Goal: Task Accomplishment & Management: Manage account settings

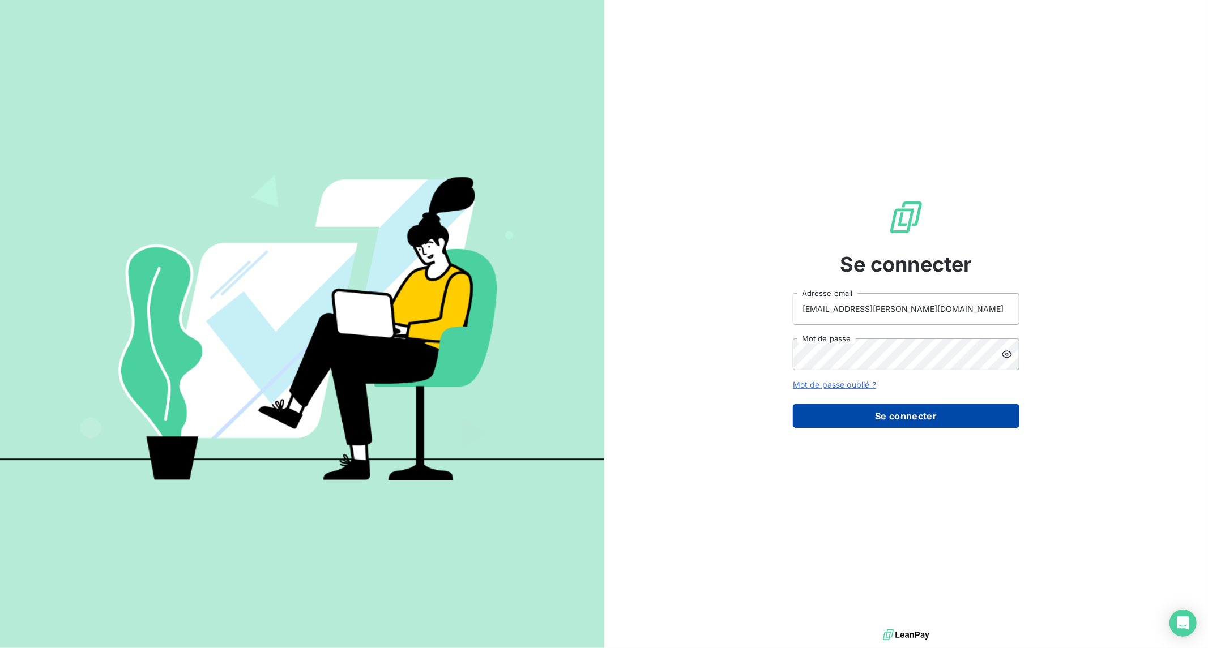
click at [919, 421] on button "Se connecter" at bounding box center [906, 416] width 227 height 24
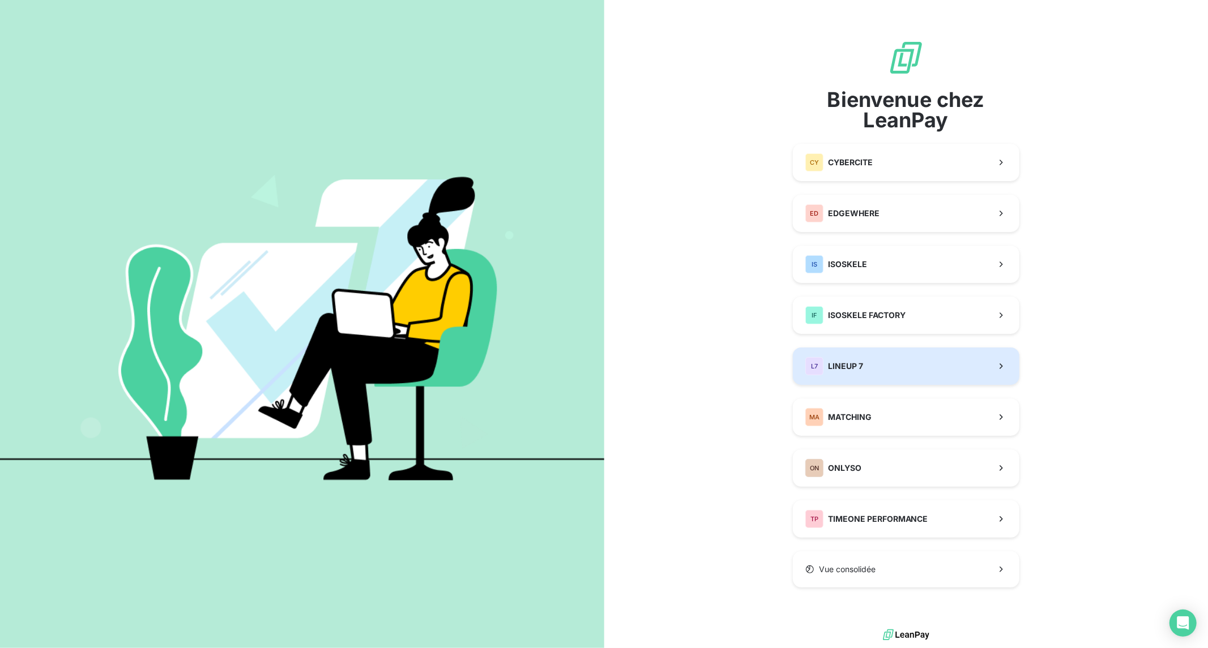
click at [890, 368] on button "L7 LINEUP 7" at bounding box center [906, 366] width 227 height 37
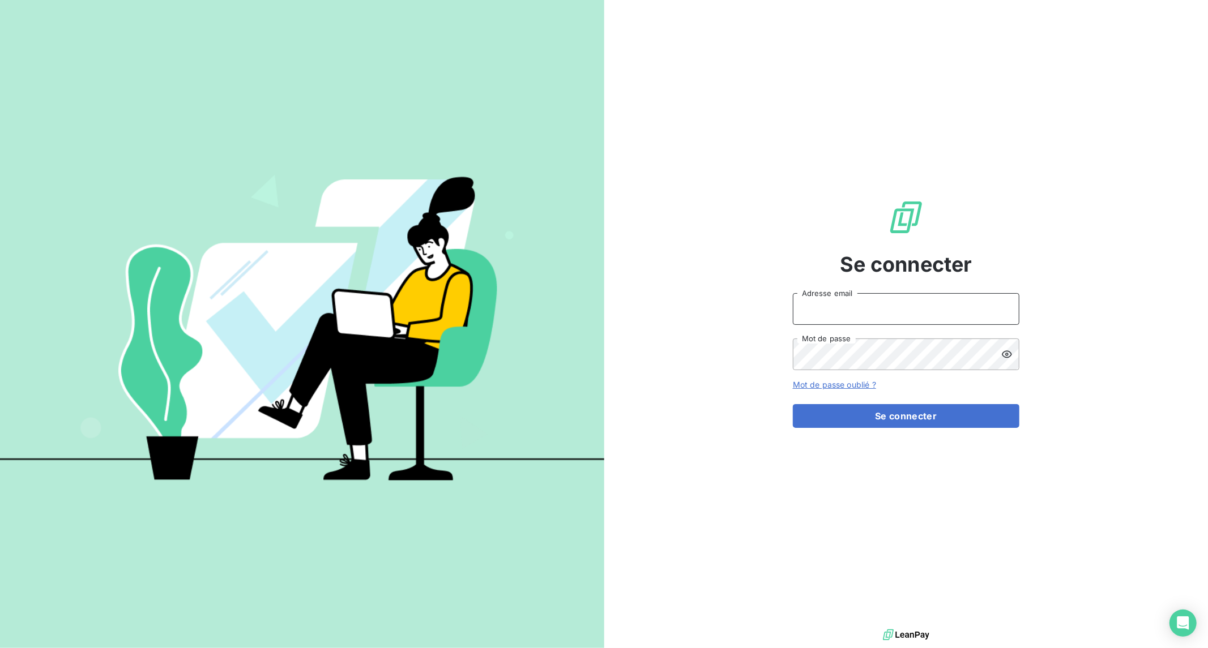
type input "[EMAIL_ADDRESS][PERSON_NAME][DOMAIN_NAME]"
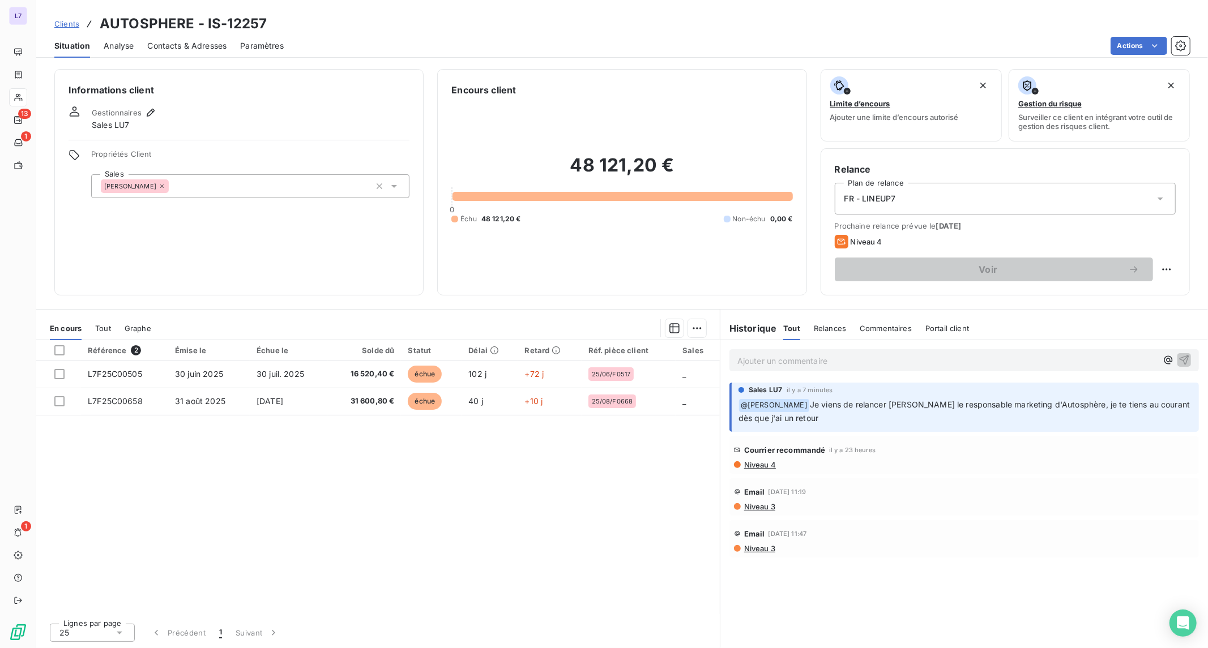
click at [788, 415] on span "Je viens de relancer François Veaux le responsable marketing d'Autosphère, je t…" at bounding box center [965, 411] width 454 height 23
click at [819, 414] on p "﻿ @ safia mallek Je viens de relancer François Veaux le responsable marketing d…" at bounding box center [965, 412] width 454 height 27
click at [210, 49] on span "Contacts & Adresses" at bounding box center [186, 45] width 79 height 11
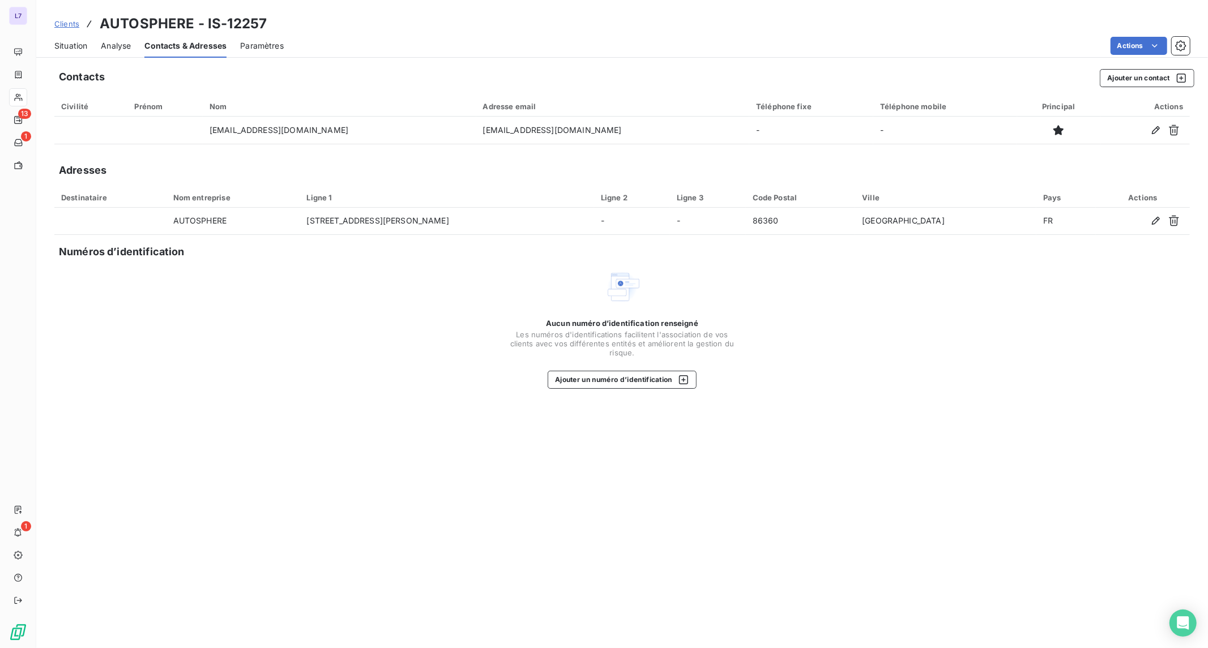
click at [75, 46] on span "Situation" at bounding box center [70, 45] width 33 height 11
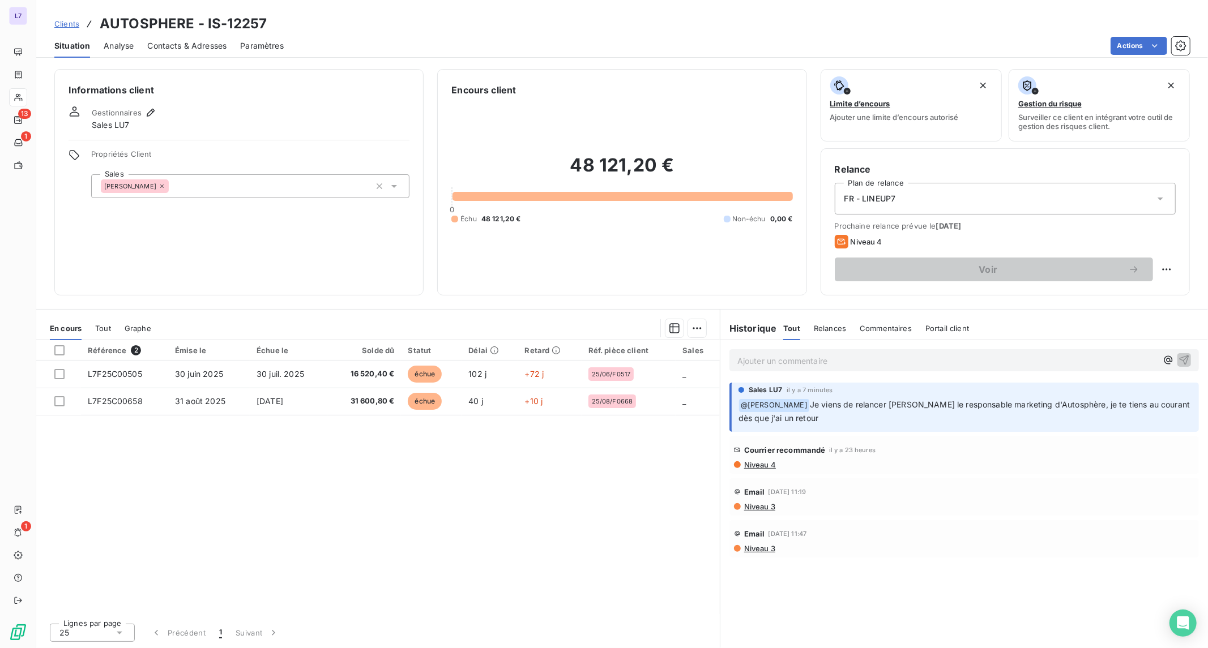
click at [784, 359] on p "Ajouter un commentaire ﻿" at bounding box center [947, 361] width 420 height 14
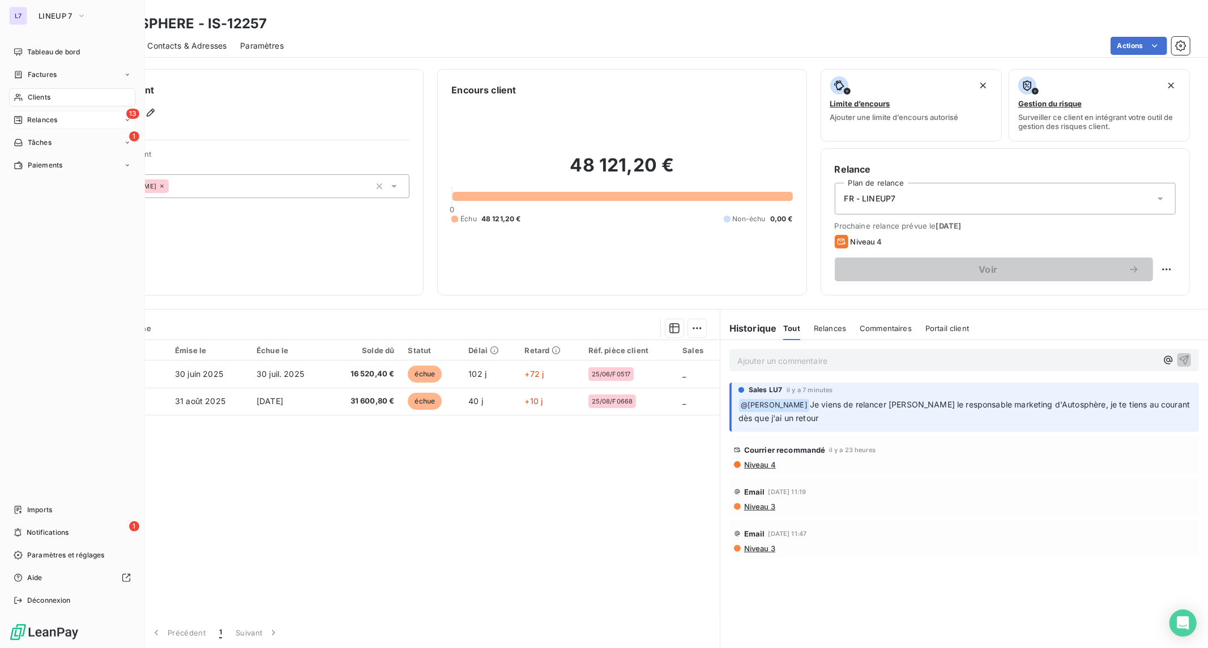
click at [35, 114] on div "13 Relances" at bounding box center [72, 120] width 126 height 18
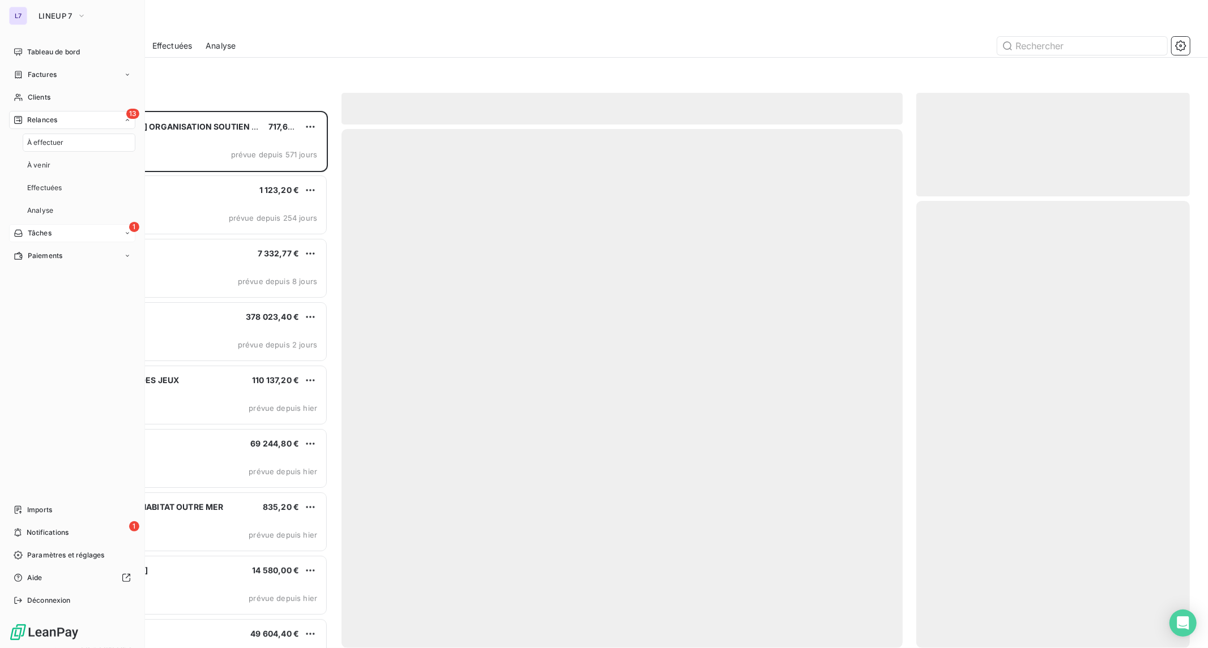
scroll to position [528, 264]
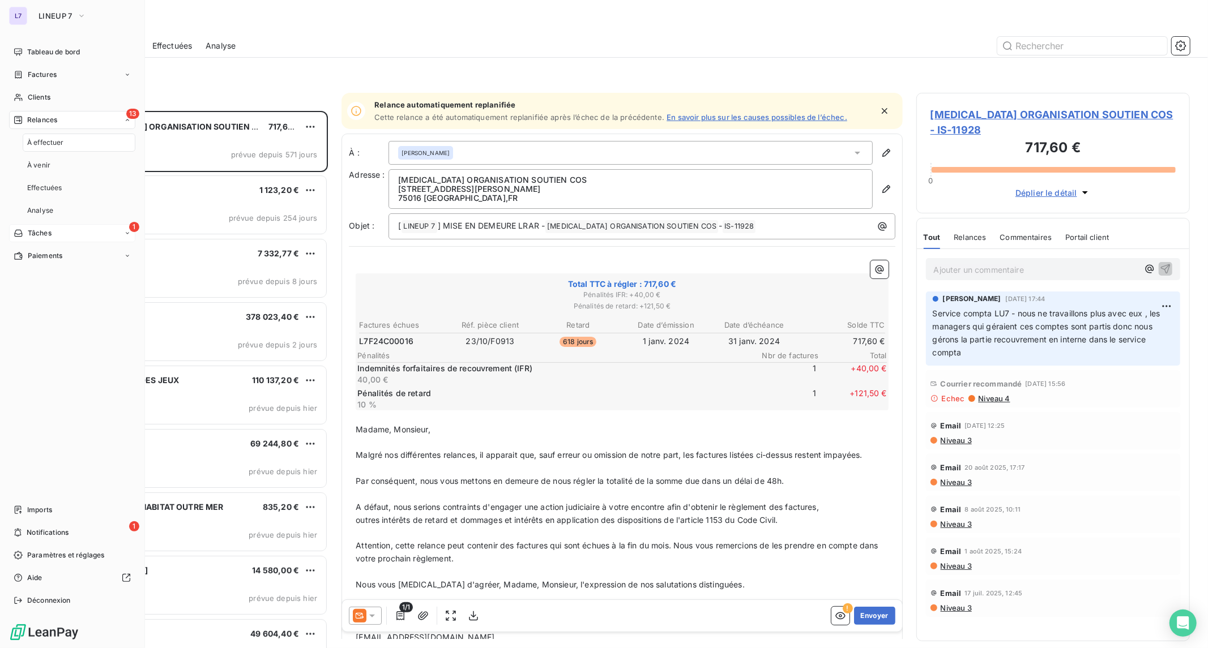
click at [64, 232] on div "1 Tâches" at bounding box center [72, 233] width 126 height 18
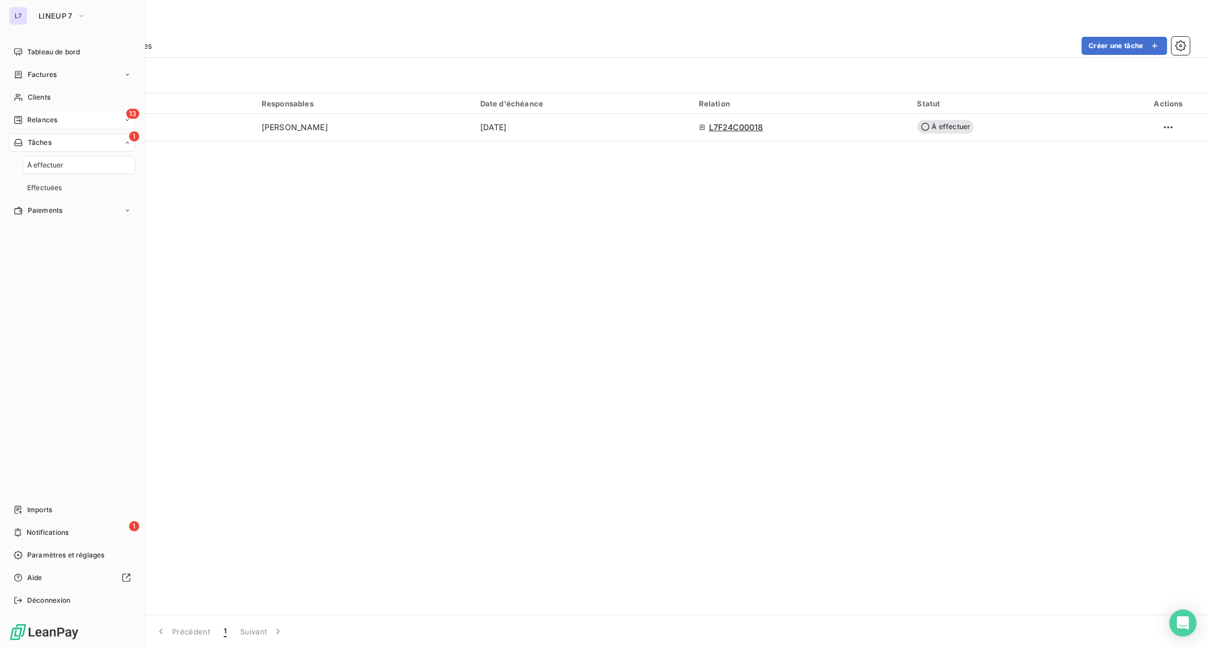
click at [72, 116] on div "13 Relances" at bounding box center [72, 120] width 126 height 18
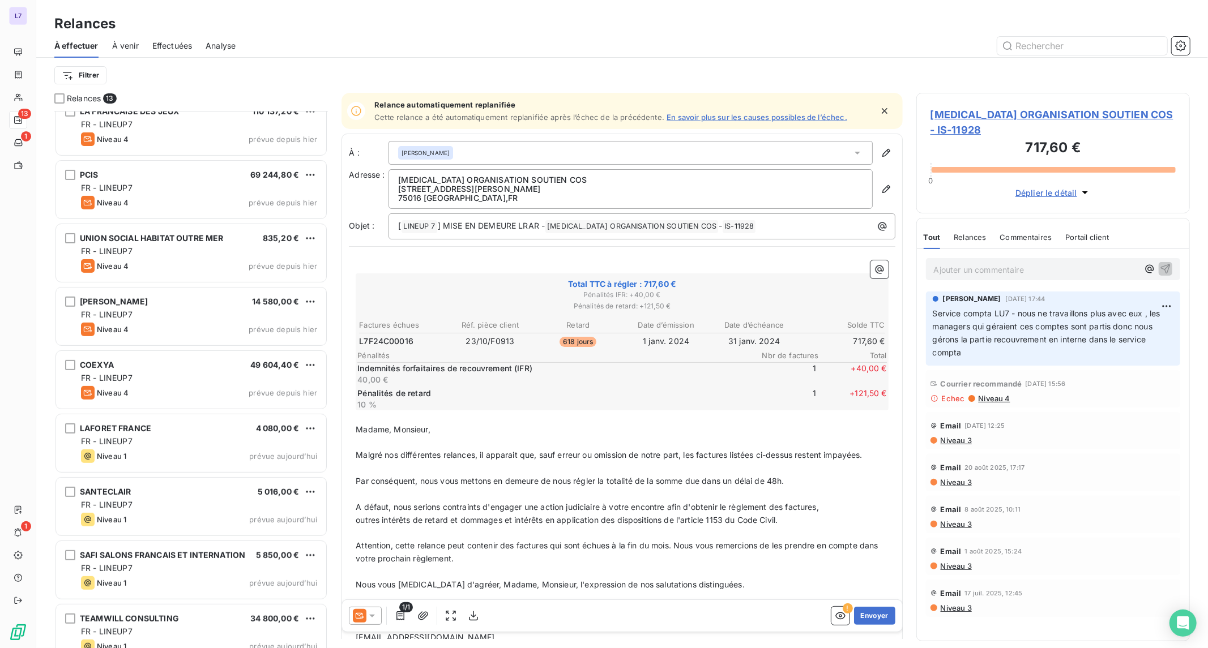
scroll to position [287, 0]
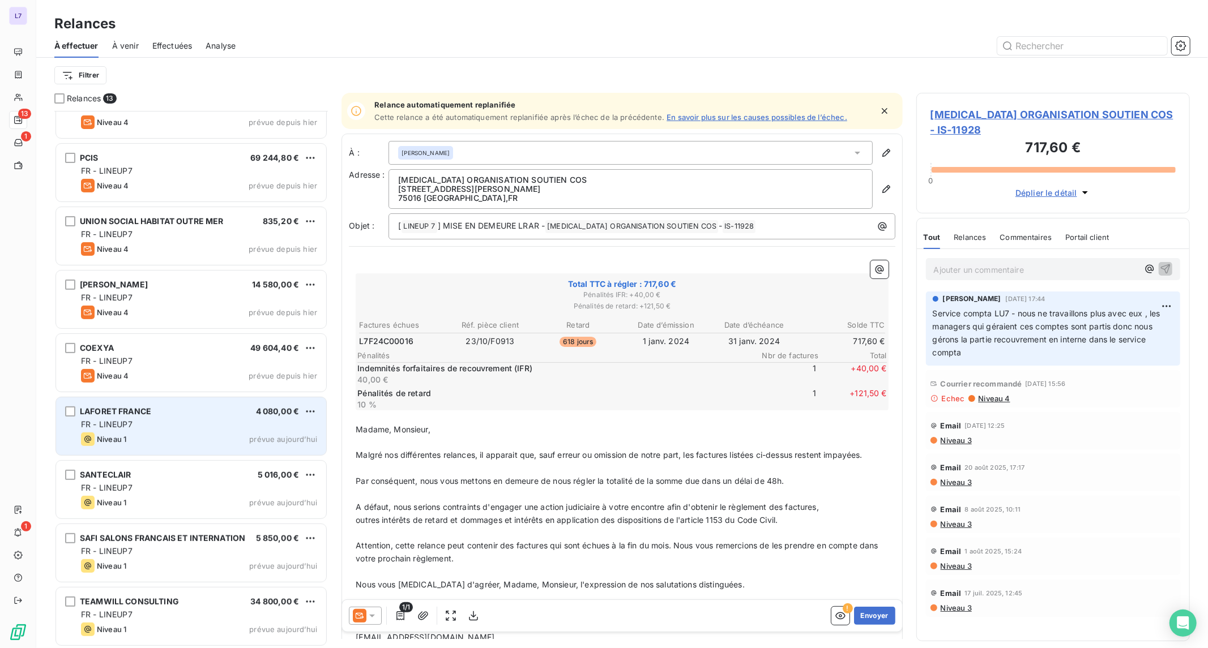
click at [210, 434] on div "Niveau 1 prévue aujourd’hui" at bounding box center [199, 440] width 236 height 14
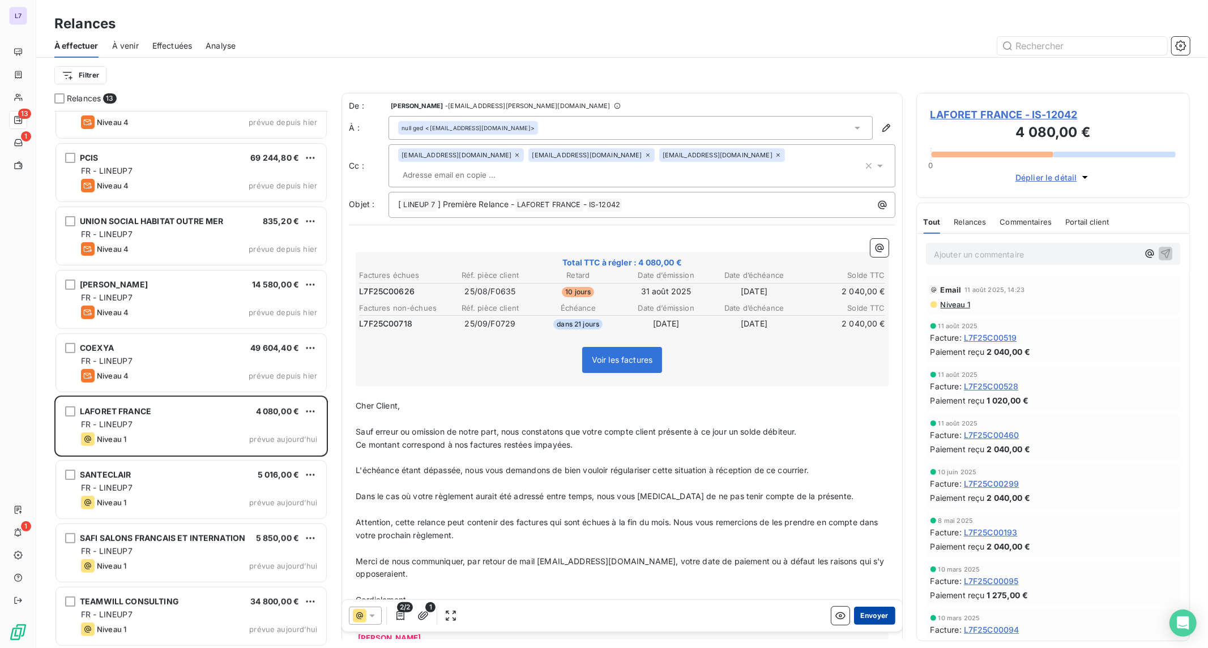
click at [861, 617] on button "Envoyer" at bounding box center [874, 616] width 41 height 18
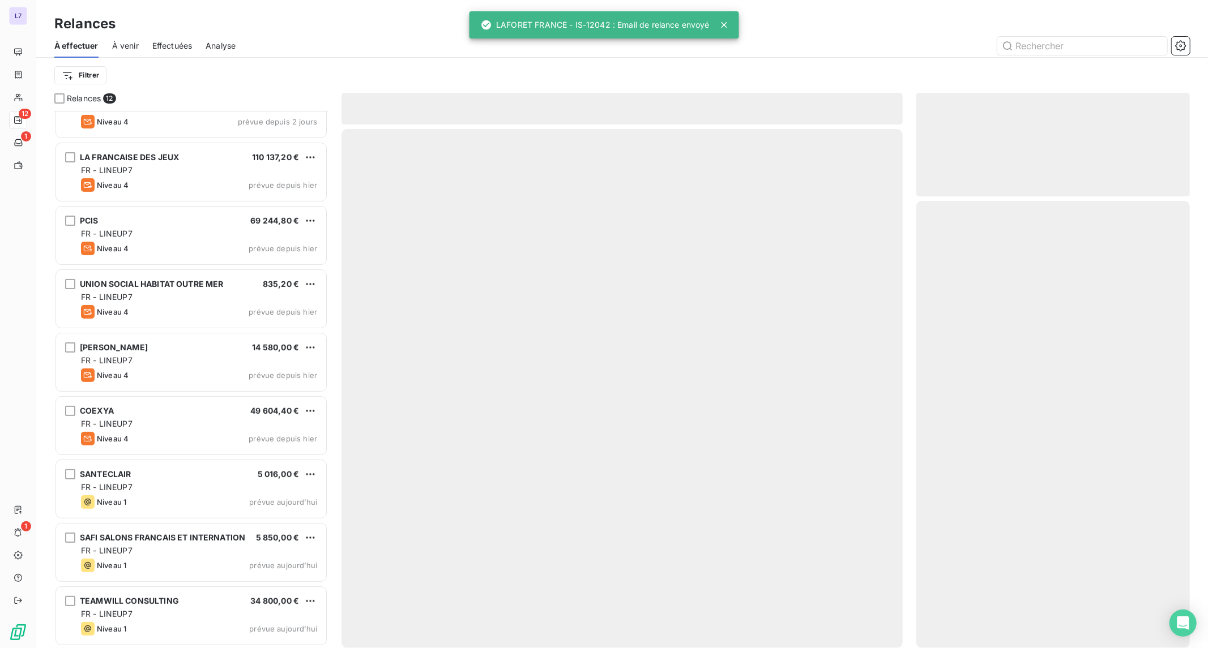
scroll to position [223, 0]
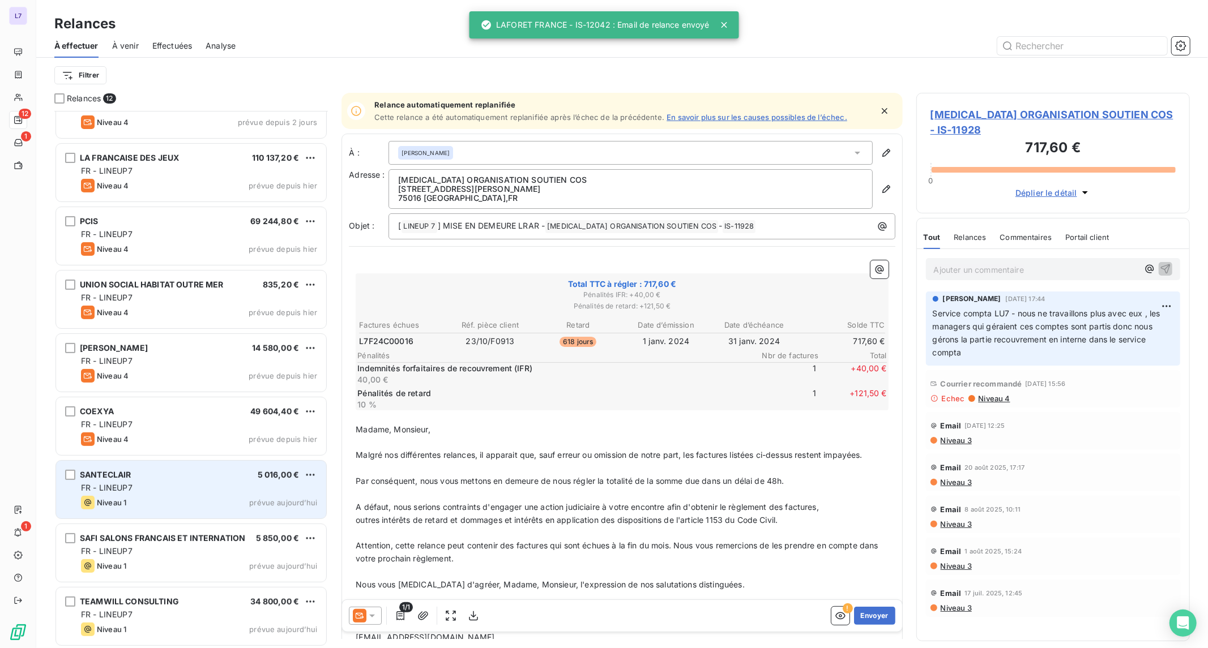
click at [218, 494] on div "SANTECLAIR 5 016,00 € FR - LINEUP7 Niveau 1 prévue aujourd’hui" at bounding box center [191, 490] width 270 height 58
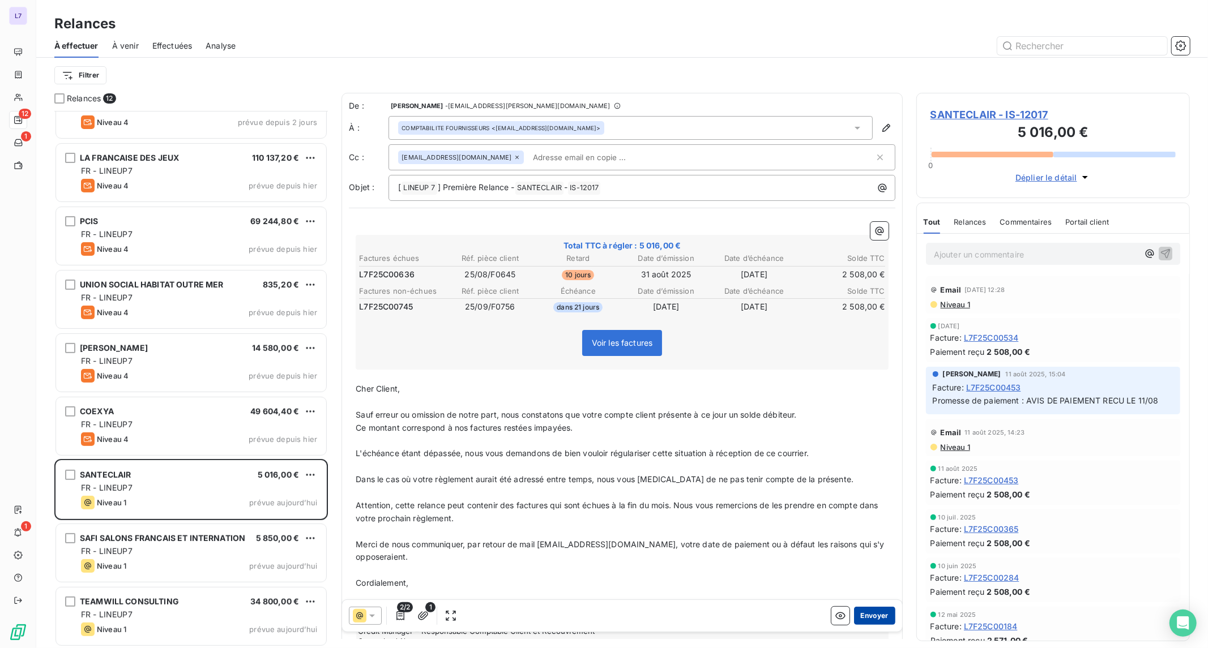
click at [873, 617] on button "Envoyer" at bounding box center [874, 616] width 41 height 18
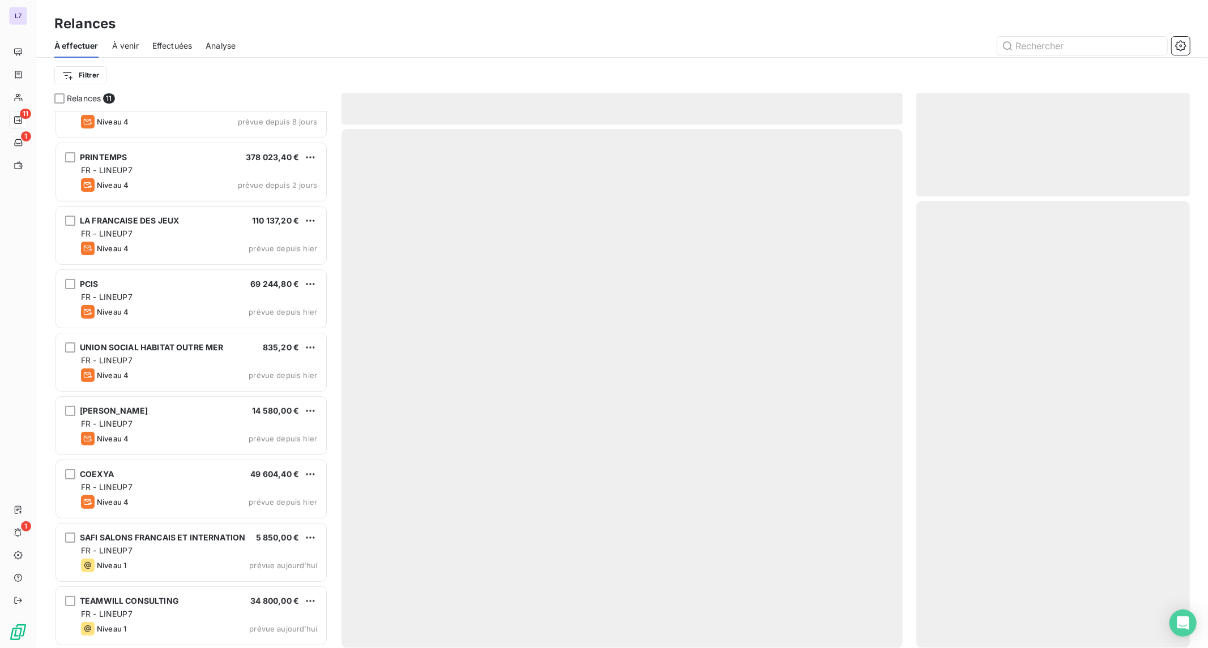
scroll to position [160, 0]
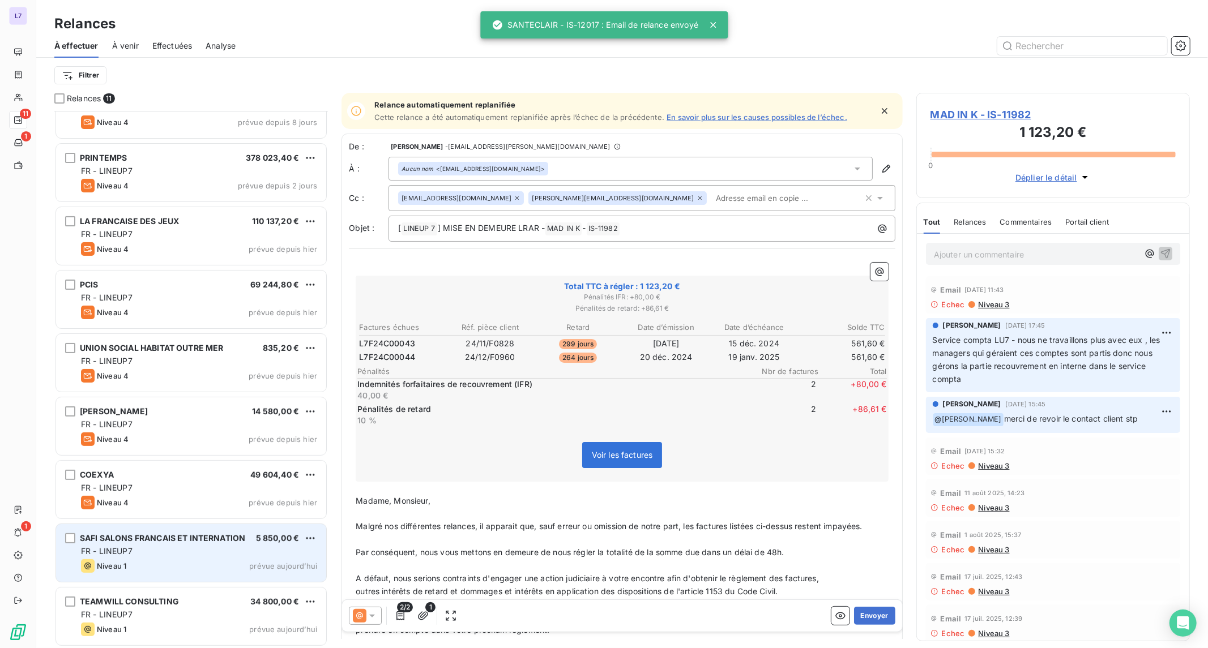
click at [257, 529] on div "SAFI SALONS FRANCAIS ET INTERNATION 5 850,00 € FR - LINEUP7 Niveau 1 prévue auj…" at bounding box center [191, 553] width 270 height 58
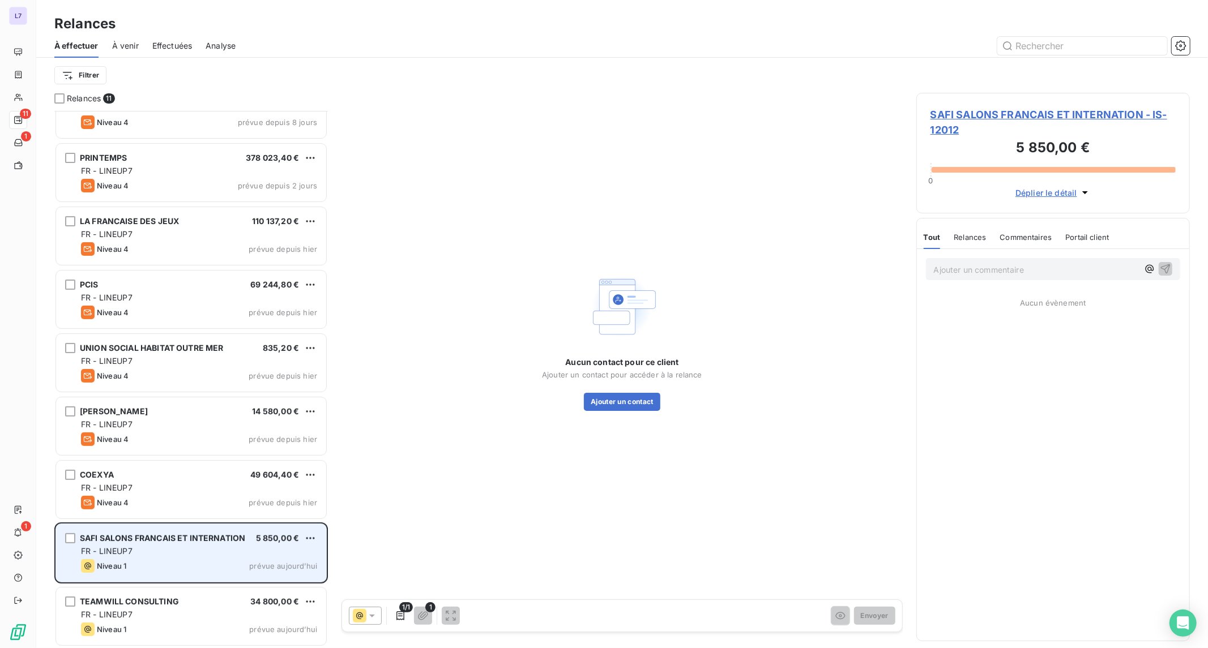
scroll to position [160, 0]
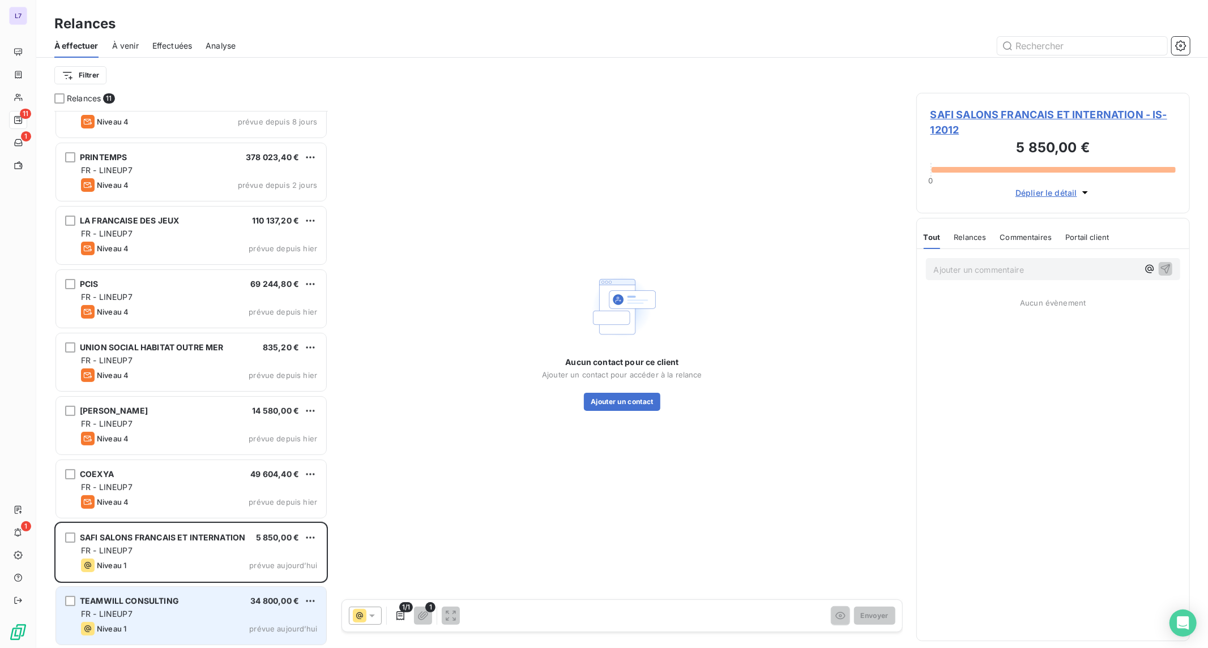
click at [204, 599] on div "TEAMWILL CONSULTING 34 800,00 €" at bounding box center [199, 601] width 236 height 10
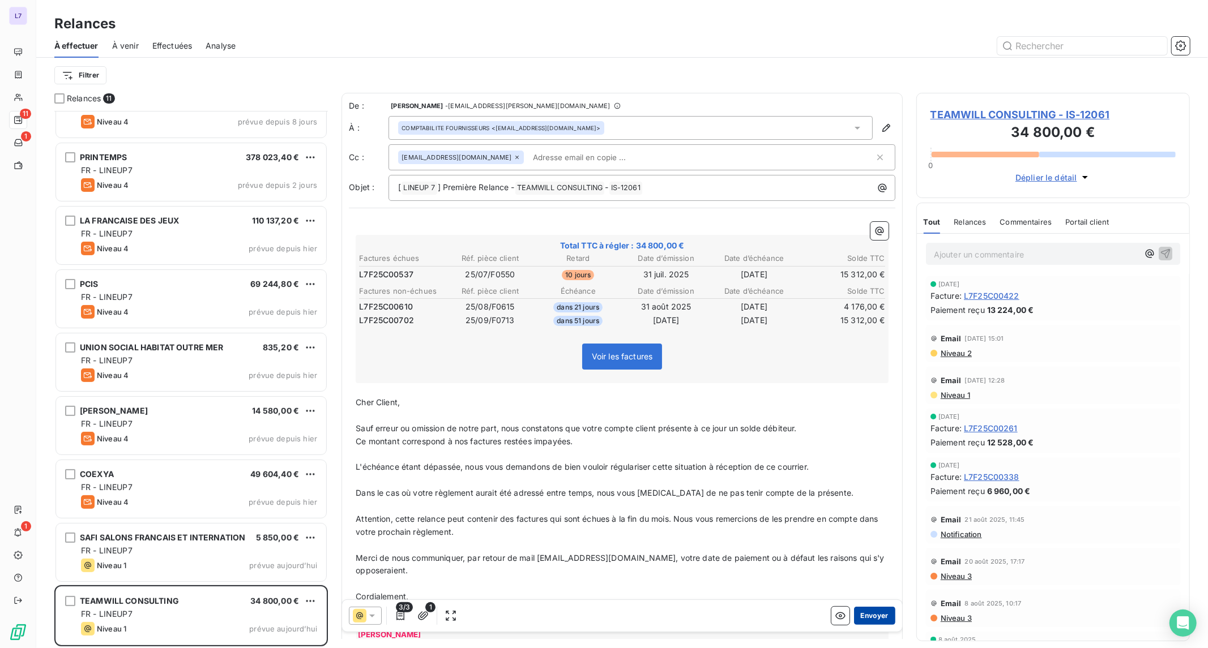
click at [857, 619] on button "Envoyer" at bounding box center [874, 616] width 41 height 18
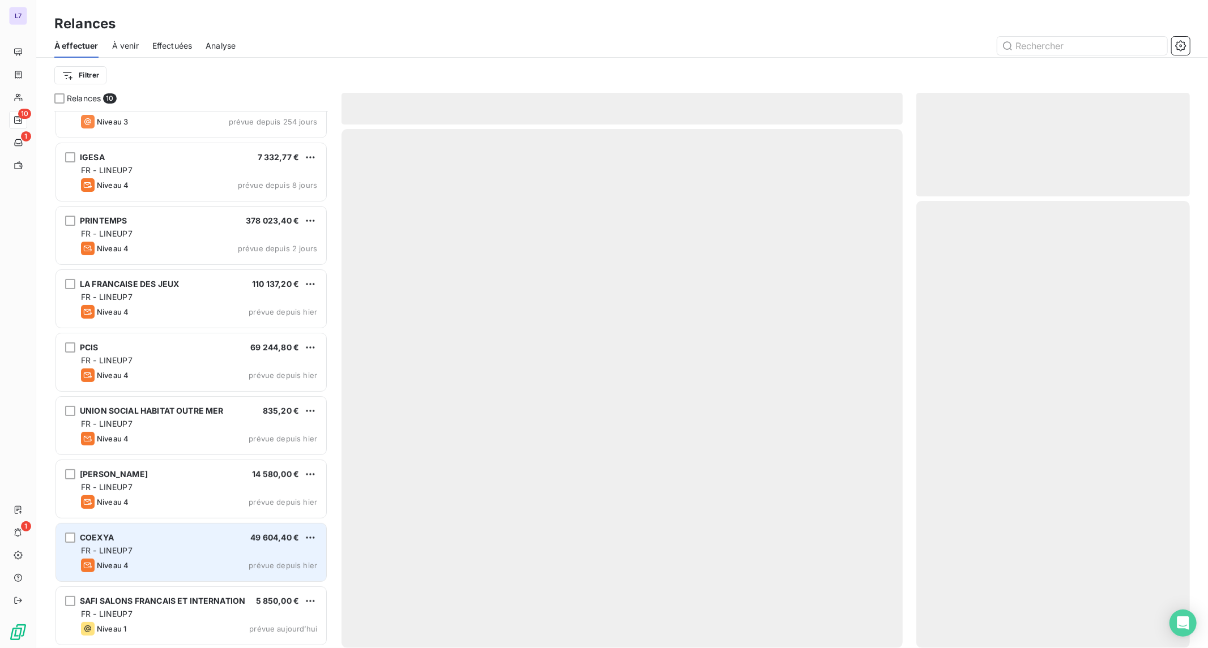
scroll to position [96, 0]
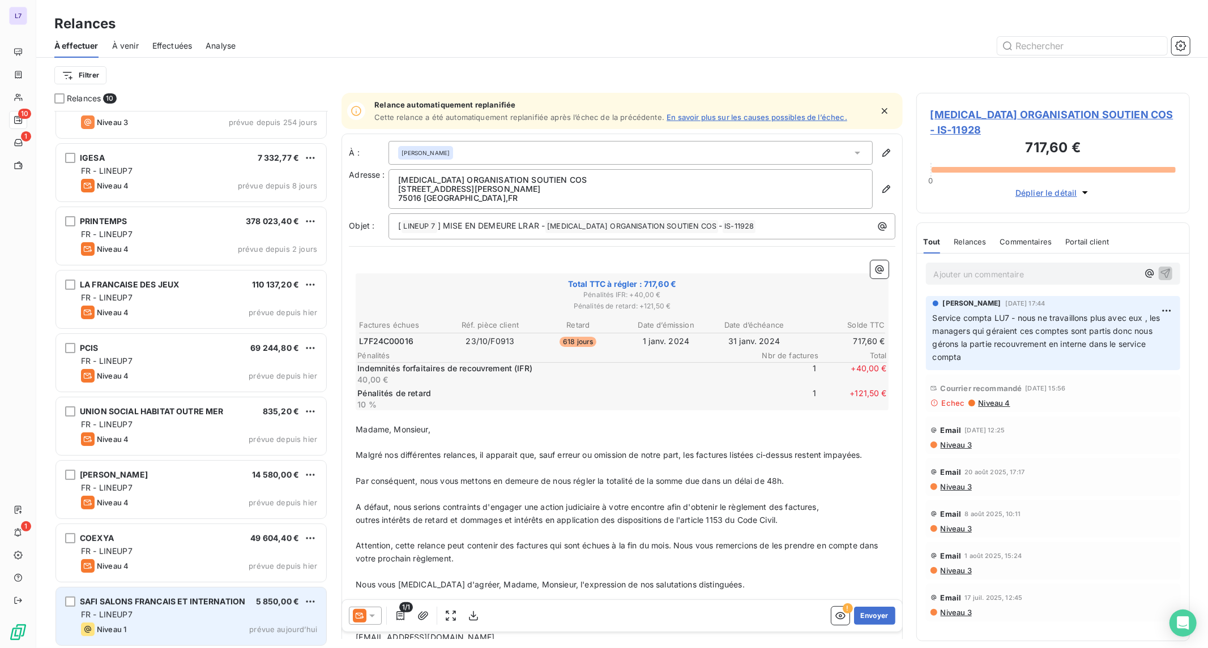
click at [146, 608] on div "SAFI SALONS FRANCAIS ET INTERNATION 5 850,00 € FR - LINEUP7 Niveau 1 prévue auj…" at bounding box center [191, 617] width 270 height 58
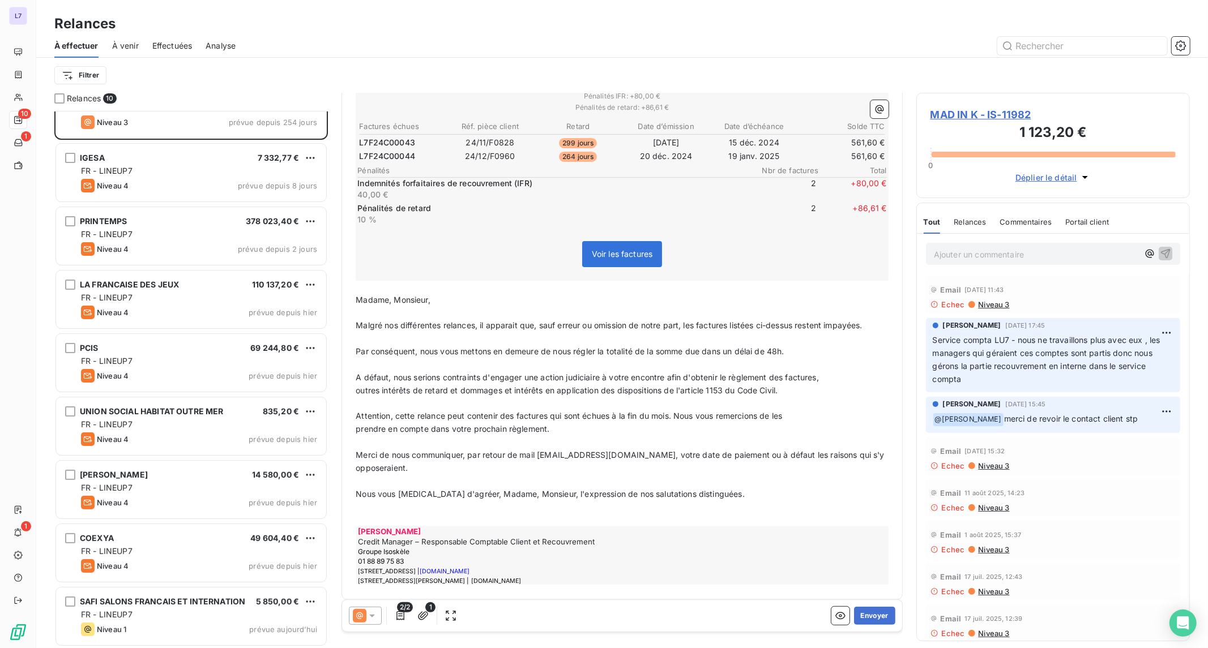
scroll to position [206, 0]
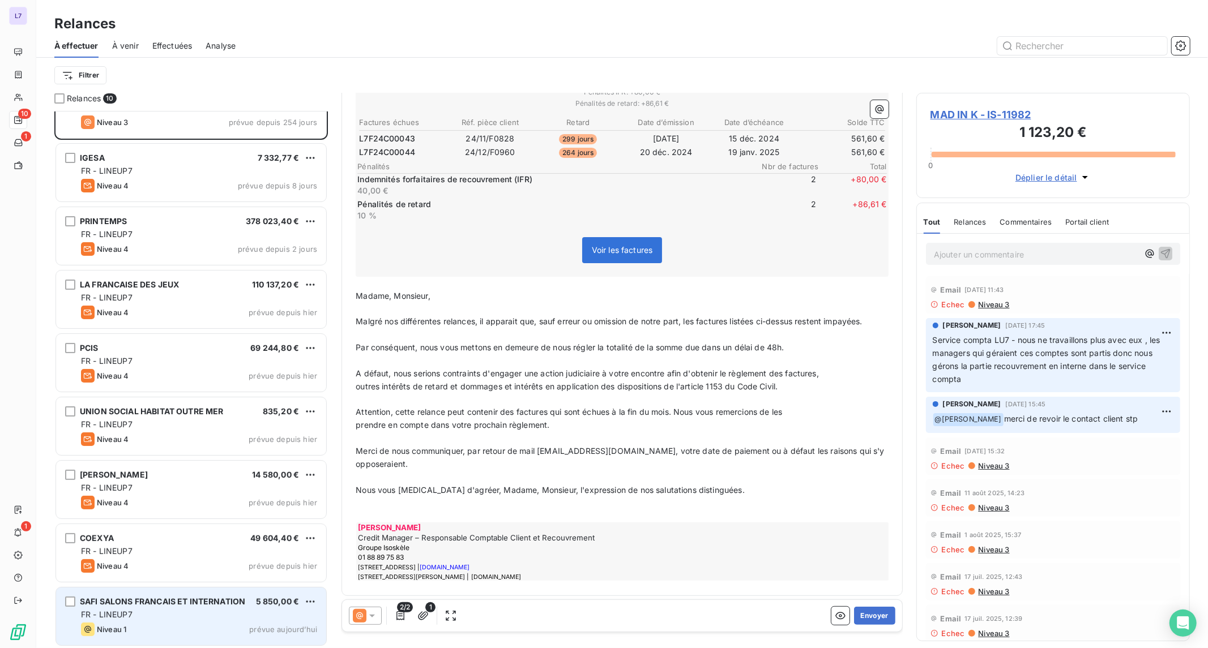
click at [216, 597] on span "SAFI SALONS FRANCAIS ET INTERNATION" at bounding box center [162, 602] width 165 height 10
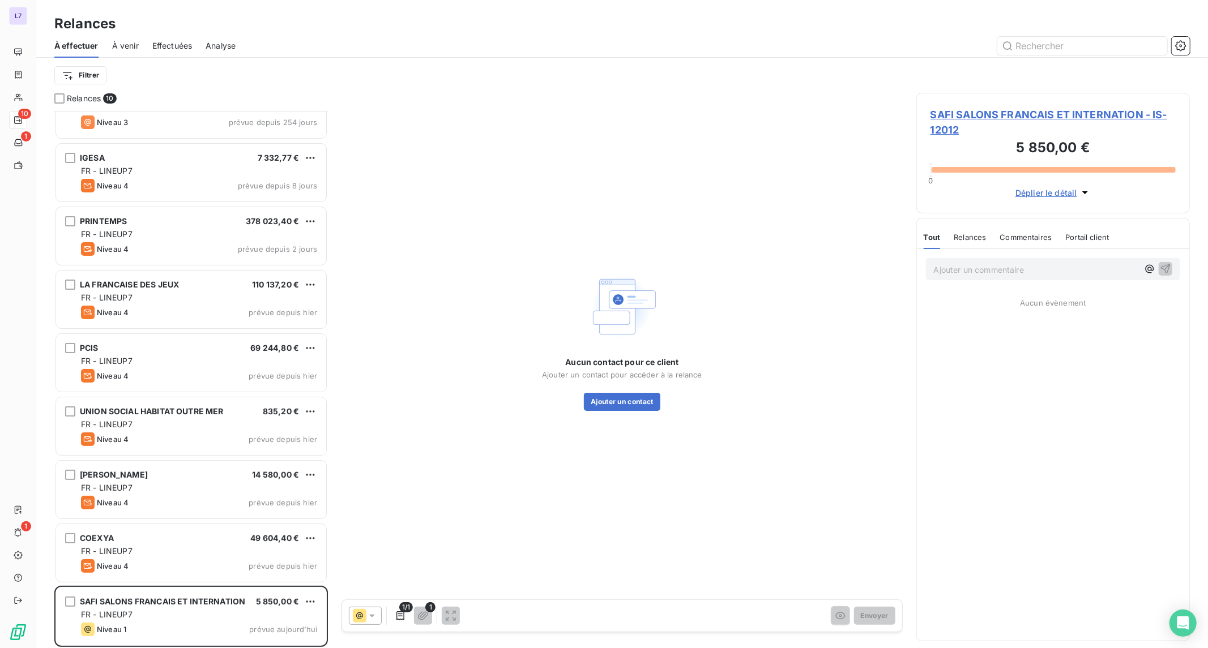
click at [983, 117] on span "SAFI SALONS FRANCAIS ET INTERNATION - IS-12012" at bounding box center [1052, 122] width 245 height 31
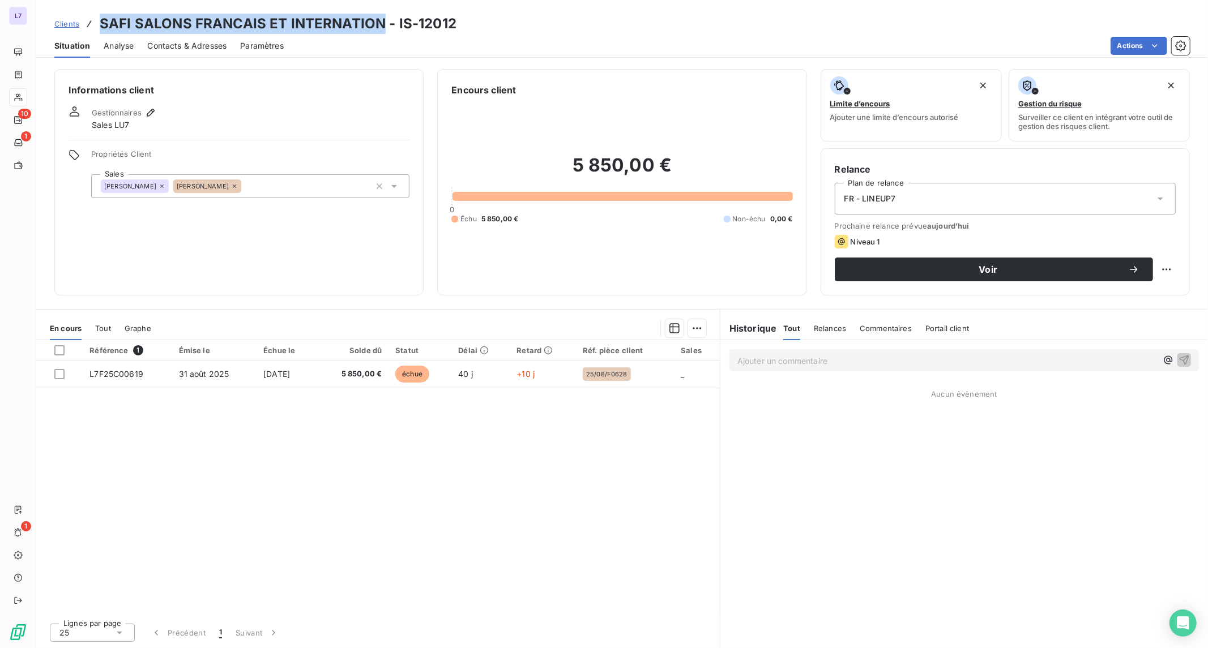
drag, startPoint x: 379, startPoint y: 25, endPoint x: 93, endPoint y: 33, distance: 286.1
click at [93, 33] on div "Clients SAFI SALONS FRANCAIS ET INTERNATION - IS-12012" at bounding box center [255, 24] width 402 height 20
copy h3 "SAFI SALONS FRANCAIS ET INTERNATION"
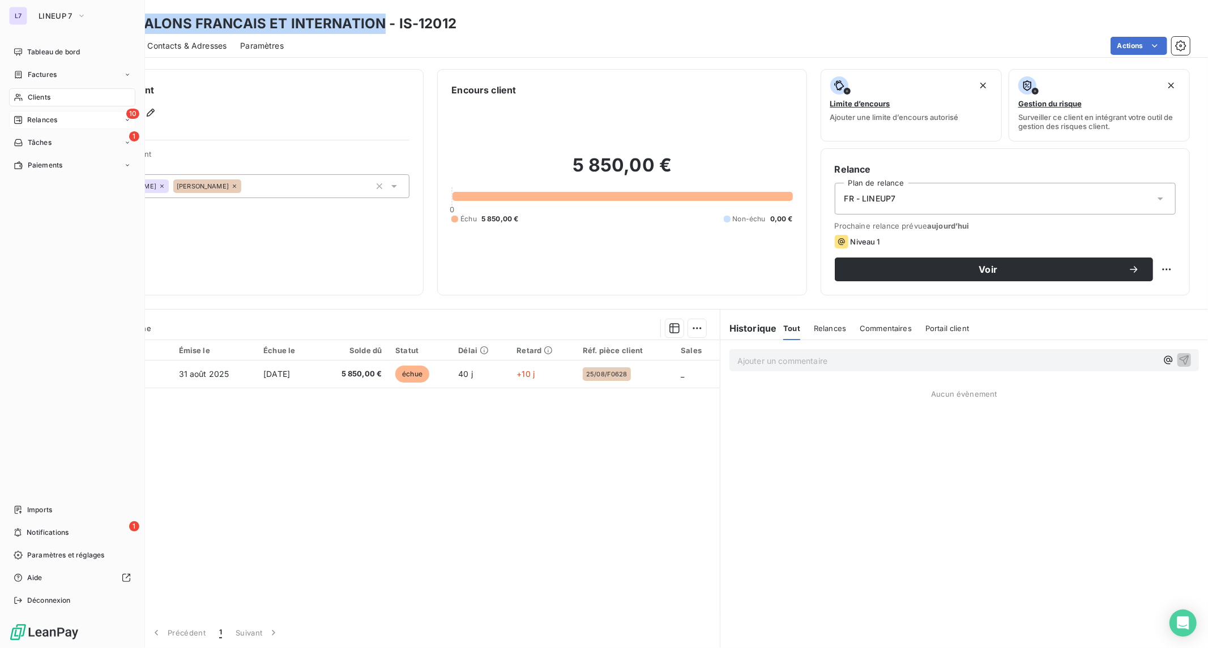
click at [41, 123] on span "Relances" at bounding box center [42, 120] width 30 height 10
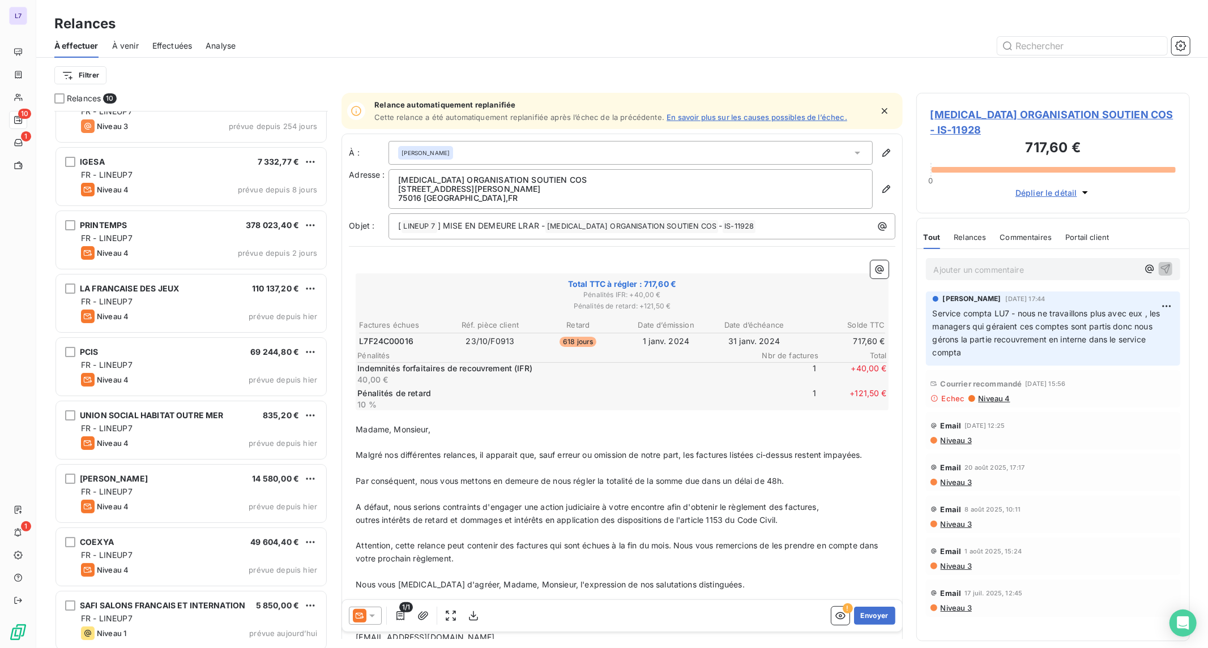
scroll to position [97, 0]
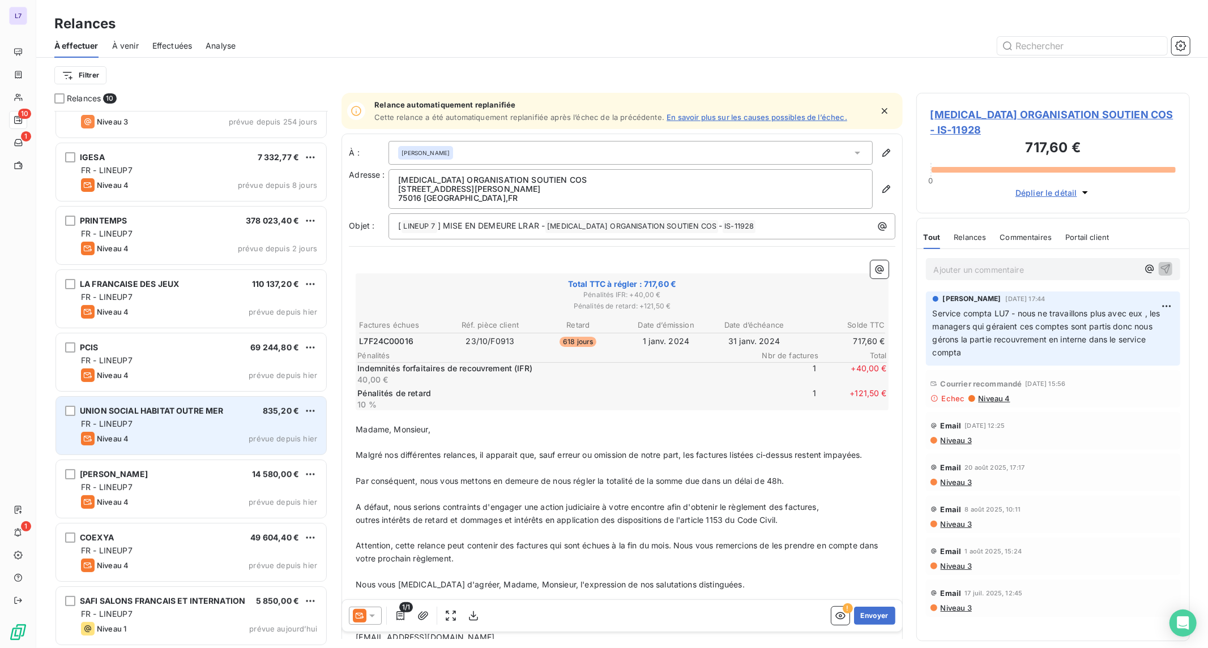
click at [199, 421] on div "FR - LINEUP7" at bounding box center [199, 424] width 236 height 11
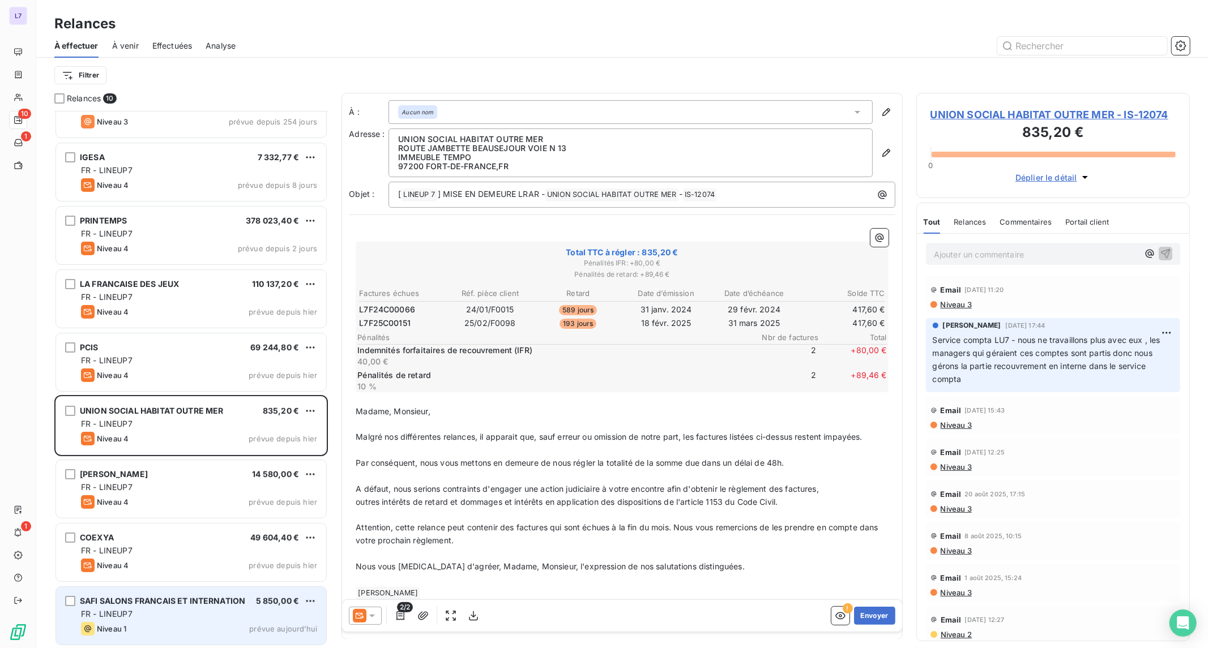
click at [194, 606] on div "SAFI SALONS FRANCAIS ET INTERNATION" at bounding box center [162, 601] width 165 height 11
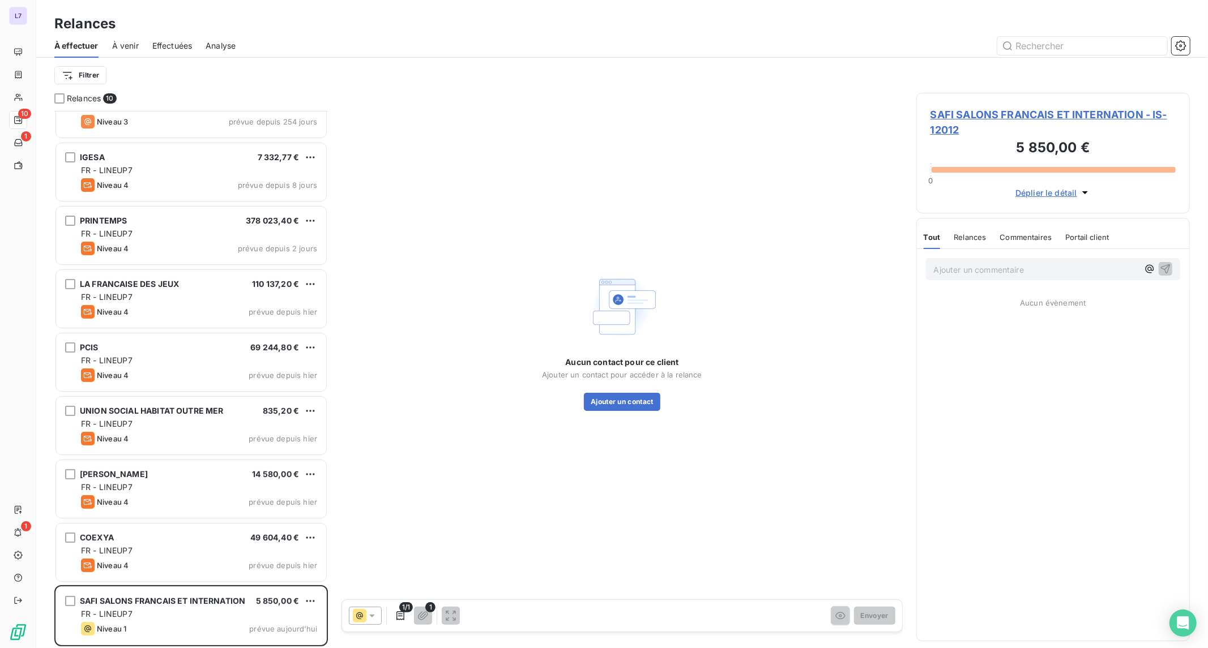
click at [945, 116] on span "SAFI SALONS FRANCAIS ET INTERNATION - IS-12012" at bounding box center [1052, 122] width 245 height 31
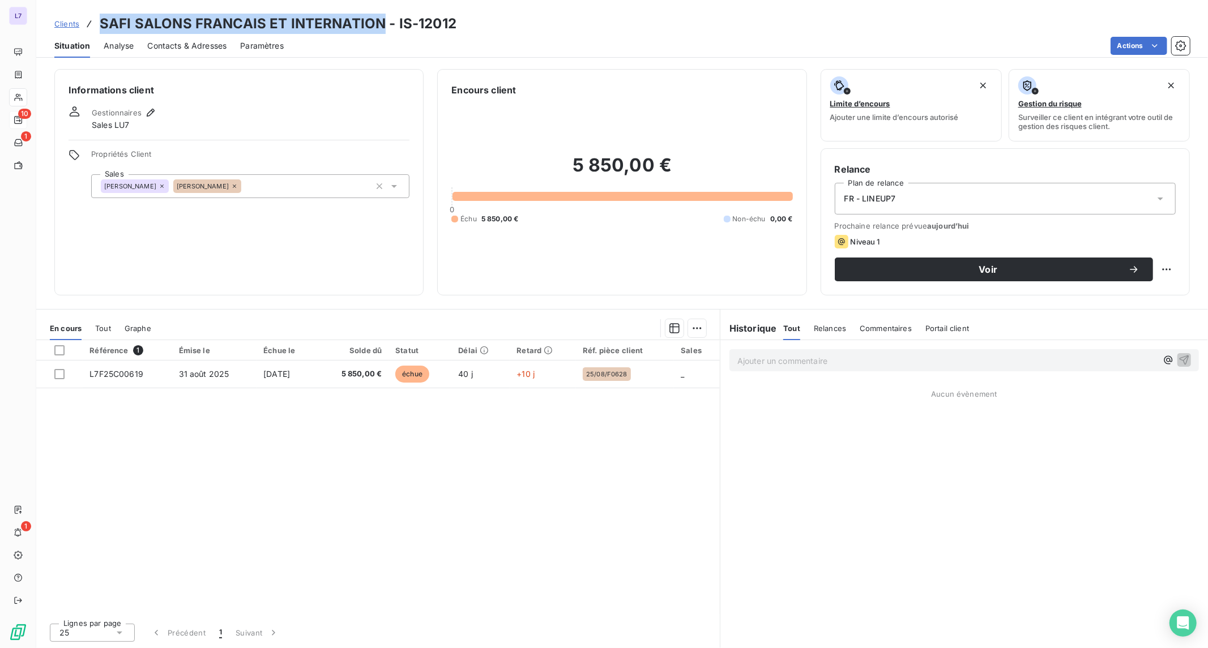
drag, startPoint x: 382, startPoint y: 24, endPoint x: 101, endPoint y: 25, distance: 280.9
click at [101, 25] on h3 "SAFI SALONS FRANCAIS ET INTERNATION - IS-12012" at bounding box center [278, 24] width 357 height 20
copy h3 "SAFI SALONS FRANCAIS ET INTERNATION"
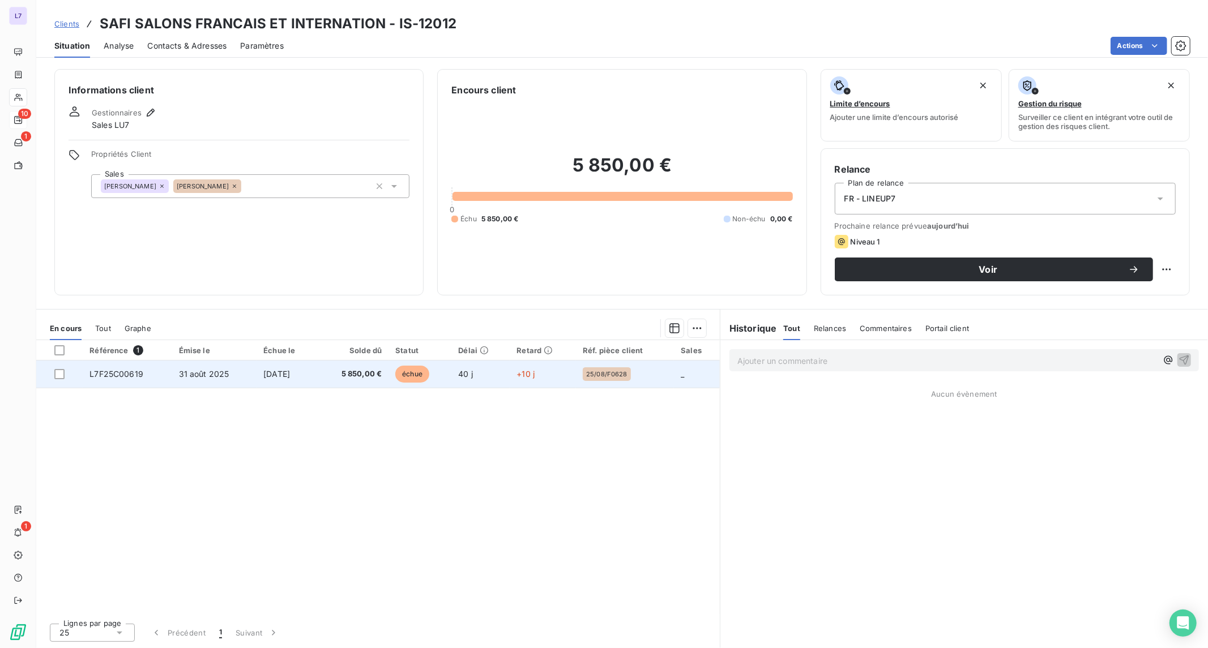
click at [360, 379] on span "5 850,00 €" at bounding box center [353, 374] width 58 height 11
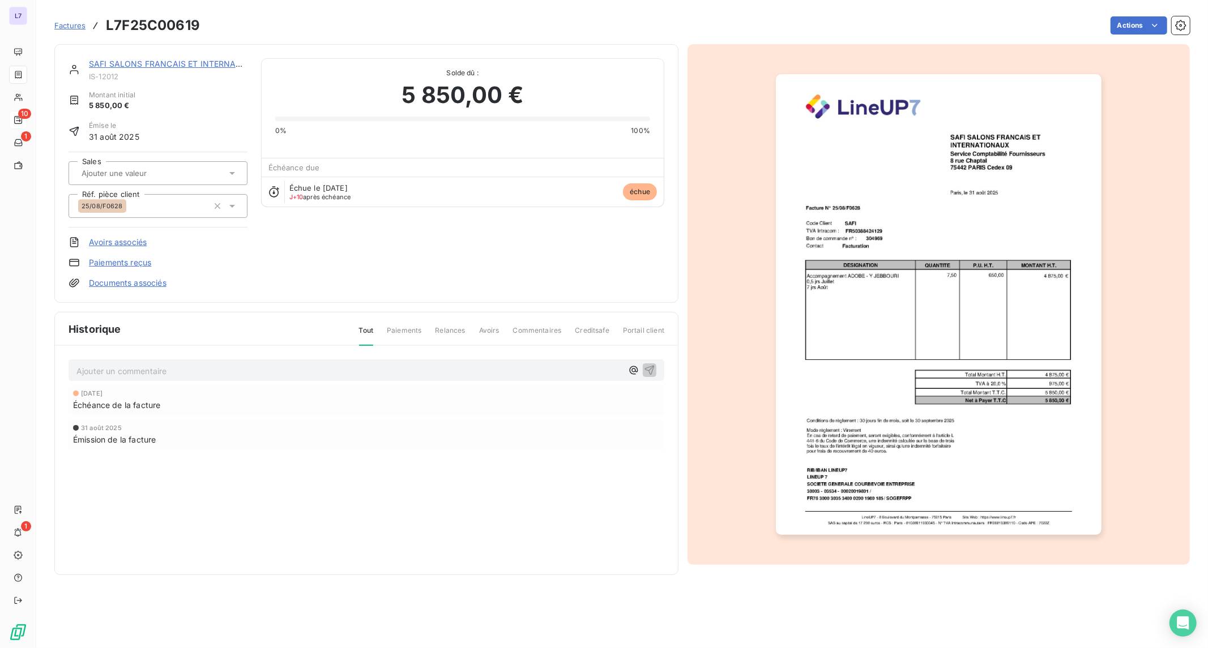
click at [970, 186] on img "button" at bounding box center [939, 304] width 326 height 461
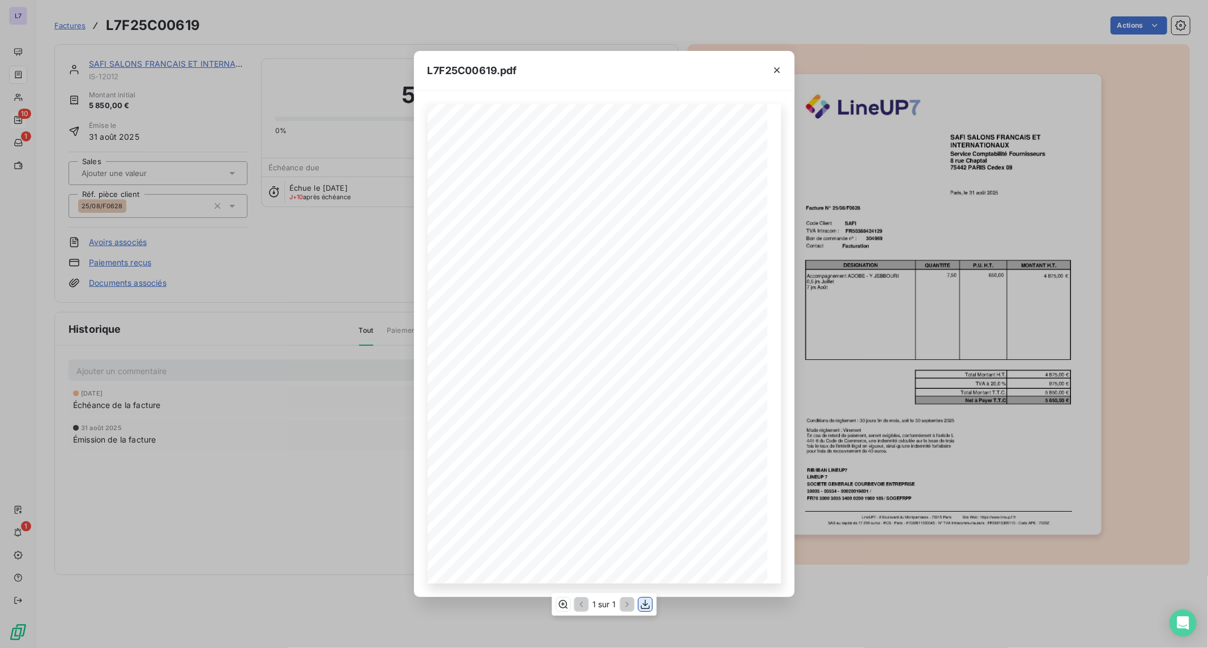
click at [647, 600] on icon "button" at bounding box center [644, 604] width 11 height 11
click at [777, 70] on icon "button" at bounding box center [777, 70] width 6 height 6
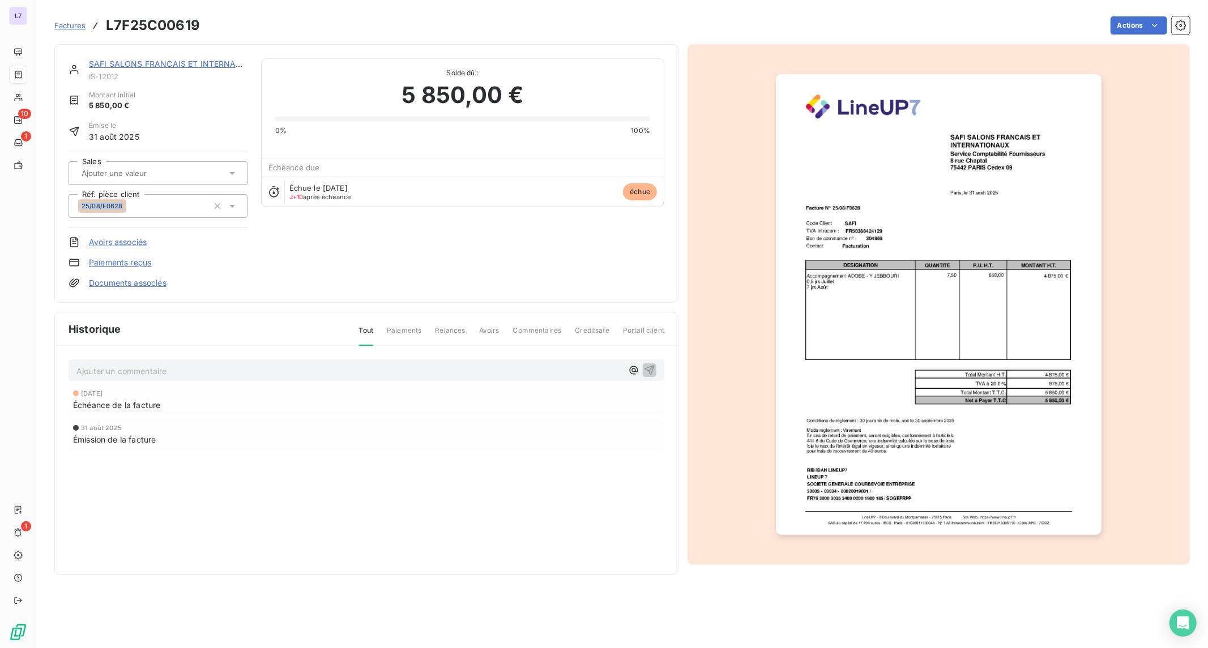
drag, startPoint x: 122, startPoint y: 210, endPoint x: 70, endPoint y: 205, distance: 52.3
click at [70, 205] on div "25/08/F0628" at bounding box center [158, 206] width 179 height 24
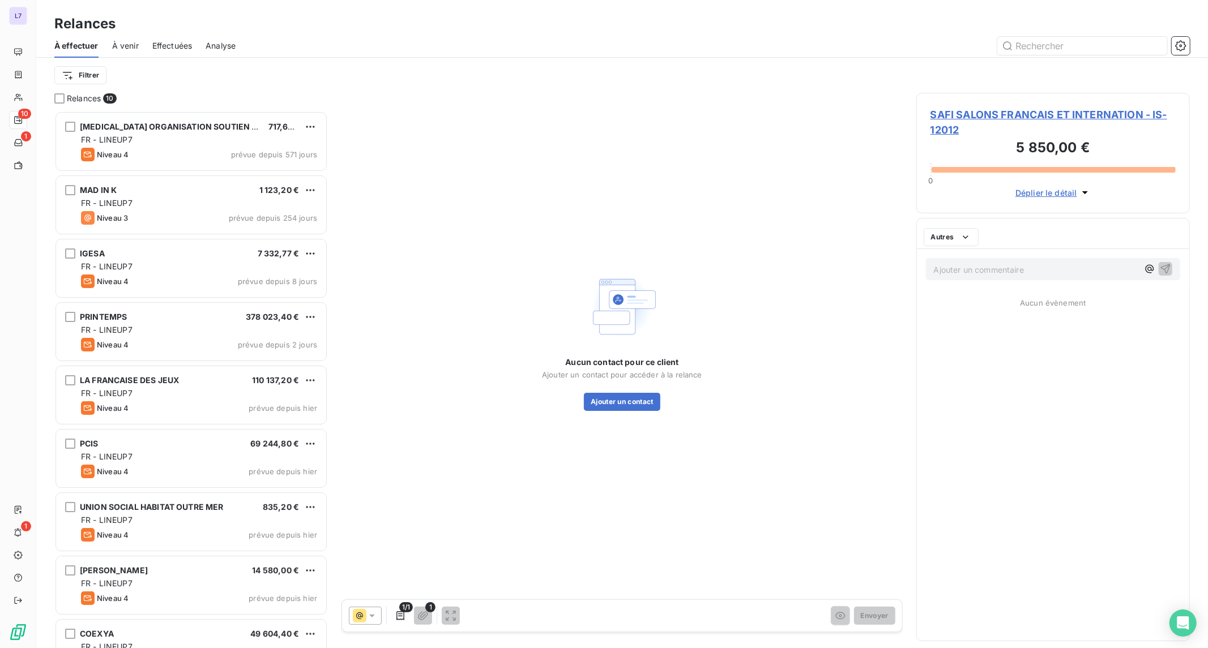
scroll to position [528, 264]
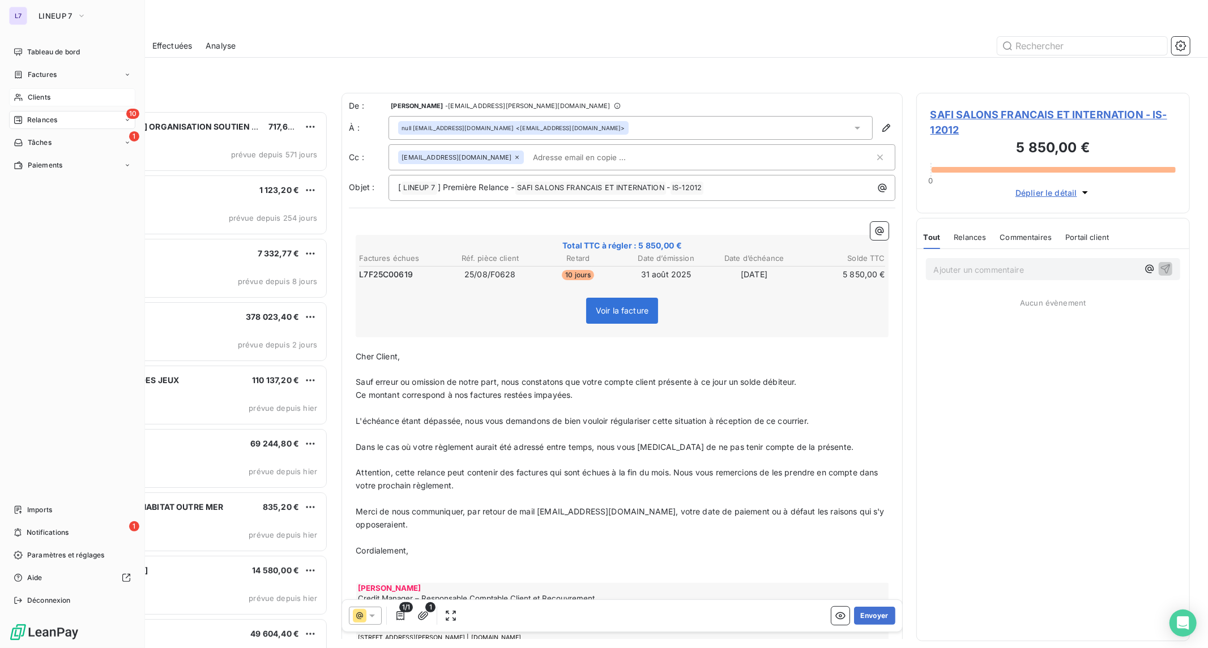
click at [25, 95] on div "Clients" at bounding box center [72, 97] width 126 height 18
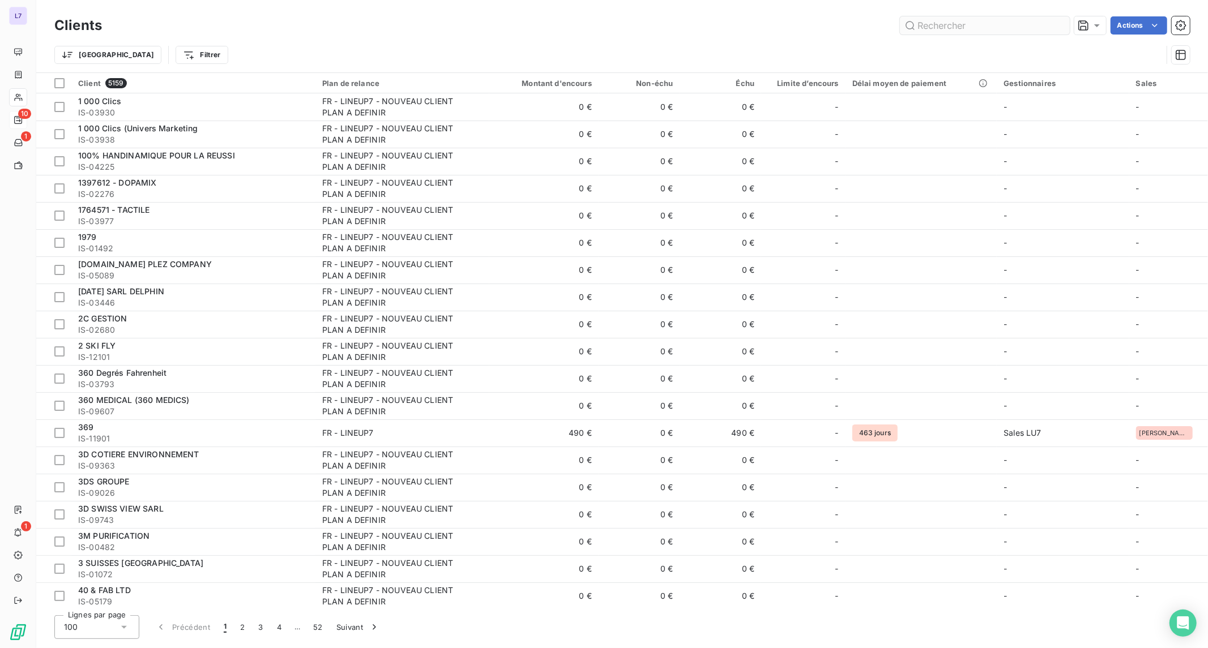
click at [997, 28] on input "text" at bounding box center [985, 25] width 170 height 18
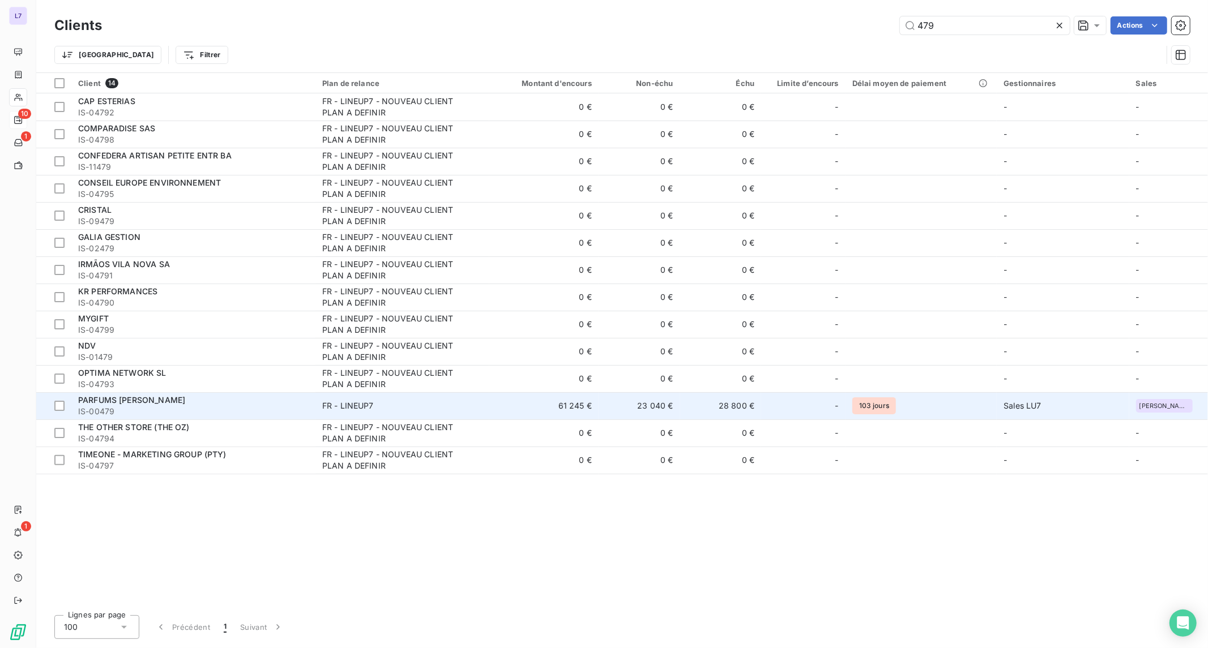
type input "479"
click at [357, 403] on div "FR - LINEUP7" at bounding box center [348, 405] width 52 height 11
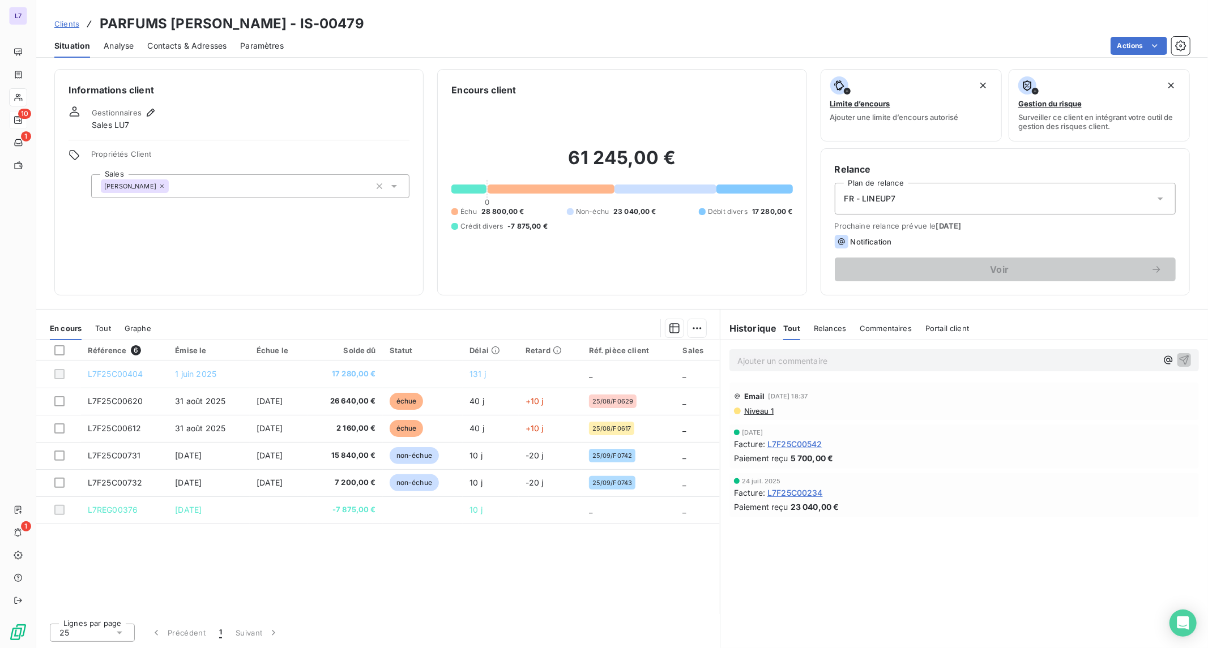
click at [765, 361] on p "Ajouter un commentaire ﻿" at bounding box center [947, 361] width 420 height 14
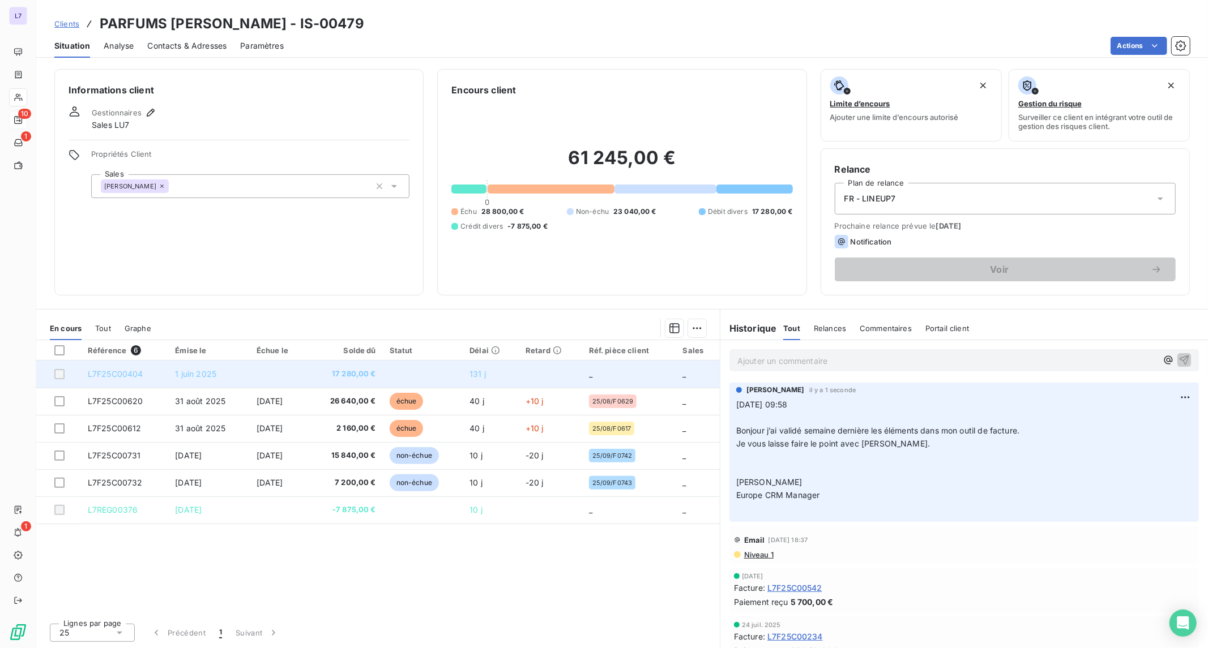
click at [376, 375] on span "17 280,00 €" at bounding box center [345, 374] width 62 height 11
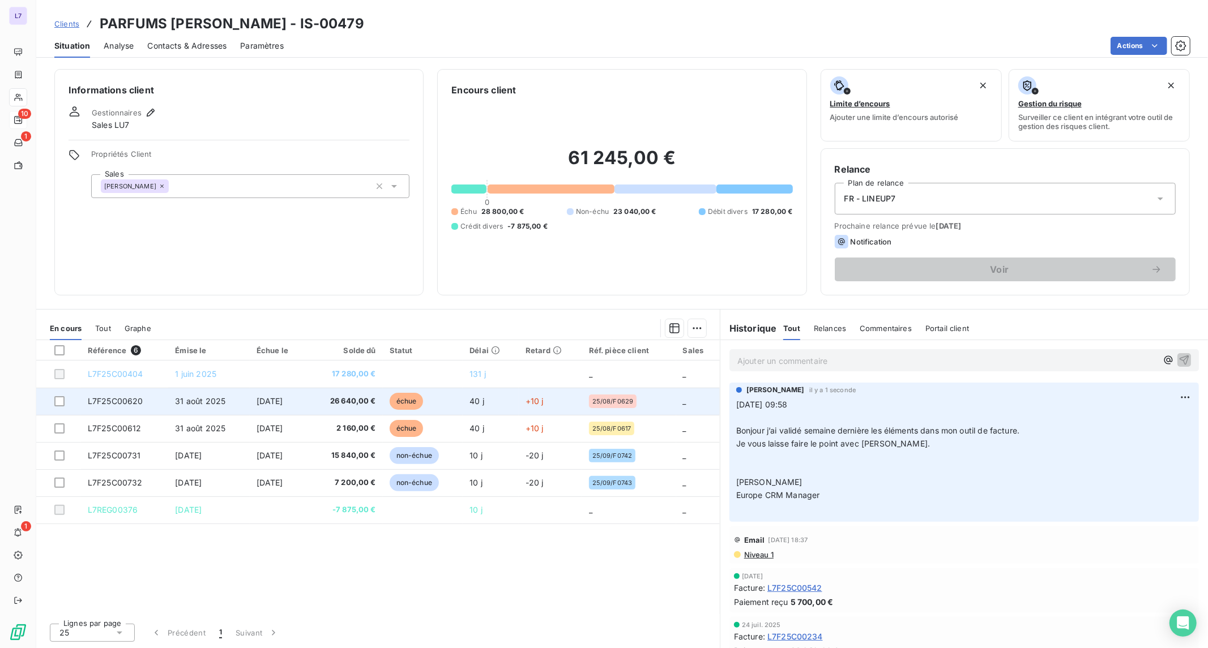
click at [350, 404] on span "26 640,00 €" at bounding box center [345, 401] width 62 height 11
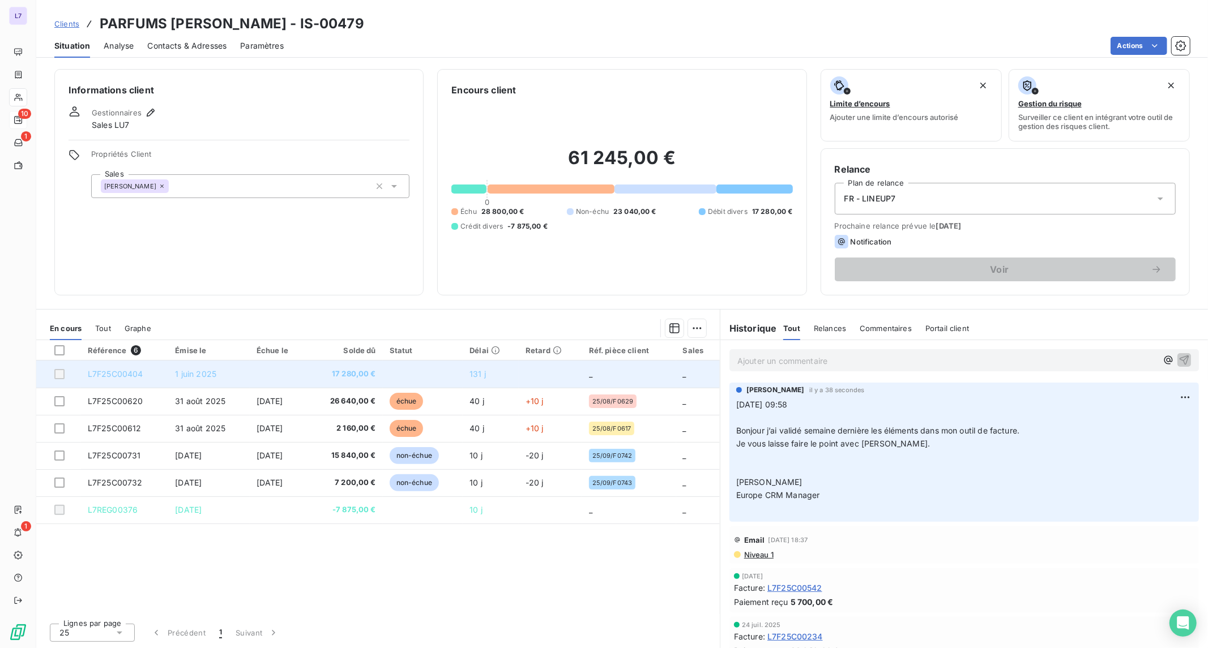
click at [224, 372] on td "1 juin 2025" at bounding box center [208, 374] width 81 height 27
click at [168, 370] on td "1 juin 2025" at bounding box center [208, 374] width 81 height 27
click at [81, 373] on td "L7F25C00404" at bounding box center [125, 374] width 88 height 27
click at [89, 374] on span "L7F25C00404" at bounding box center [115, 374] width 55 height 10
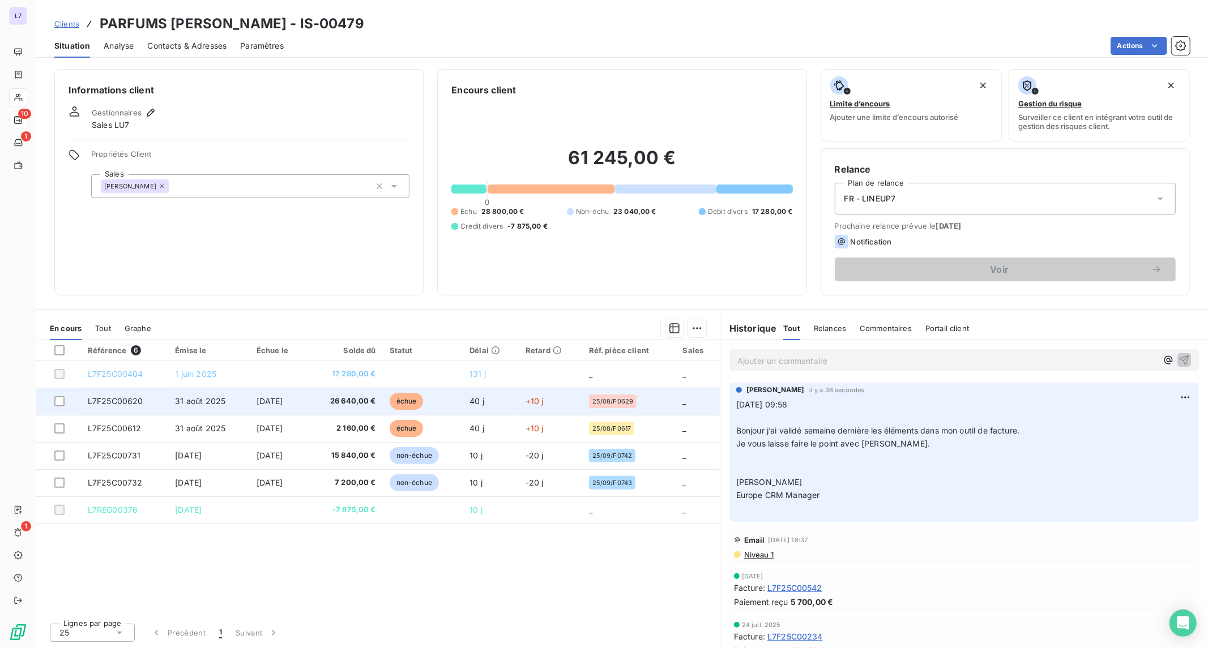
click at [100, 398] on span "L7F25C00620" at bounding box center [115, 401] width 55 height 10
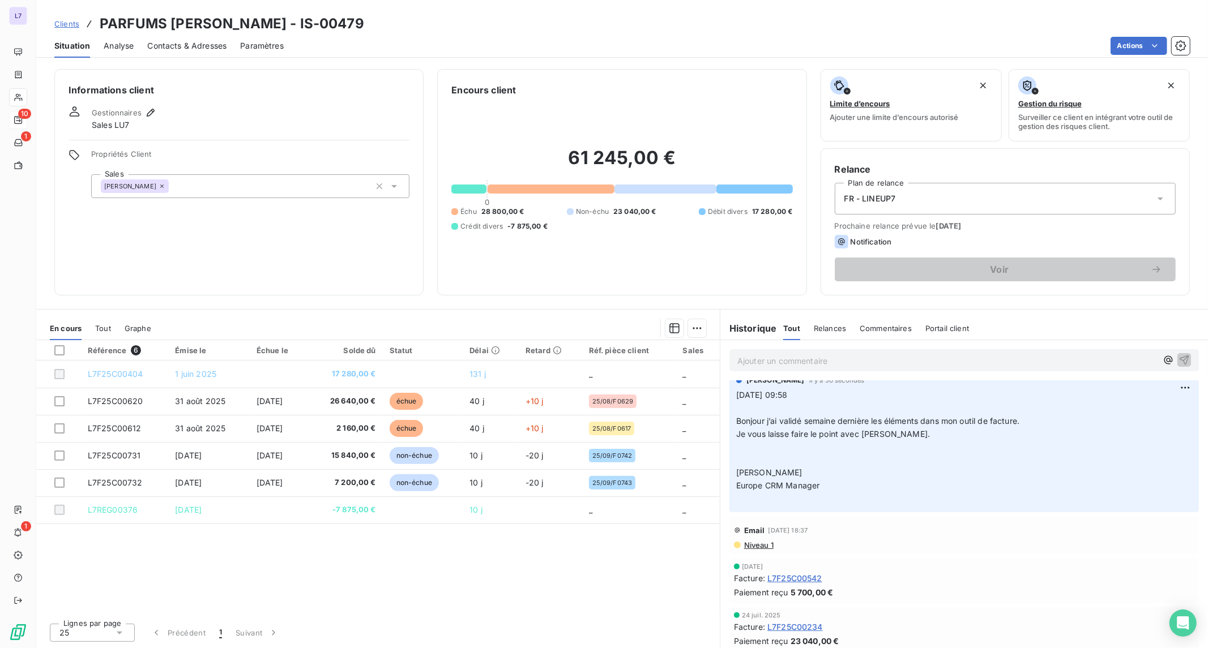
scroll to position [15, 0]
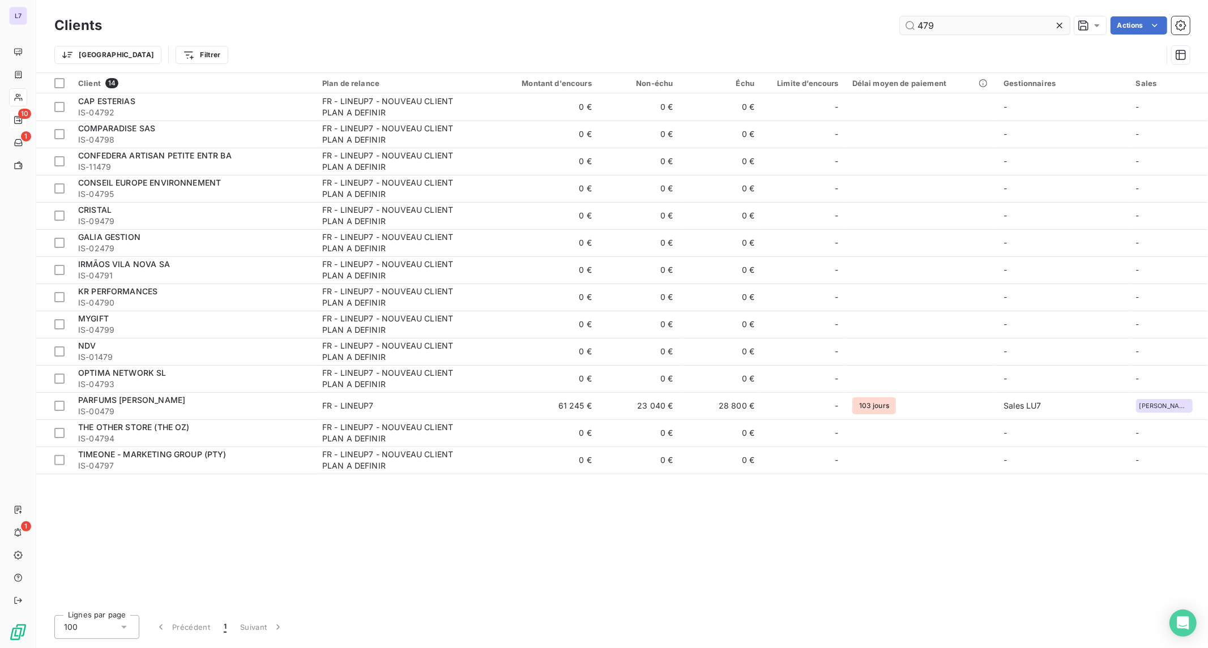
click at [942, 27] on input "479" at bounding box center [985, 25] width 170 height 18
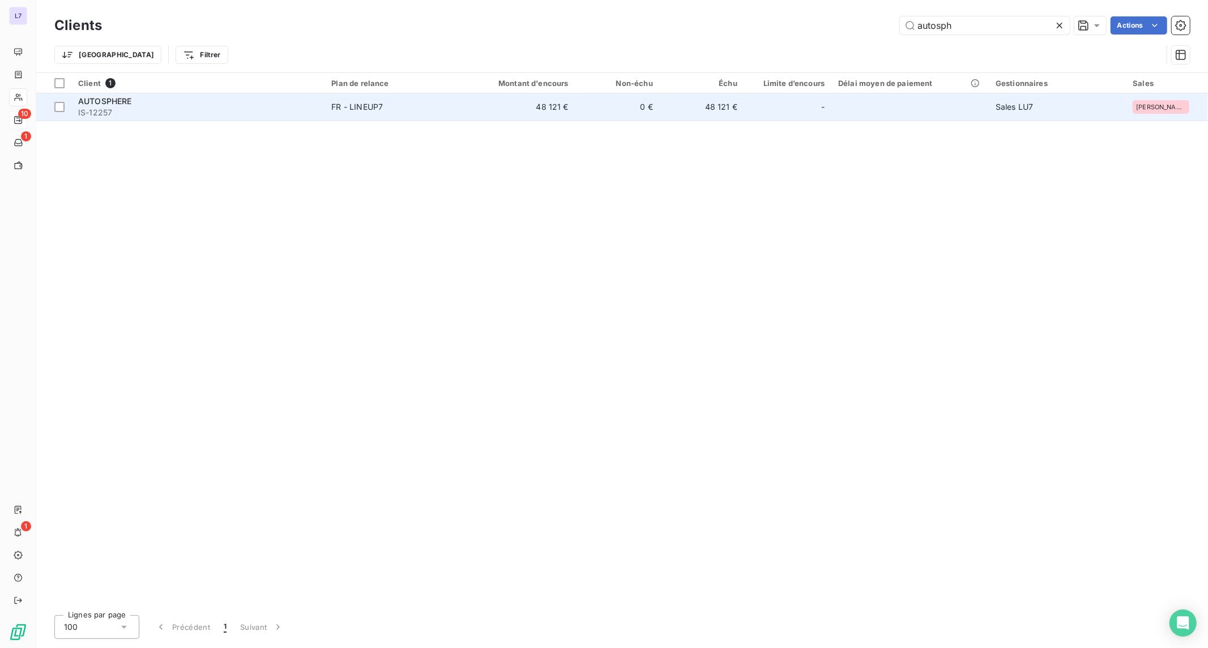
type input "autosph"
click at [254, 118] on td "AUTOSPHERE IS-12257" at bounding box center [197, 106] width 253 height 27
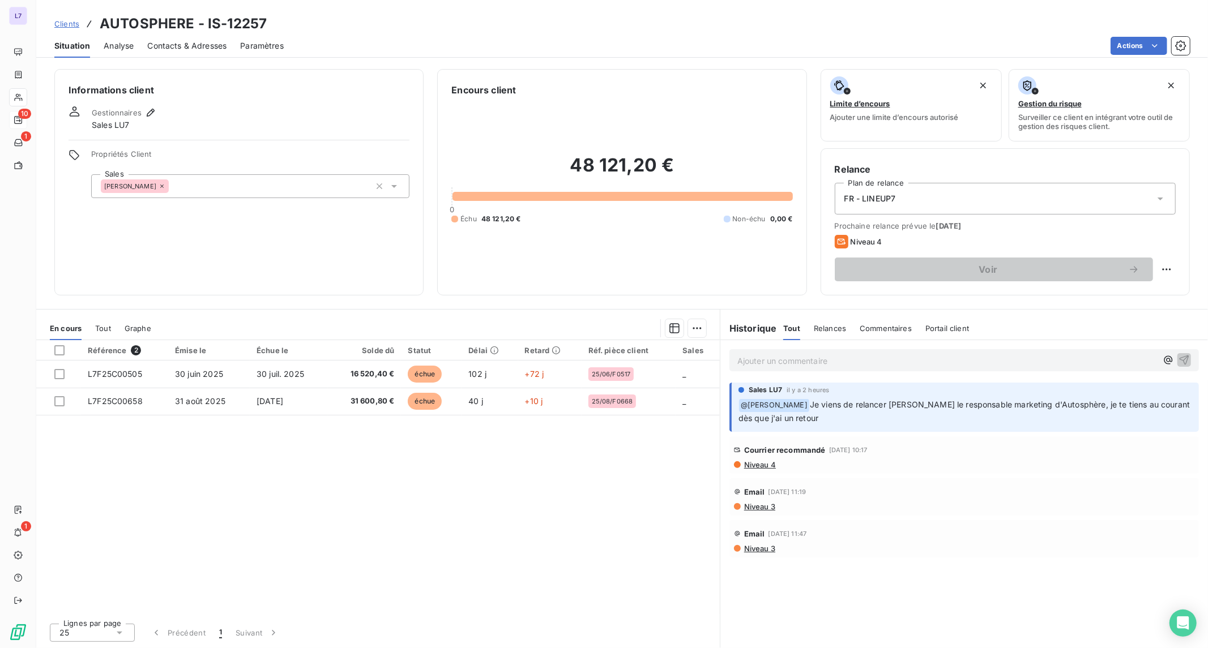
click at [757, 463] on span "Niveau 4" at bounding box center [759, 464] width 33 height 9
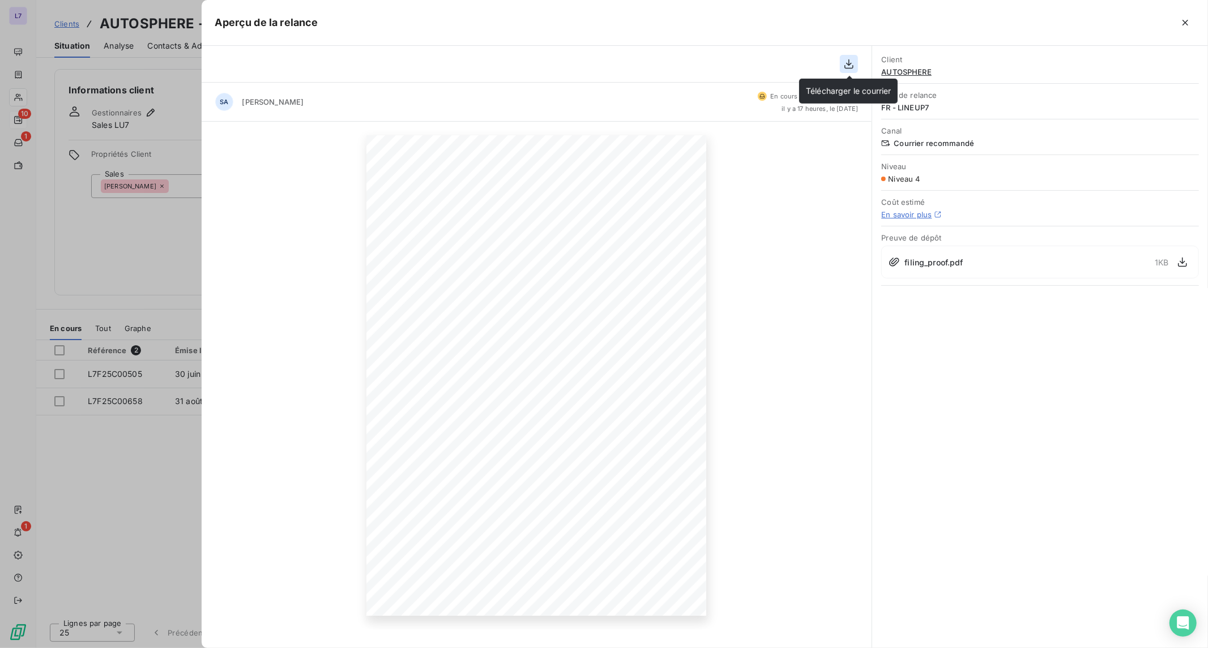
click at [846, 69] on icon "button" at bounding box center [849, 64] width 9 height 10
click at [1190, 14] on button "button" at bounding box center [1185, 23] width 18 height 18
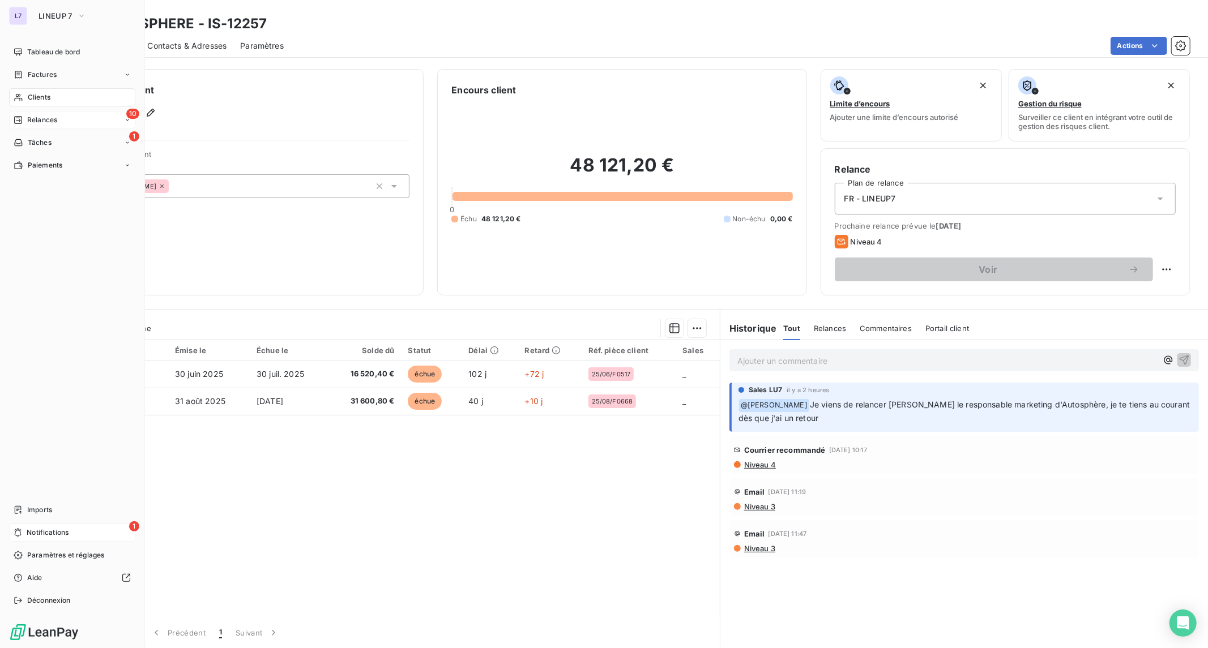
click at [24, 530] on div "1 Notifications" at bounding box center [72, 533] width 126 height 18
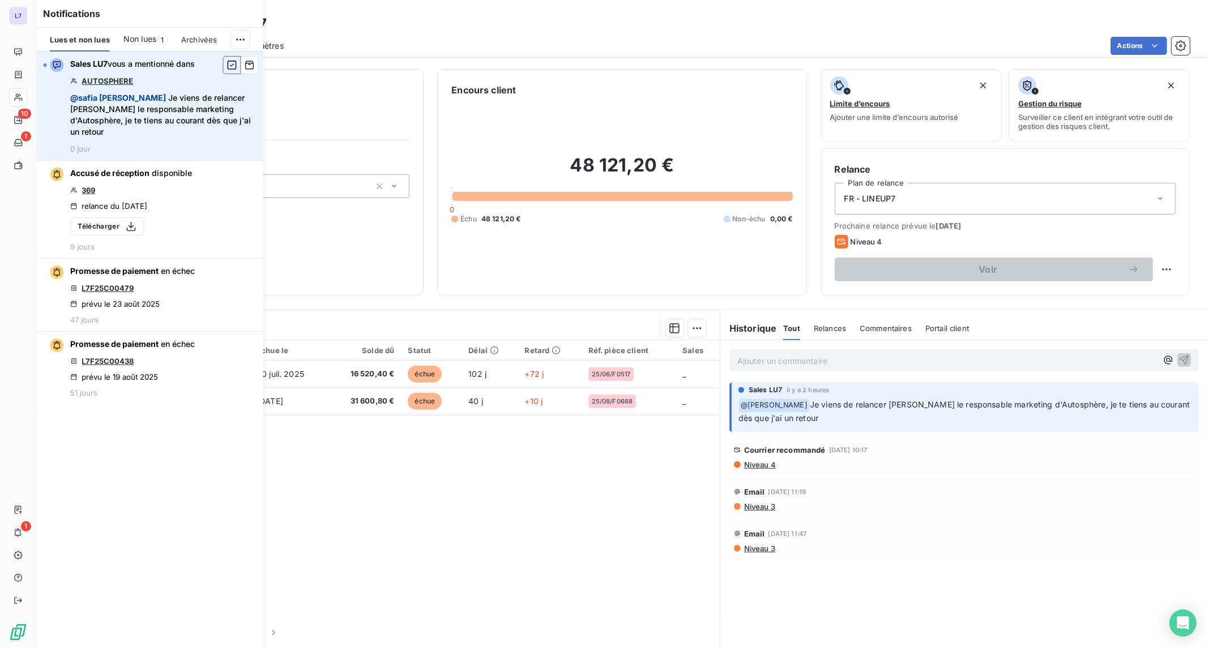
click at [228, 67] on icon "button" at bounding box center [232, 64] width 10 height 11
click at [296, 552] on div "Référence 2 Émise le Échue le Solde dû Statut Délai Retard Réf. pièce client Sa…" at bounding box center [378, 477] width 684 height 274
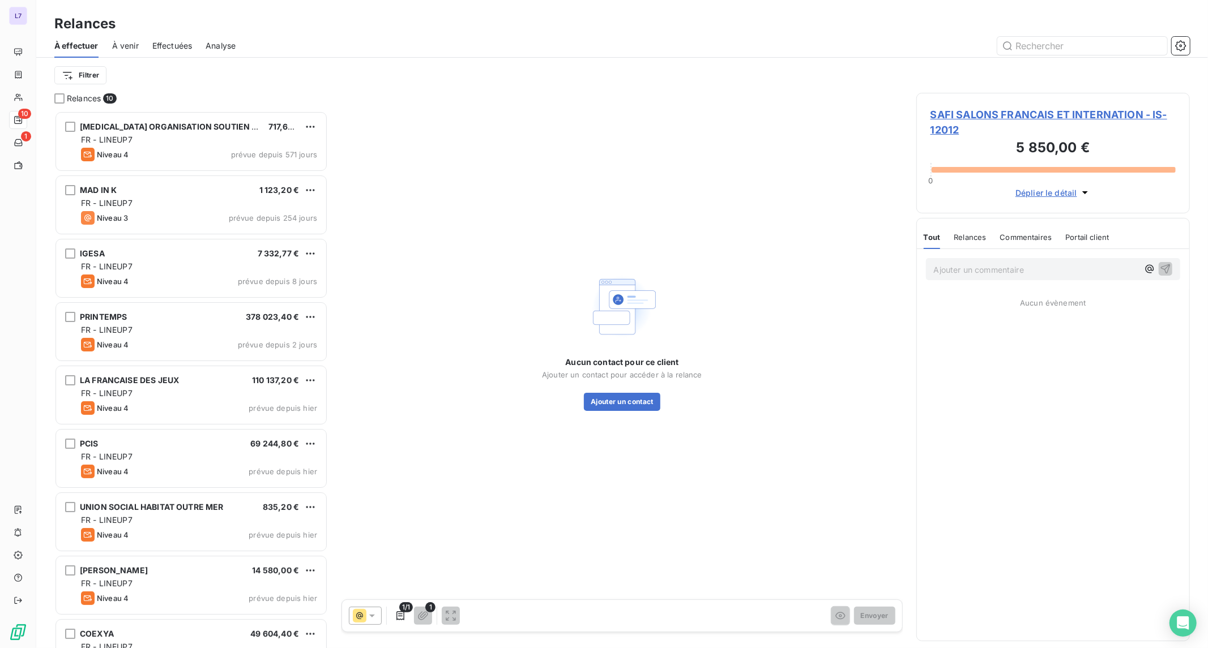
scroll to position [528, 264]
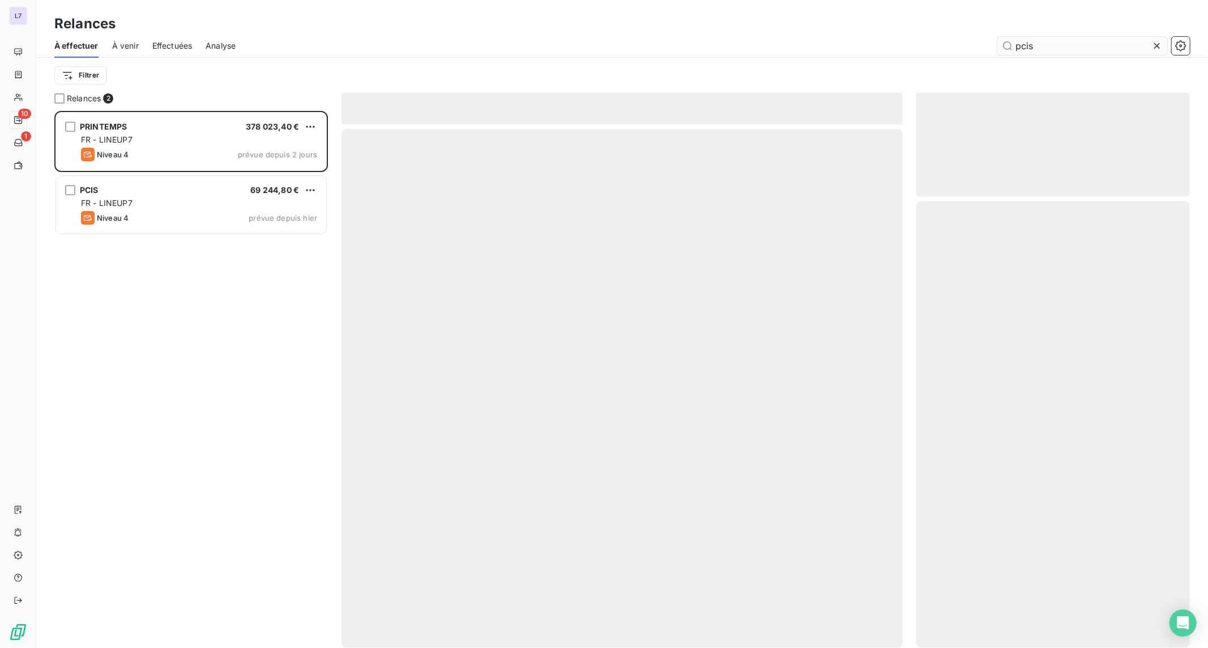
scroll to position [528, 264]
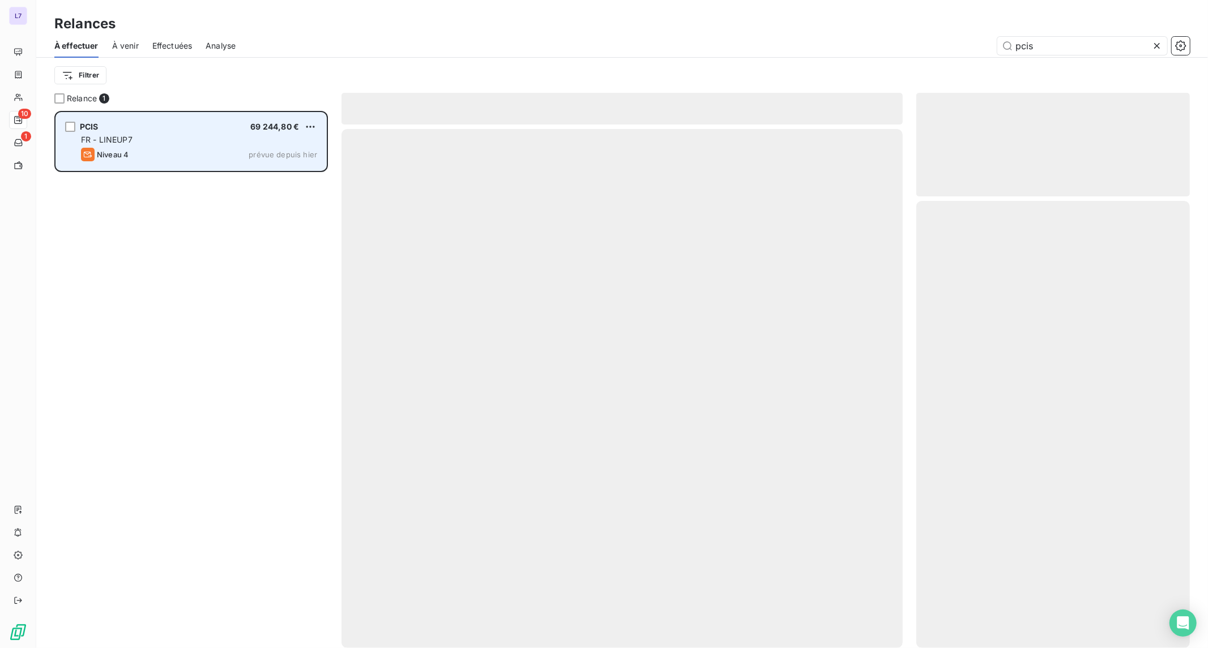
type input "pcis"
click at [242, 140] on div "FR - LINEUP7" at bounding box center [199, 139] width 236 height 11
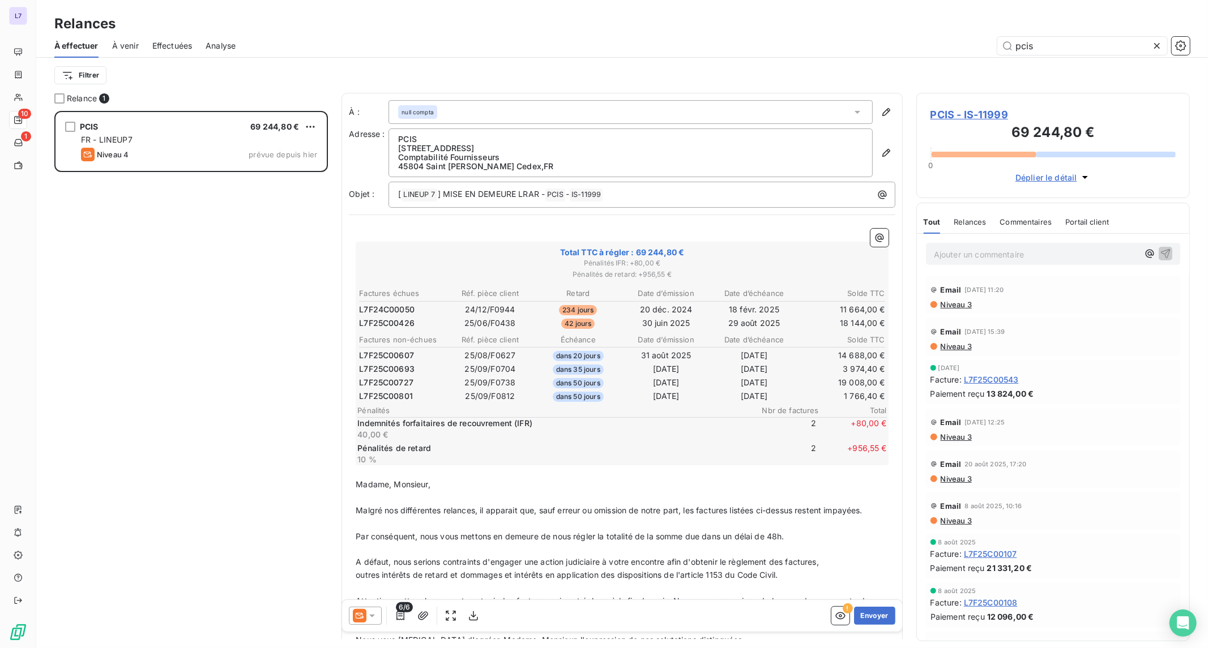
click at [939, 115] on span "PCIS - IS-11999" at bounding box center [1052, 114] width 245 height 15
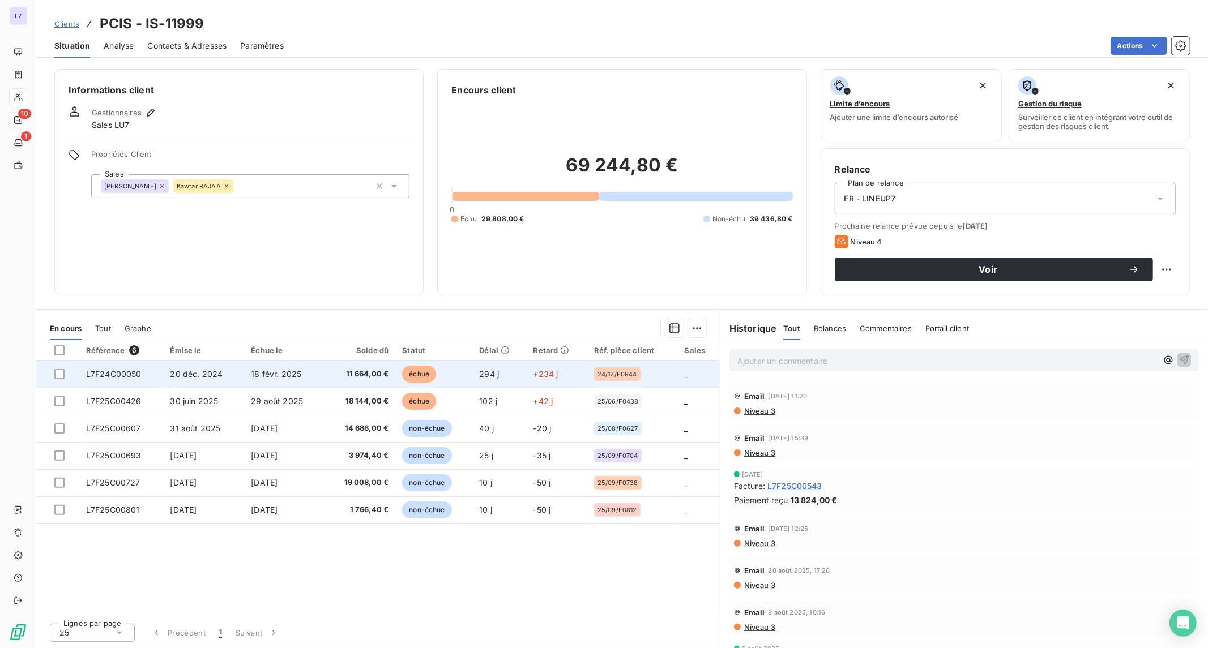
click at [361, 381] on td "11 664,00 €" at bounding box center [359, 374] width 71 height 27
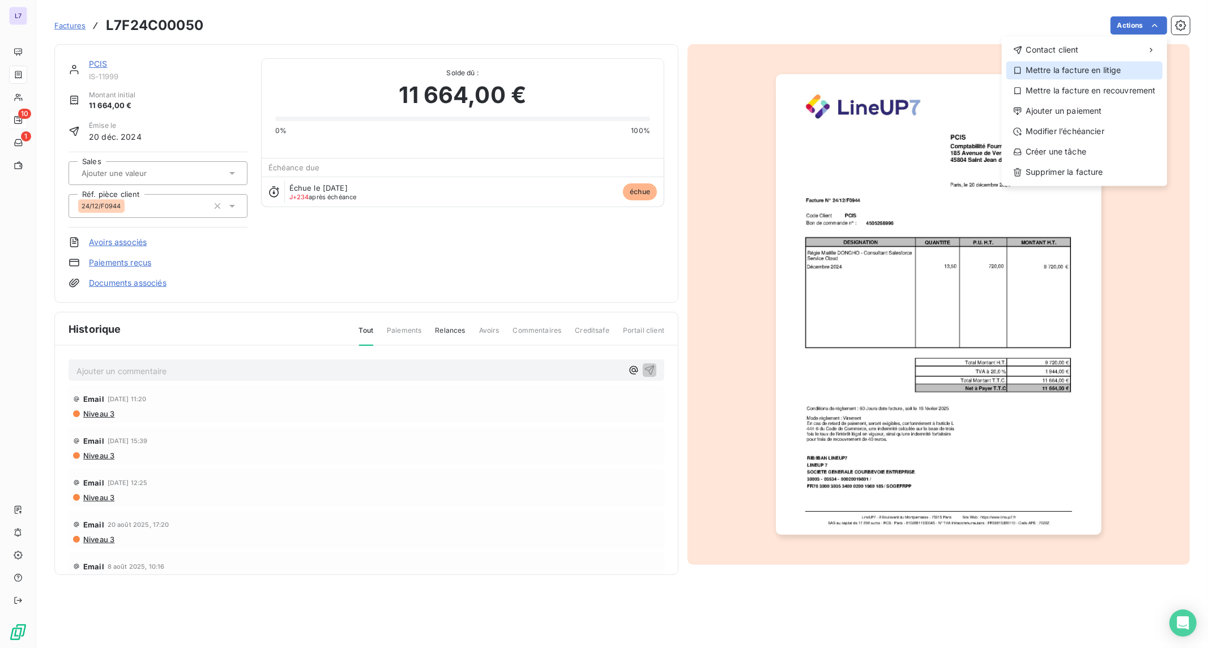
click at [1102, 64] on div "Mettre la facture en litige" at bounding box center [1084, 70] width 156 height 18
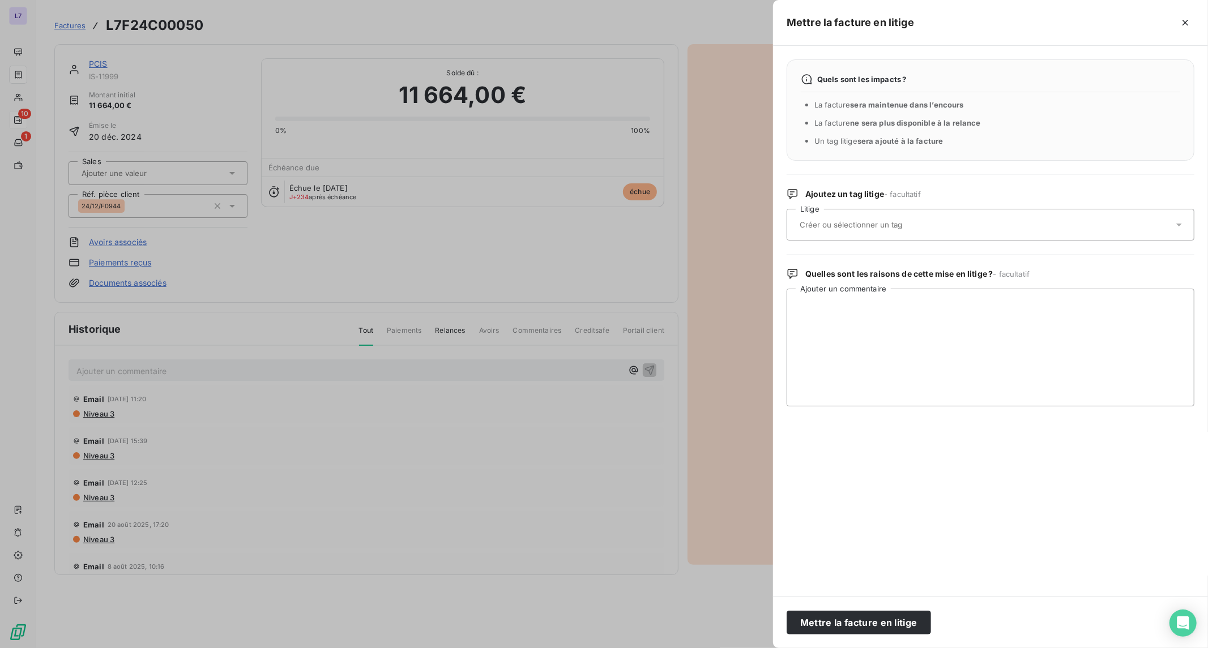
click at [931, 217] on div at bounding box center [984, 225] width 377 height 24
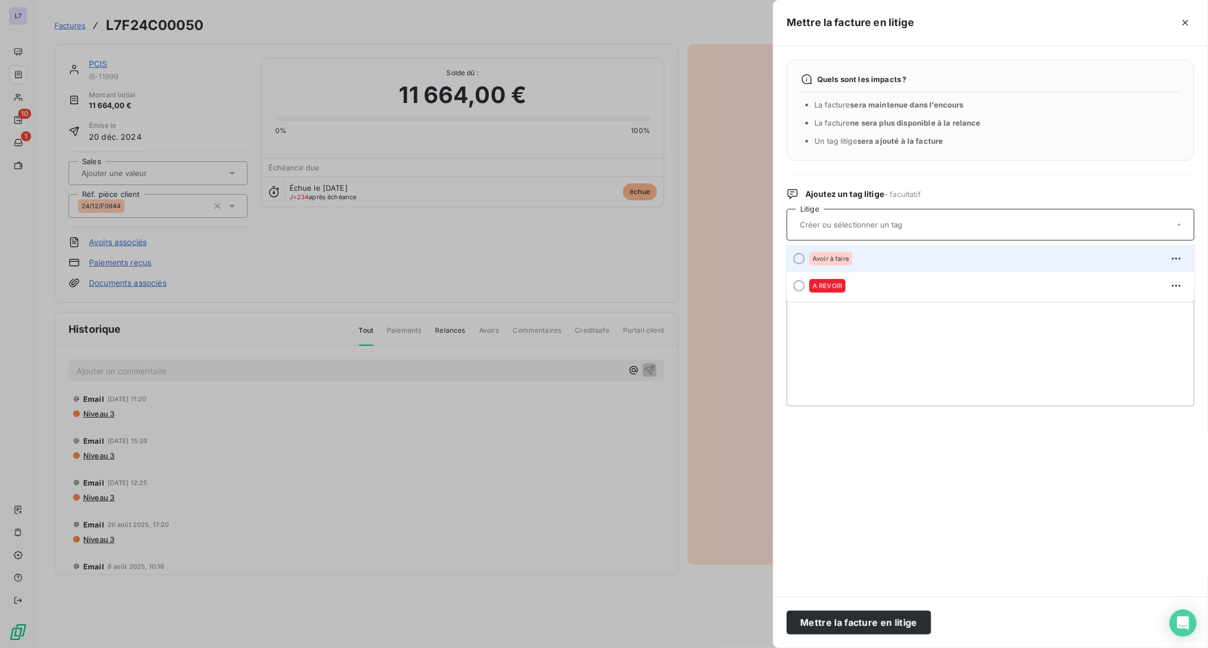
click at [893, 261] on div "Avoir à faire" at bounding box center [997, 259] width 376 height 18
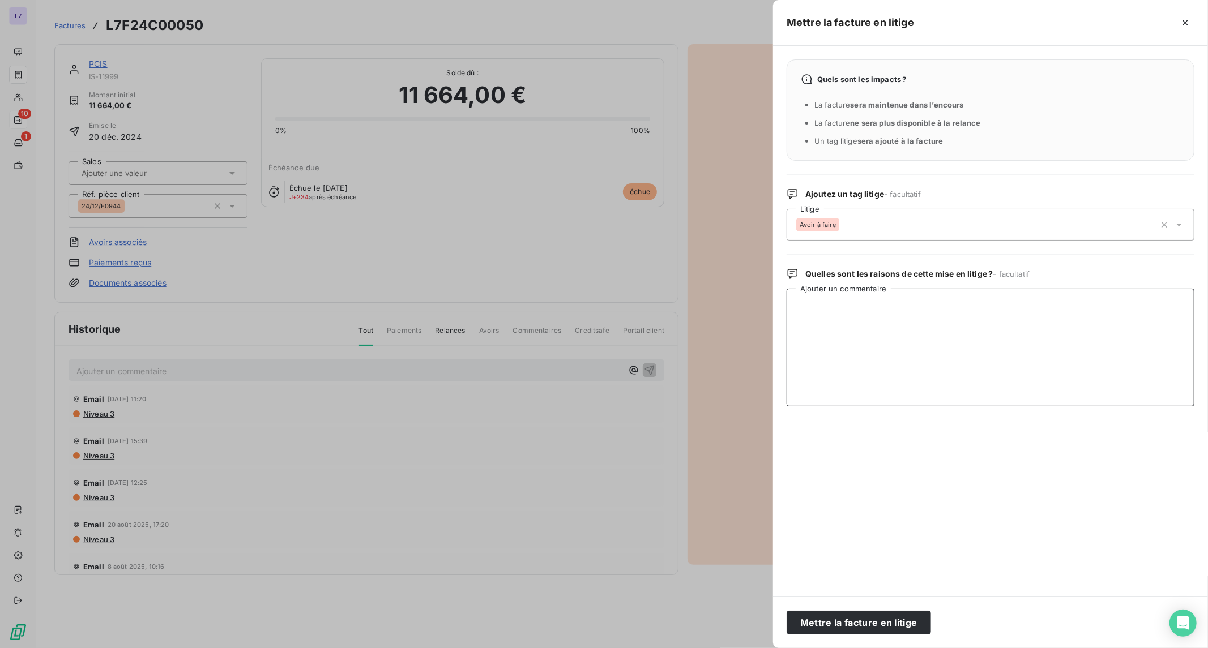
click at [895, 330] on textarea "Ajouter un commentaire" at bounding box center [991, 348] width 408 height 118
paste textarea "Nous avons toujours la facture 24/12/F0944 a vous régler mais nous nous sommes …"
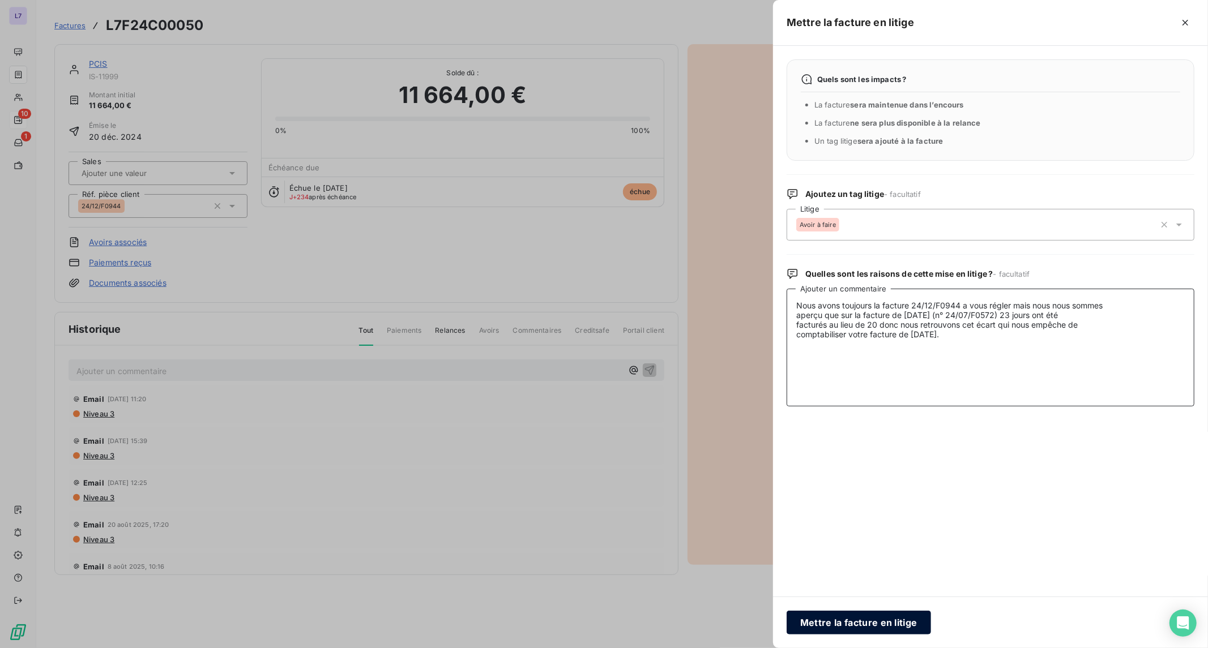
type textarea "Nous avons toujours la facture 24/12/F0944 a vous régler mais nous nous sommes …"
click at [863, 617] on button "Mettre la facture en litige" at bounding box center [859, 623] width 144 height 24
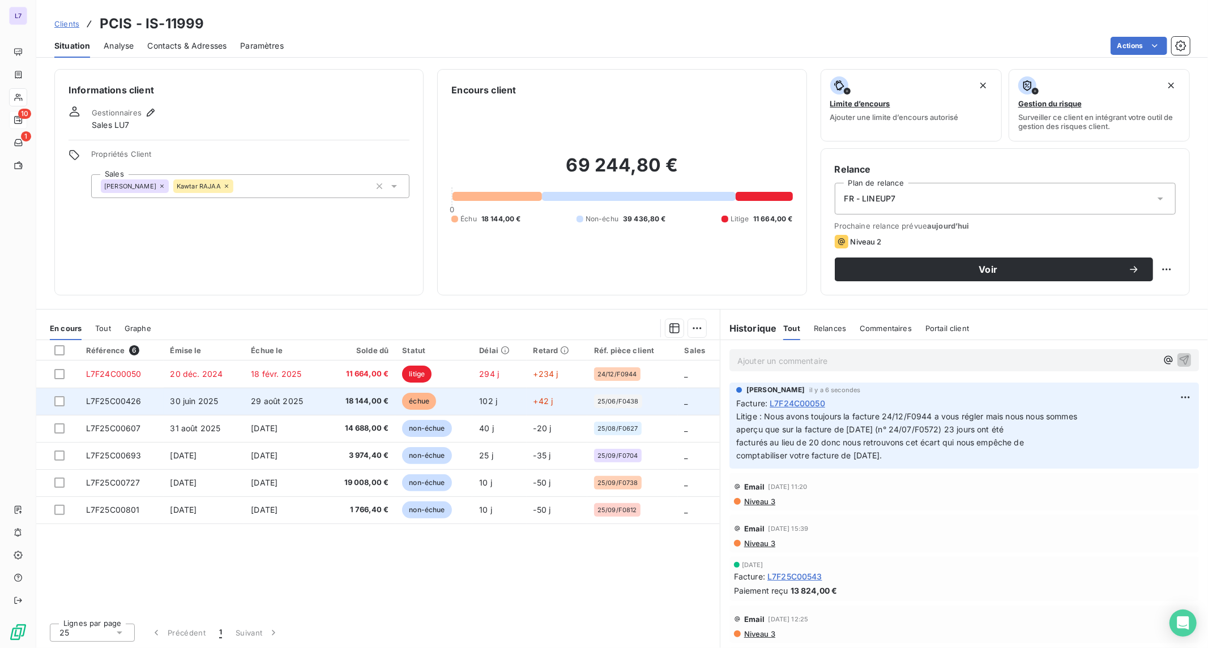
click at [310, 406] on td "29 août 2025" at bounding box center [284, 401] width 80 height 27
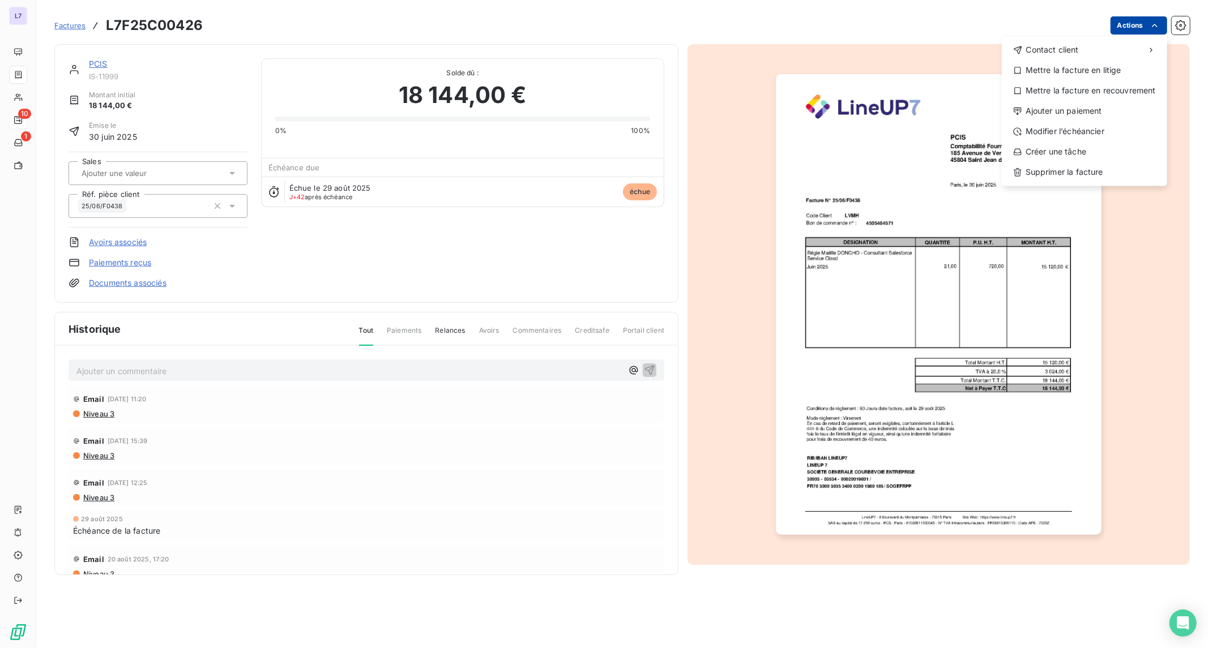
click at [1118, 24] on html "L7 10 1 Factures L7F25C00426 Actions Contact client Mettre la facture en litige…" at bounding box center [604, 324] width 1208 height 648
click at [1070, 72] on div "Mettre la facture en litige" at bounding box center [1084, 70] width 156 height 18
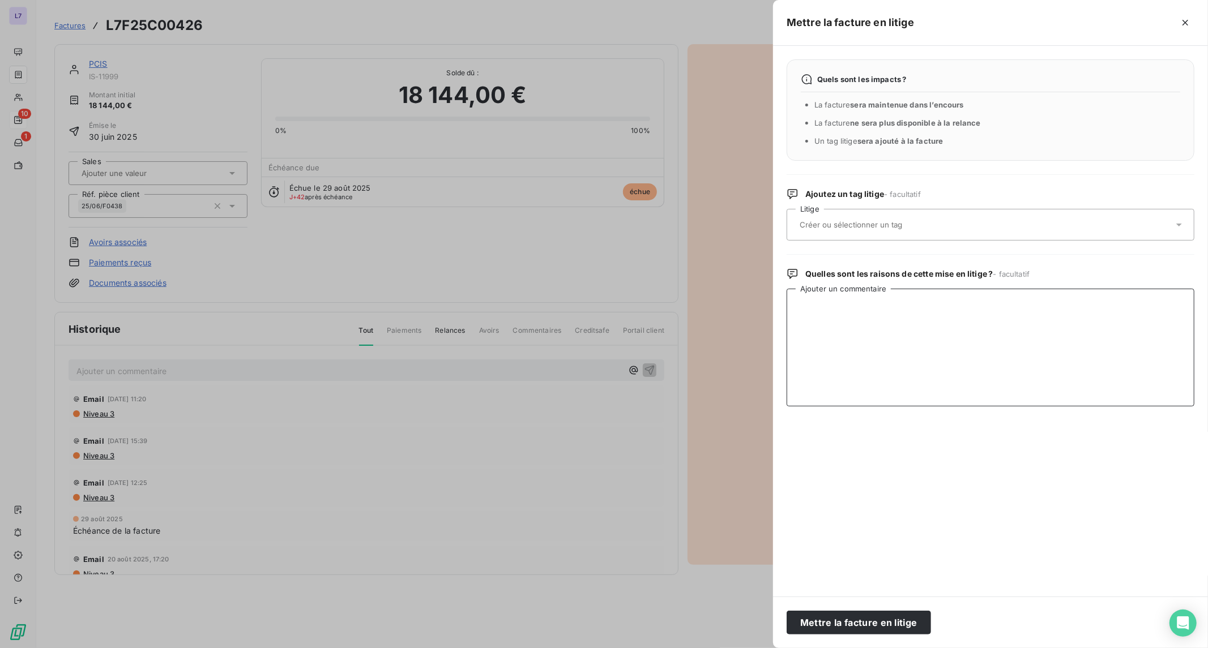
click at [924, 319] on textarea "Ajouter un commentaire" at bounding box center [991, 348] width 408 height 118
paste textarea "Nous n’avons pas reçu leur facture du 25/06/2025, merci de leur demander de la …"
type textarea "Nous n’avons pas reçu leur facture du 25/06/2025, merci de leur demander de la …"
click at [903, 230] on div at bounding box center [984, 225] width 377 height 24
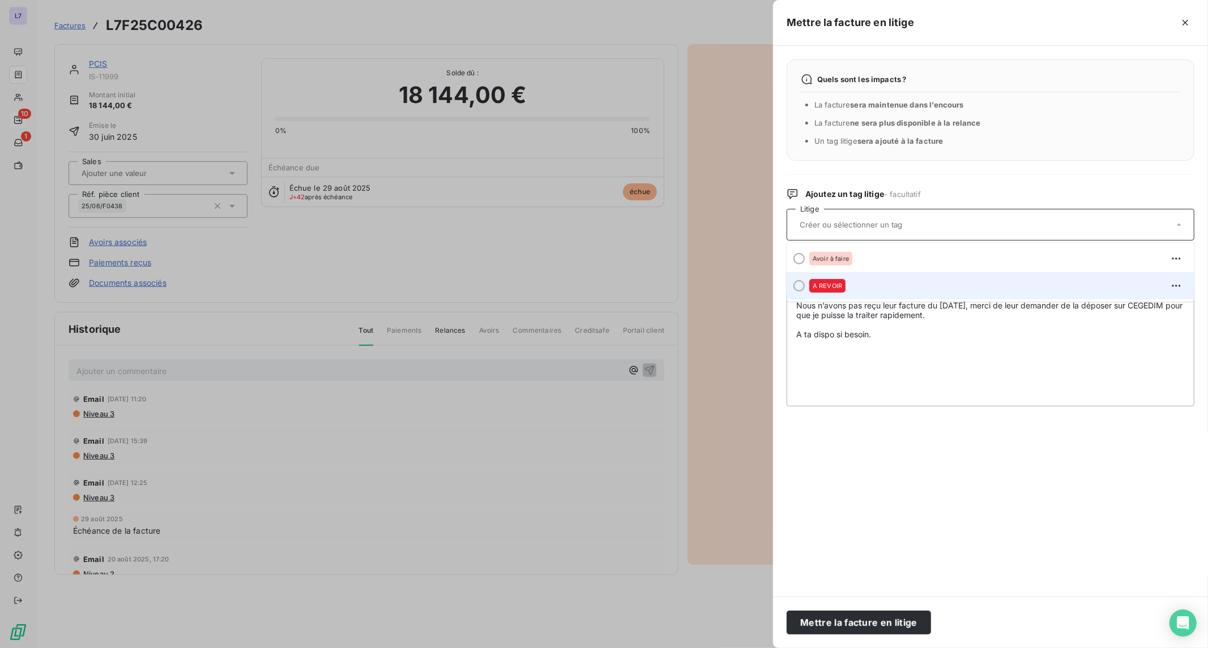
click at [873, 283] on div "A REVOIR" at bounding box center [997, 286] width 376 height 18
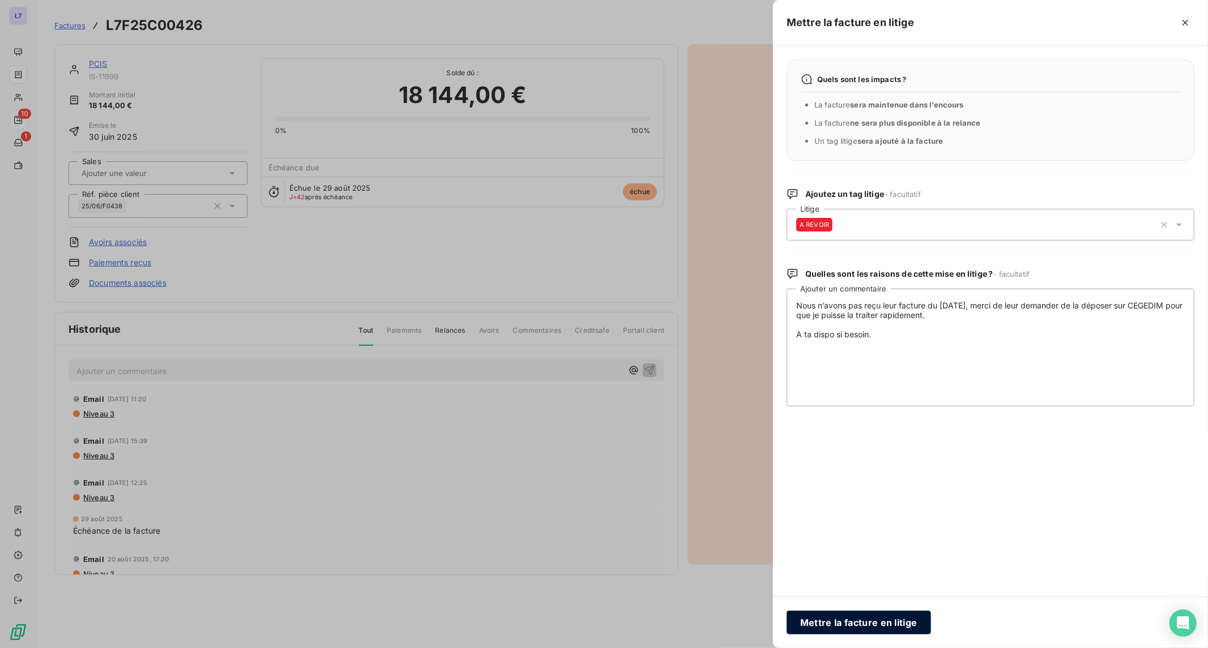
click at [840, 629] on button "Mettre la facture en litige" at bounding box center [859, 623] width 144 height 24
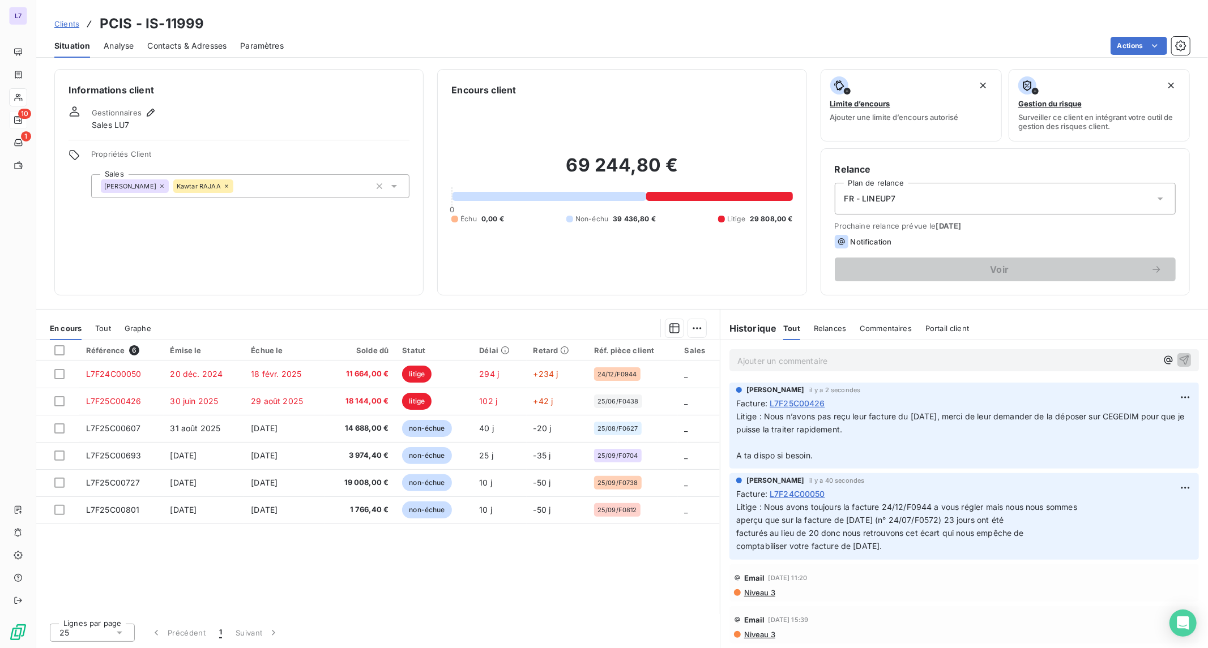
click at [762, 357] on p "Ajouter un commentaire ﻿" at bounding box center [947, 361] width 420 height 14
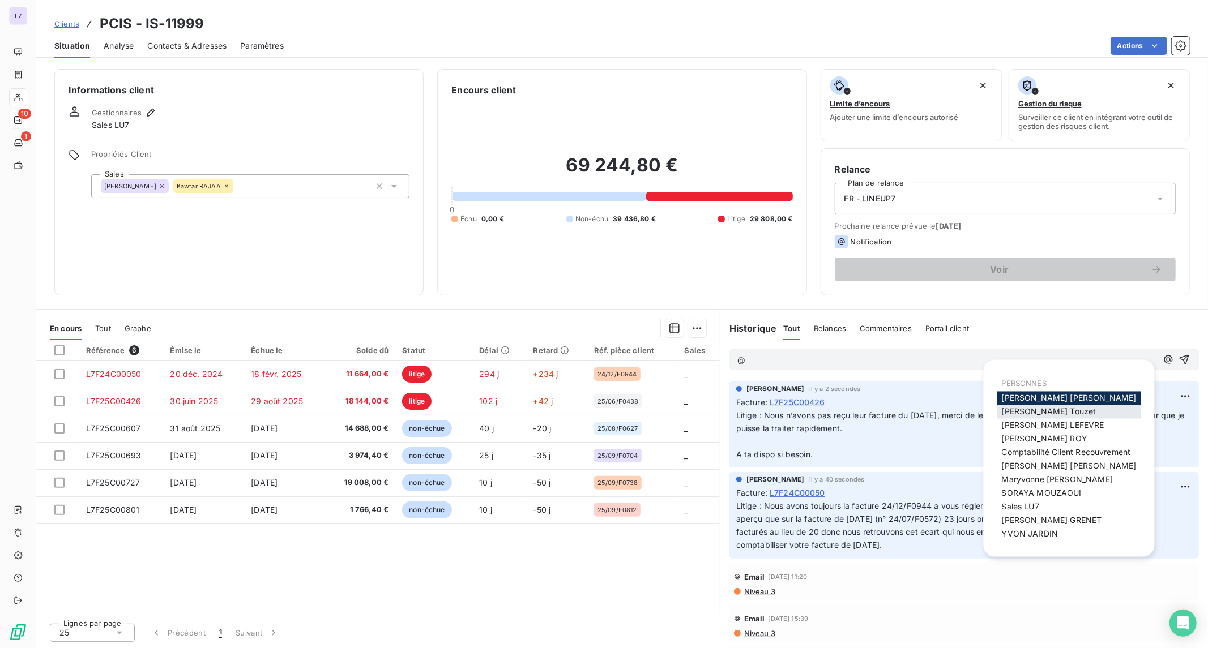
click at [1056, 408] on span "Antoine Touzet" at bounding box center [1049, 412] width 95 height 10
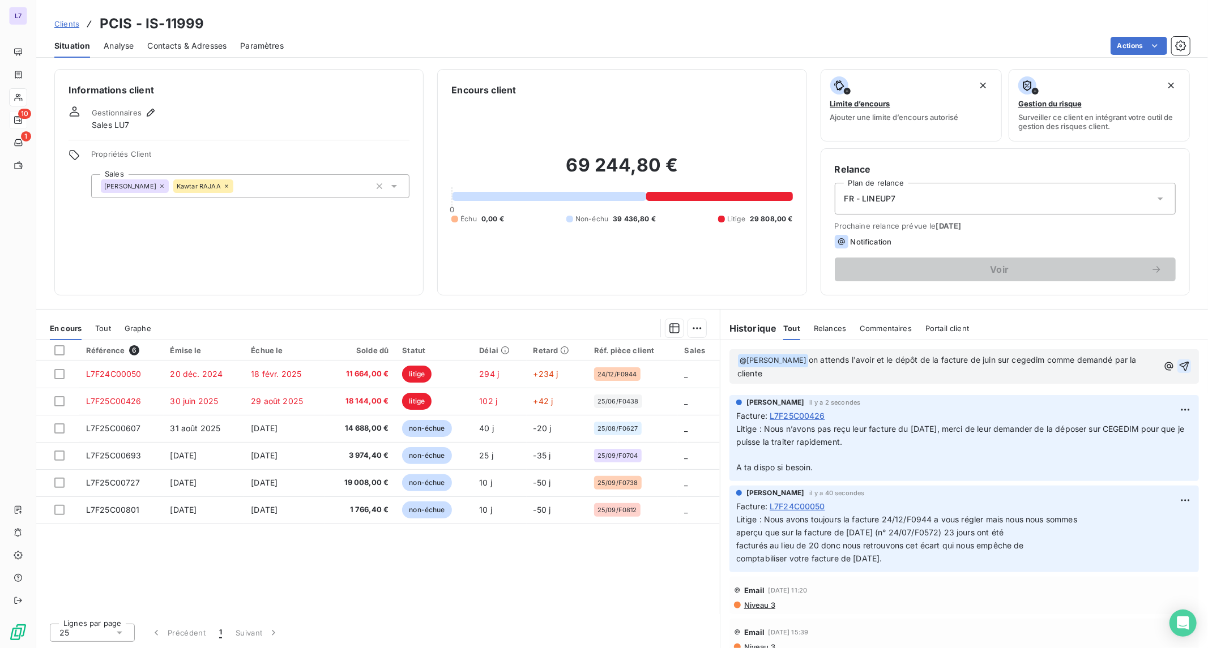
click at [1178, 365] on icon "button" at bounding box center [1183, 366] width 11 height 11
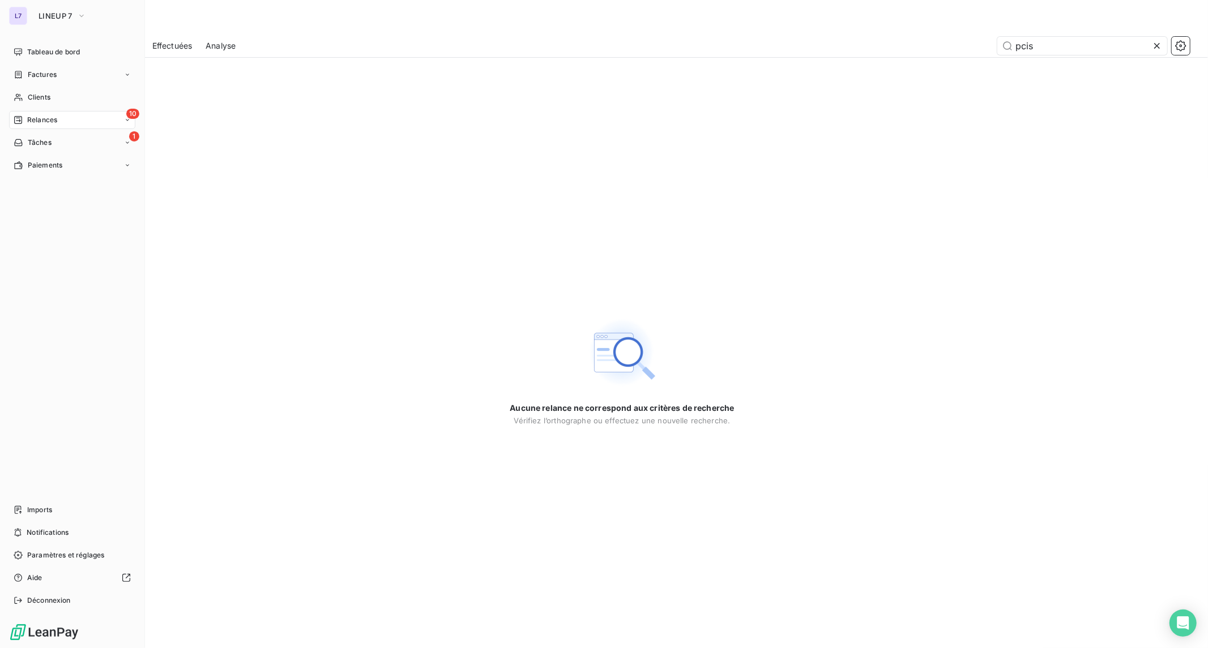
click at [36, 118] on span "Relances" at bounding box center [42, 120] width 30 height 10
click at [83, 143] on div "À effectuer" at bounding box center [79, 143] width 113 height 18
click at [37, 52] on span "Tableau de bord" at bounding box center [53, 52] width 53 height 10
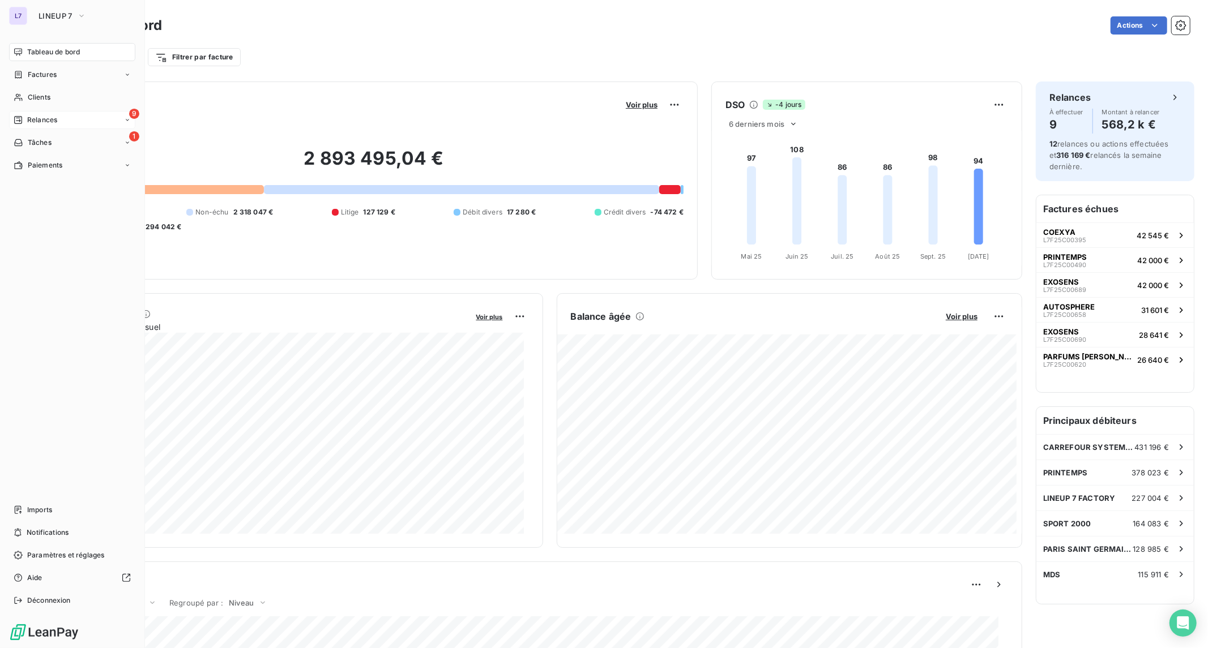
click at [24, 119] on div "Relances" at bounding box center [36, 120] width 44 height 10
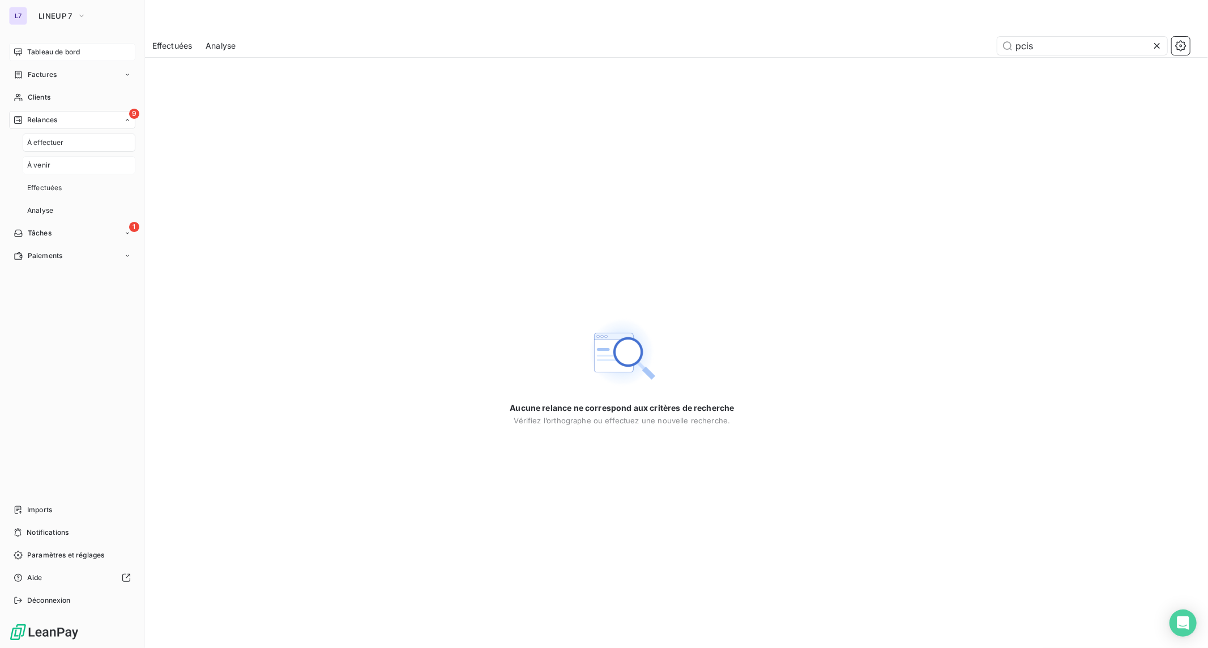
click at [44, 167] on span "À venir" at bounding box center [38, 165] width 23 height 10
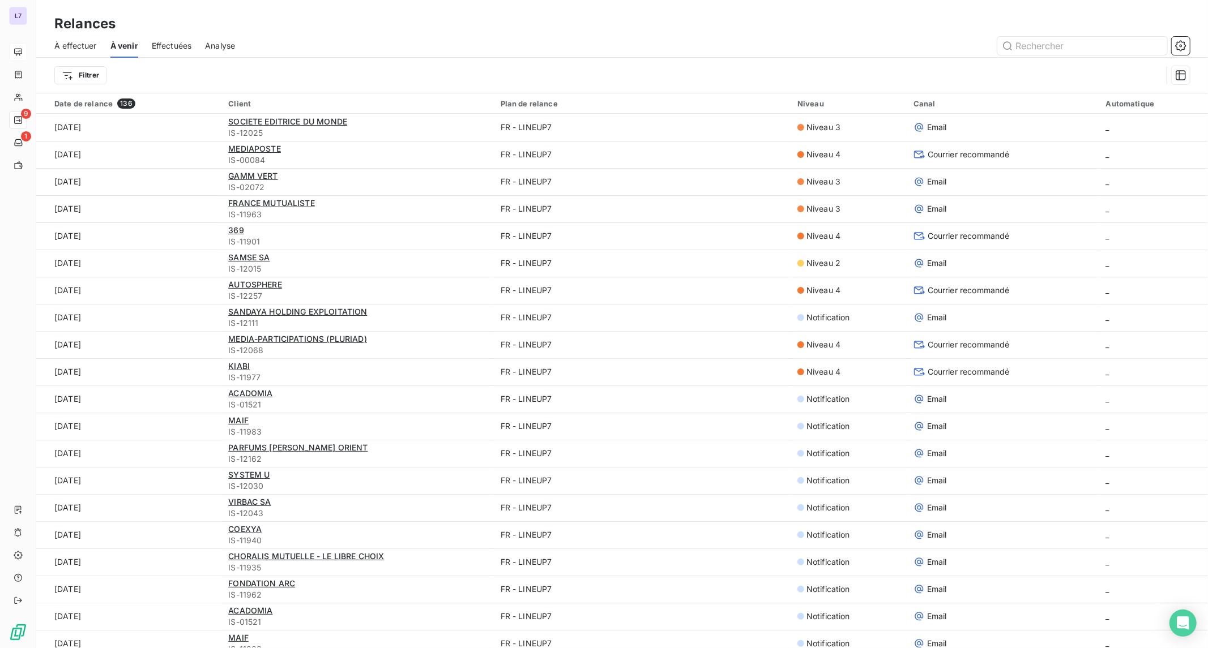
click at [89, 50] on span "À effectuer" at bounding box center [75, 45] width 42 height 11
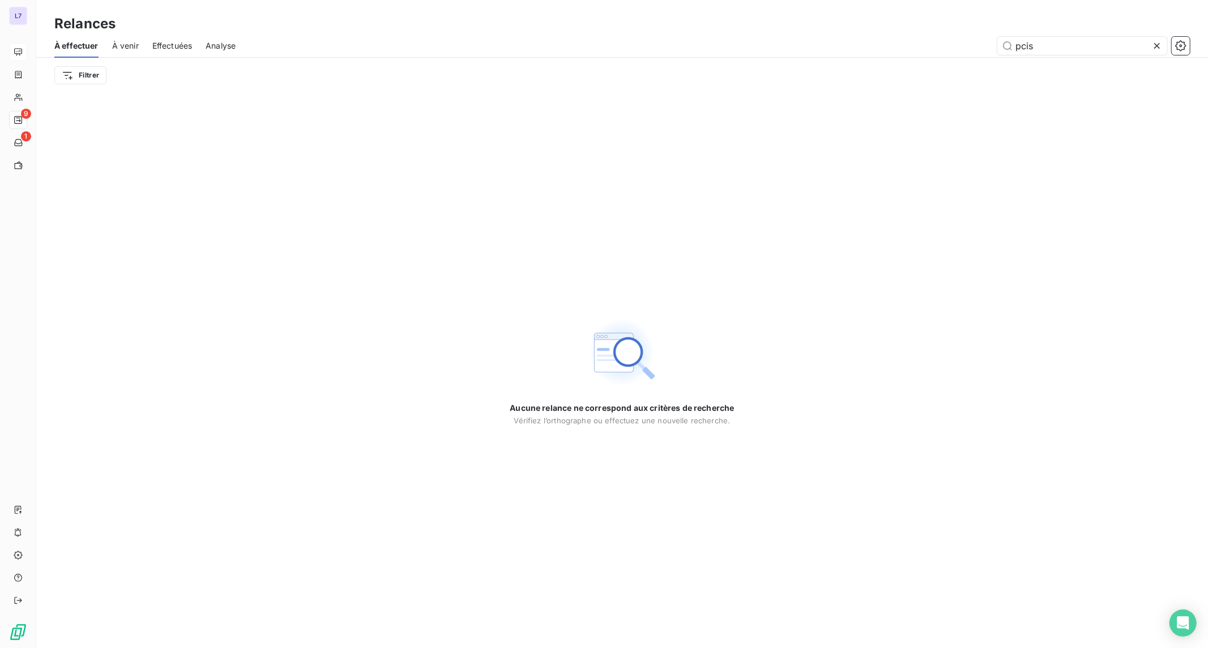
click at [1152, 49] on icon at bounding box center [1156, 45] width 11 height 11
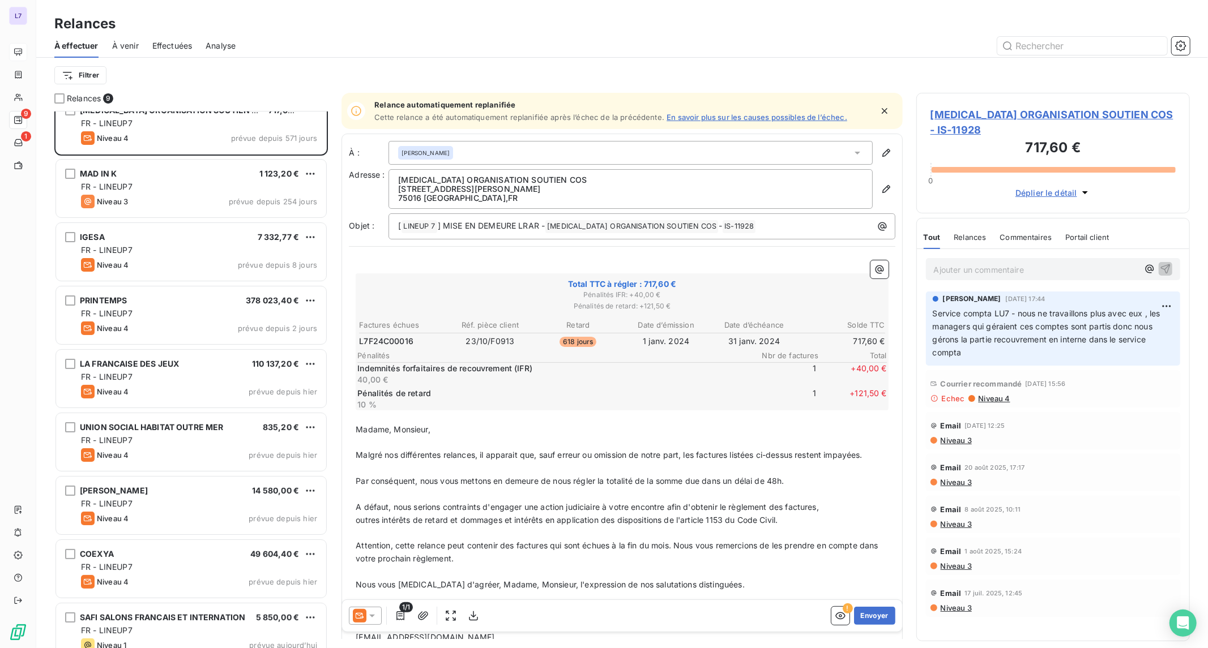
scroll to position [33, 0]
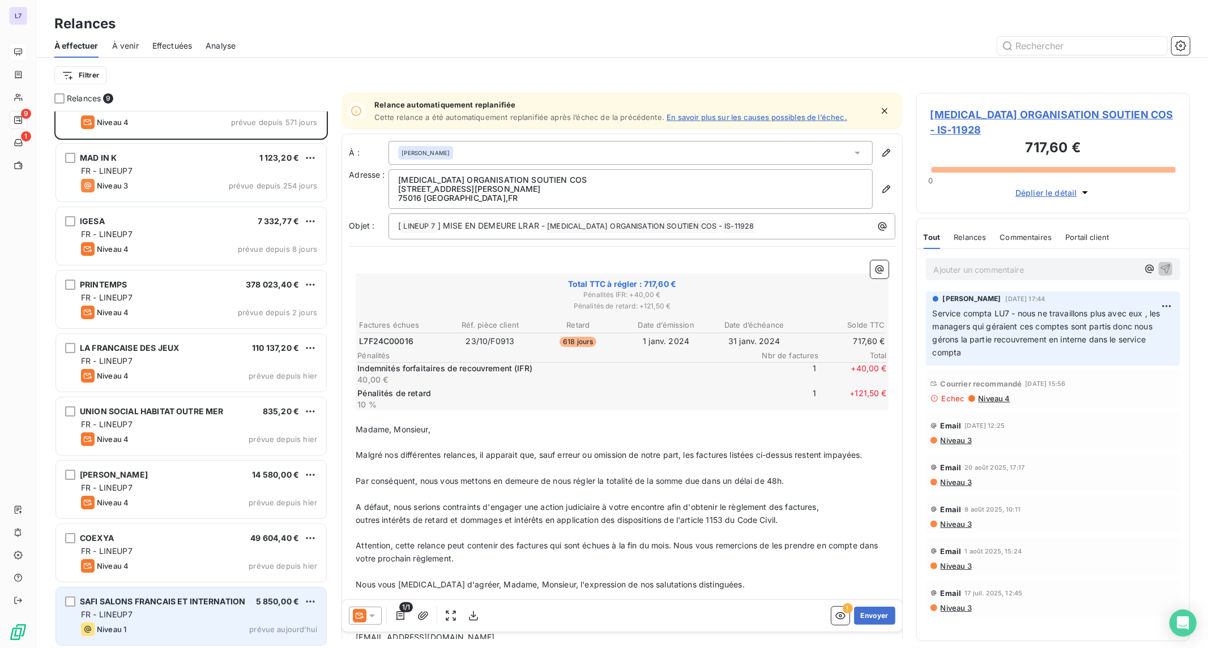
click at [172, 616] on div "FR - LINEUP7" at bounding box center [199, 614] width 236 height 11
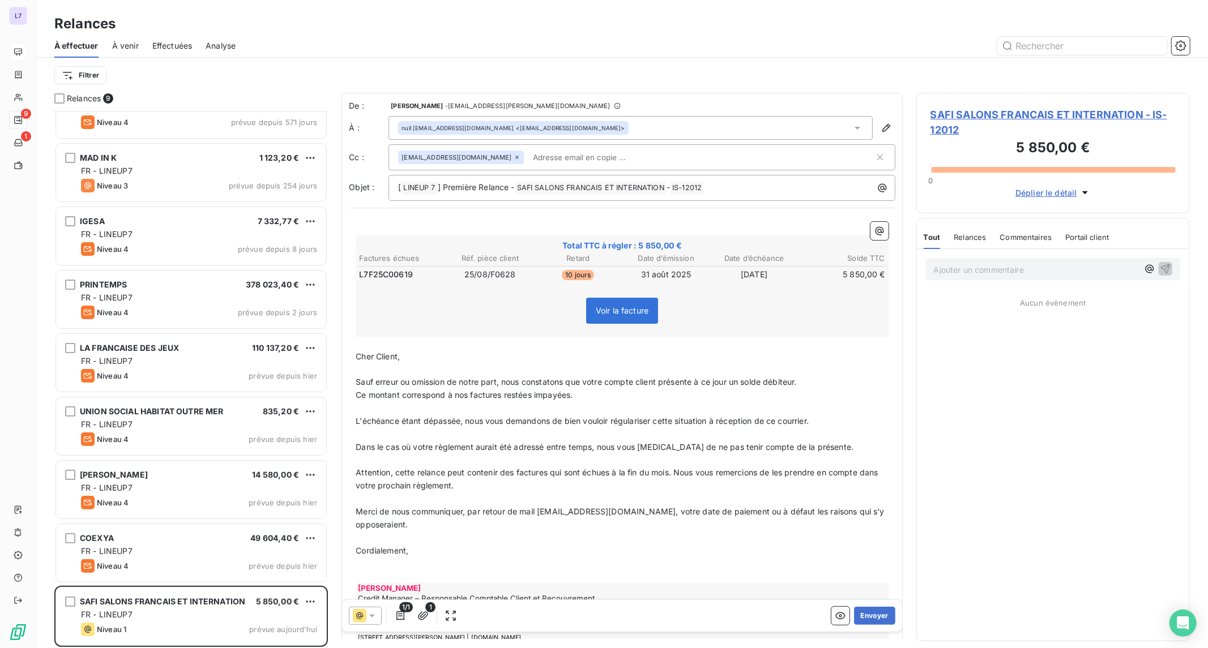
scroll to position [528, 264]
click at [863, 614] on button "Envoyer" at bounding box center [874, 616] width 41 height 18
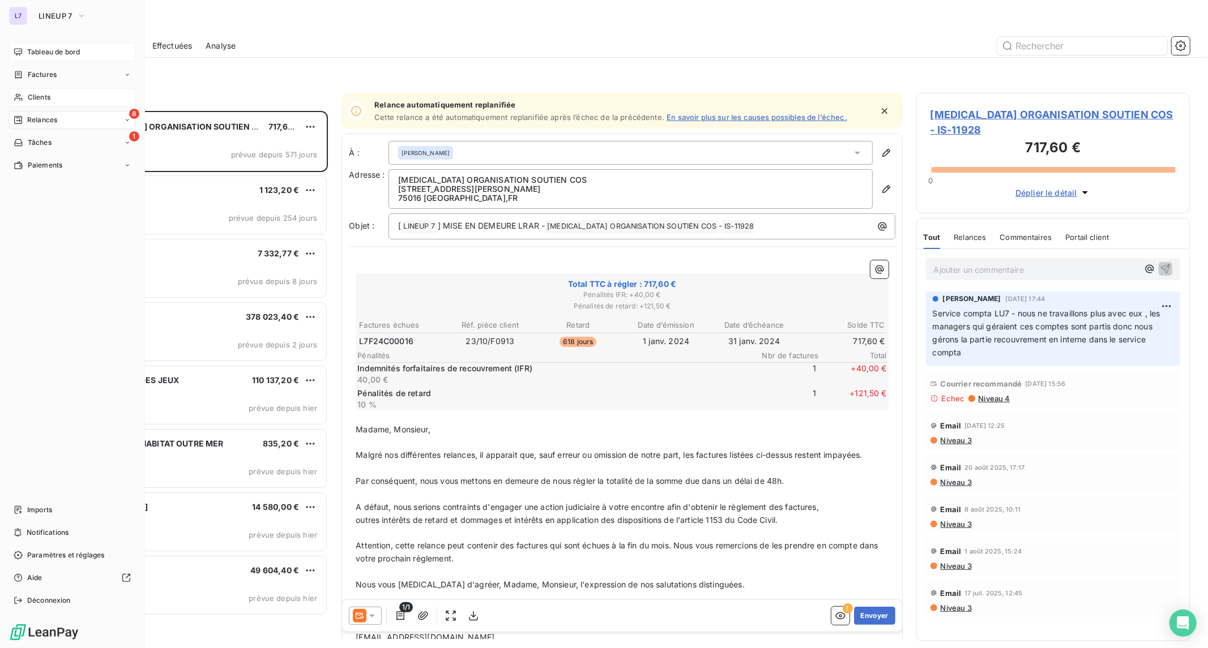
click at [44, 99] on span "Clients" at bounding box center [39, 97] width 23 height 10
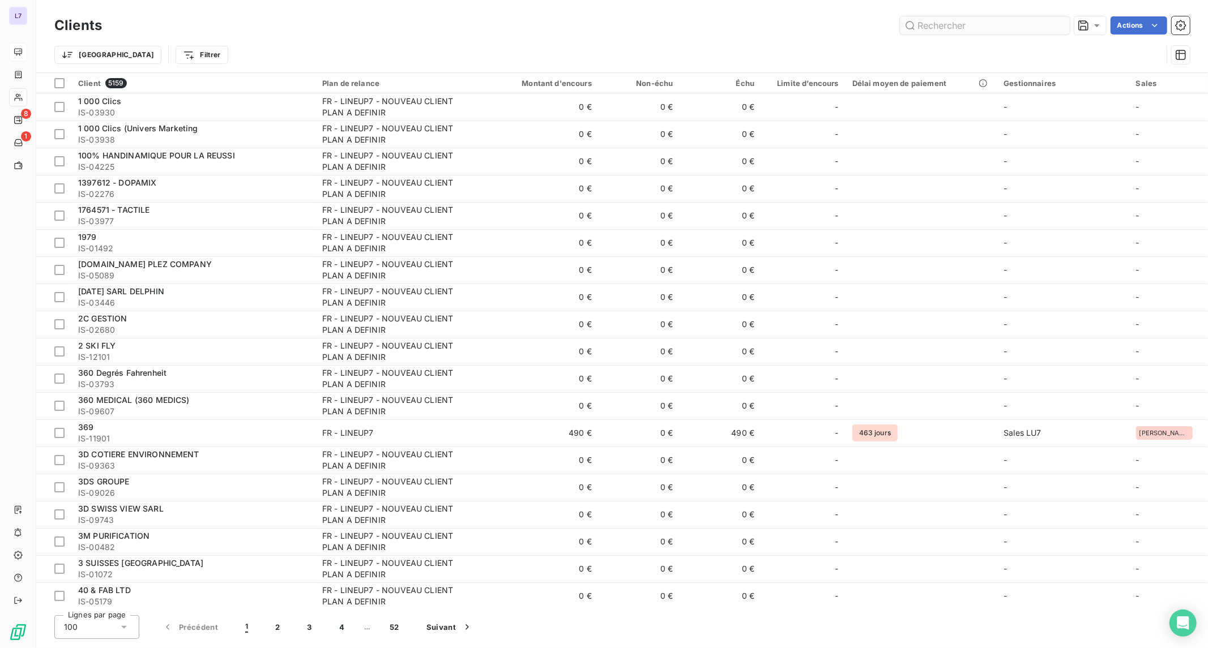
click at [975, 27] on input "text" at bounding box center [985, 25] width 170 height 18
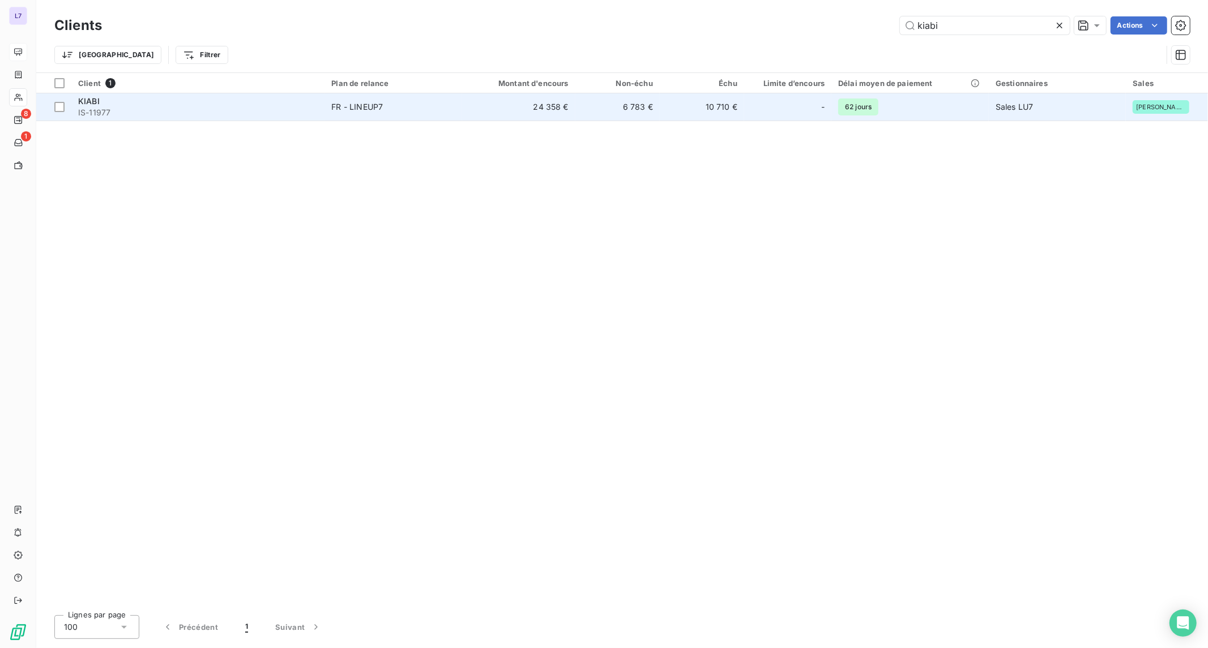
type input "kiabi"
click at [452, 113] on td "FR - LINEUP7" at bounding box center [392, 106] width 137 height 27
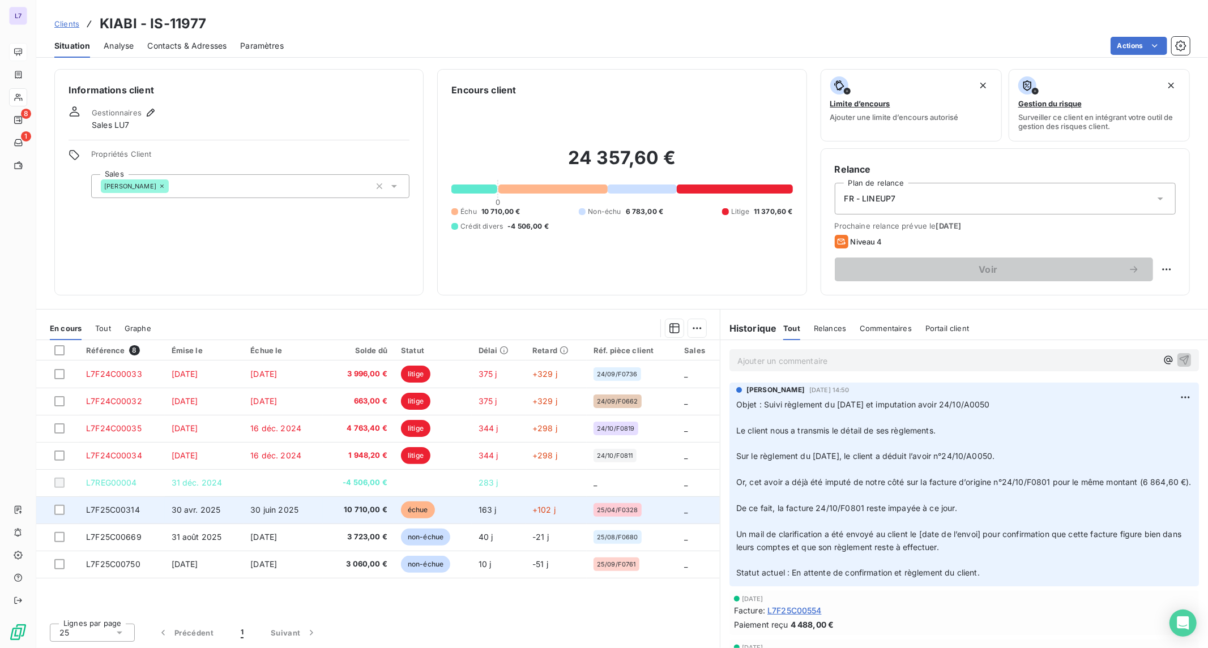
click at [128, 510] on span "L7F25C00314" at bounding box center [113, 510] width 54 height 10
click at [151, 509] on td "L7F25C00314" at bounding box center [122, 510] width 86 height 27
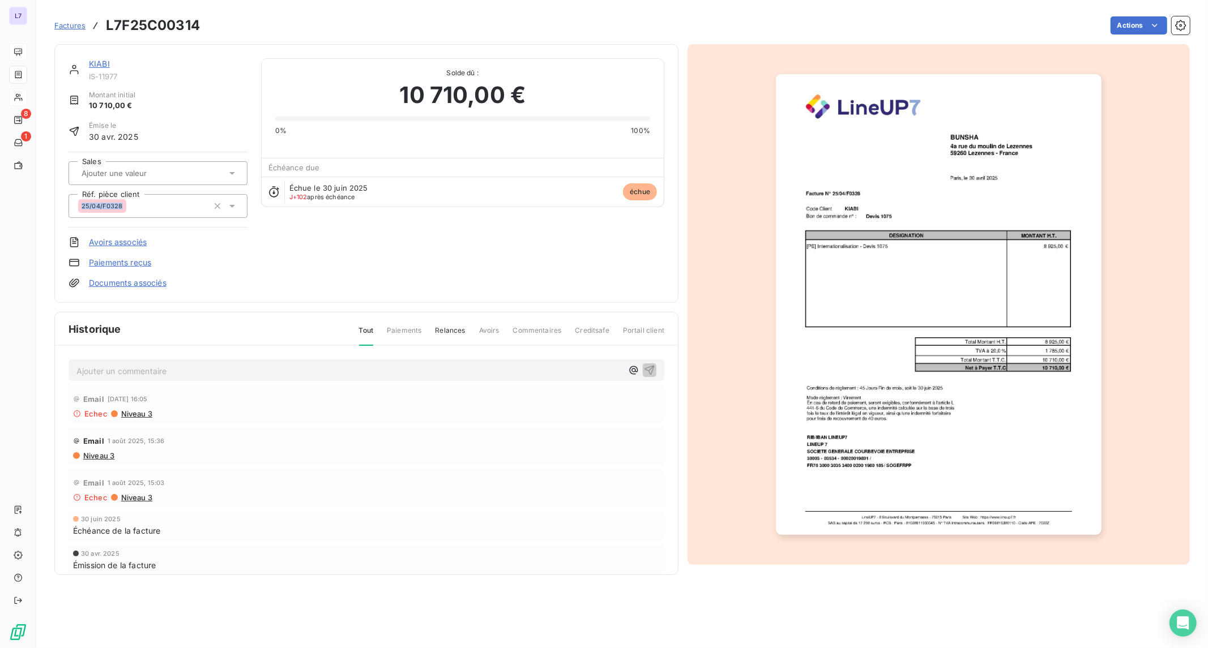
drag, startPoint x: 125, startPoint y: 205, endPoint x: 82, endPoint y: 204, distance: 43.0
click at [82, 204] on div "25/04/F0328" at bounding box center [102, 206] width 48 height 14
click at [987, 464] on html "L7 8 1 Factures L7F25C00314 Actions KIABI IS-11977 Montant initial 10 710,00 € …" at bounding box center [604, 324] width 1208 height 648
click at [987, 450] on img "button" at bounding box center [939, 304] width 326 height 461
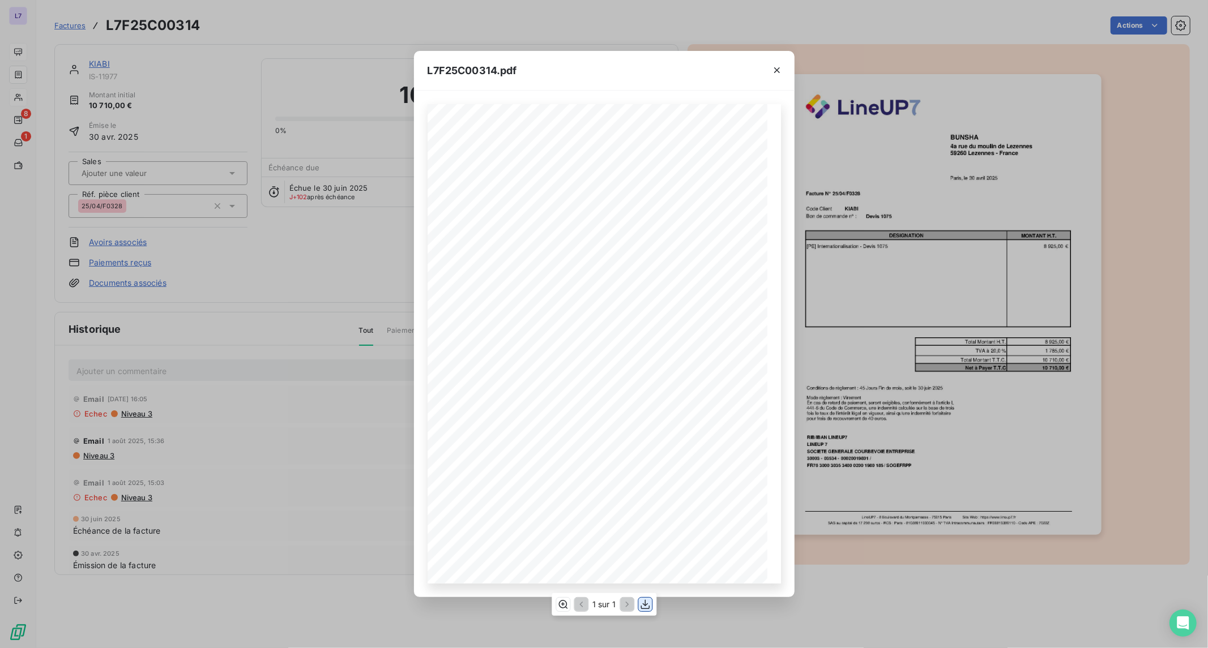
click at [639, 602] on icon "button" at bounding box center [644, 604] width 11 height 11
click at [920, 631] on div "L7F25C00314.pdf LineUP7 - [STREET_ADDRESS] Site Web : [URL][DOMAIN_NAME] SAS au…" at bounding box center [604, 324] width 1208 height 648
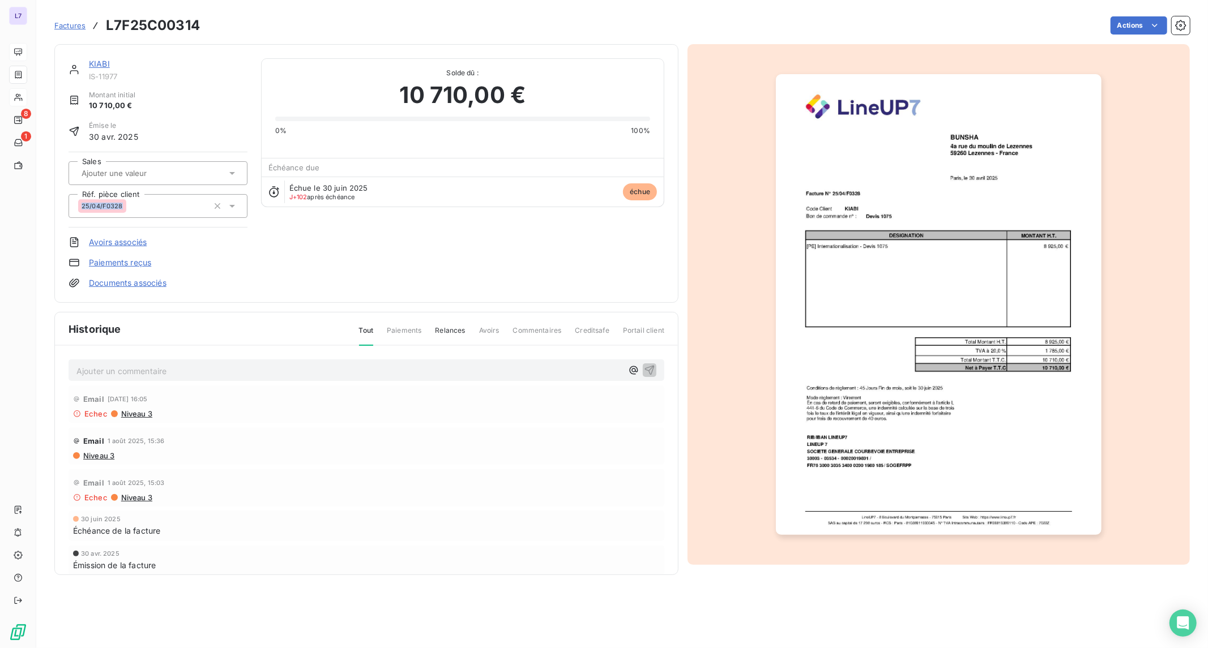
drag, startPoint x: 120, startPoint y: 205, endPoint x: 72, endPoint y: 202, distance: 47.7
click at [72, 202] on div "25/04/F0328" at bounding box center [158, 206] width 179 height 24
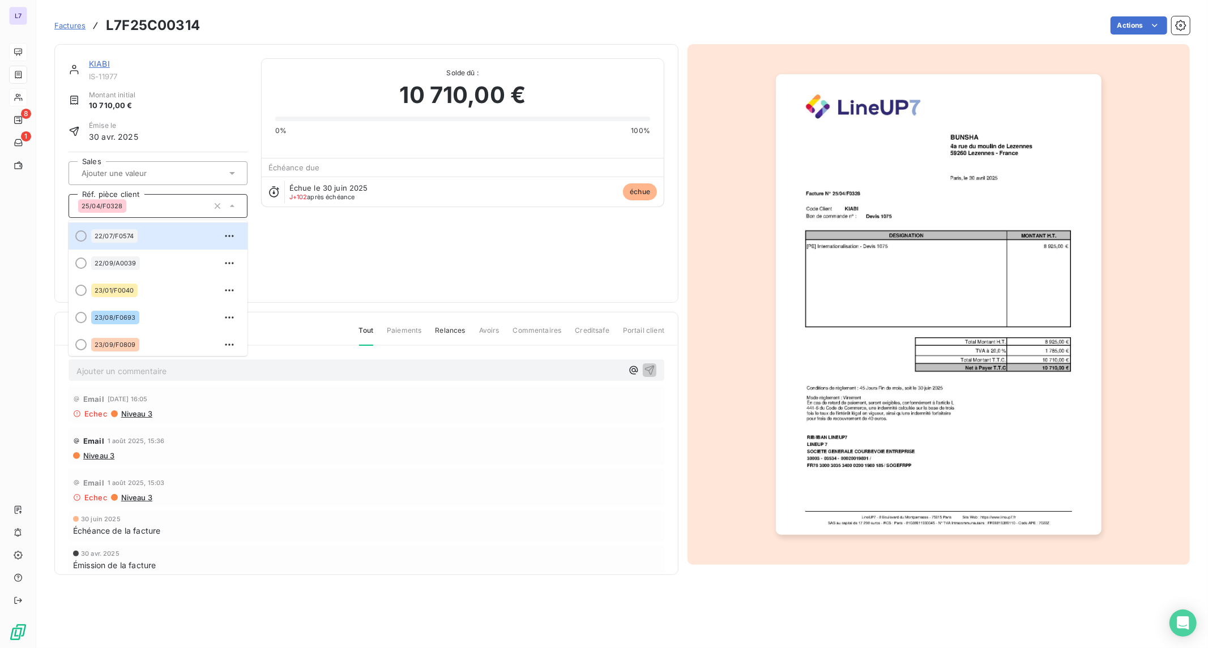
click at [72, 202] on div "25/04/F0328" at bounding box center [158, 206] width 179 height 24
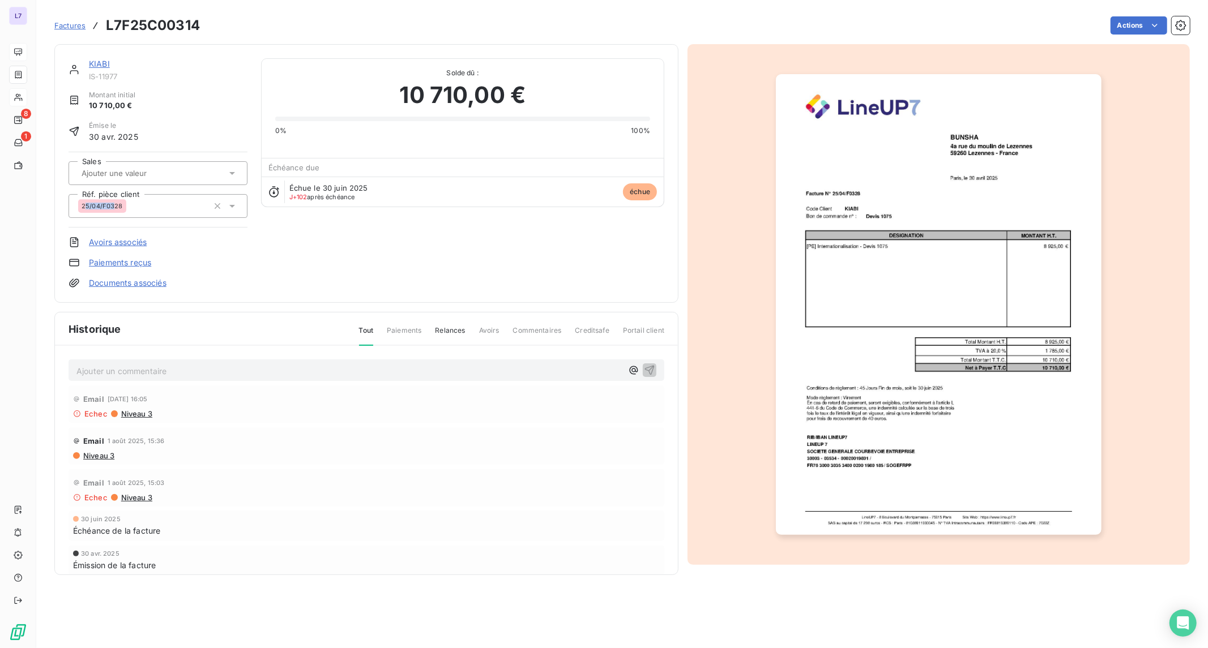
drag, startPoint x: 83, startPoint y: 204, endPoint x: 112, endPoint y: 204, distance: 28.9
click at [113, 204] on span "25/04/F0328" at bounding box center [102, 206] width 41 height 7
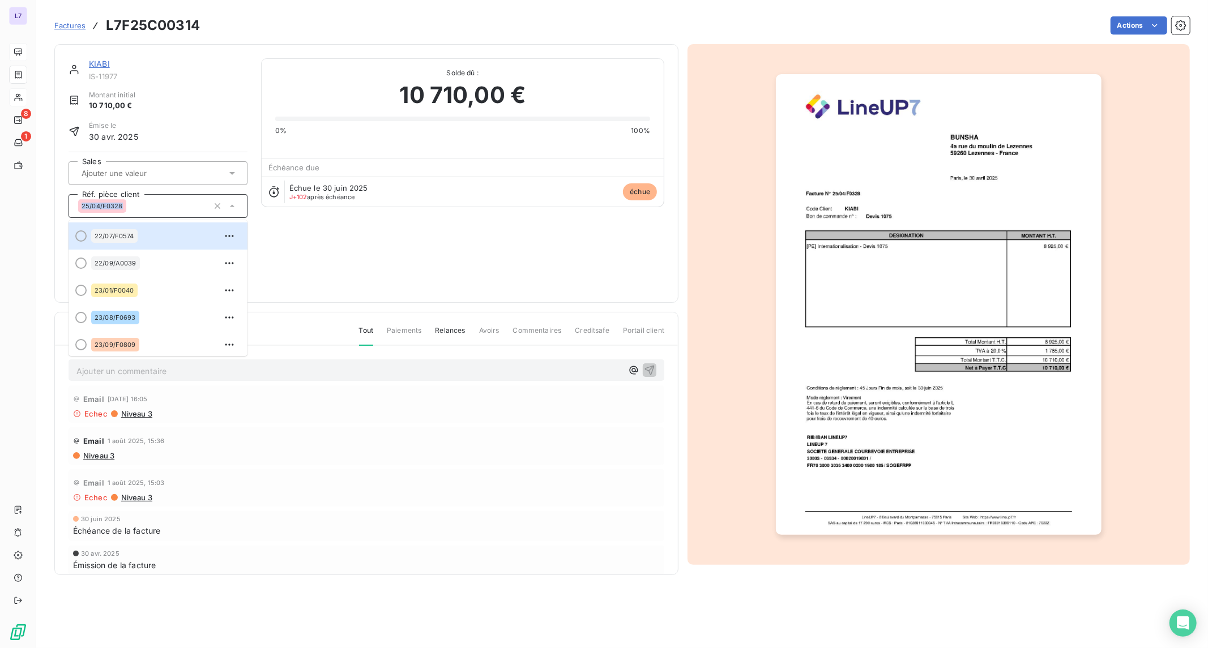
copy span "25/04/F0328"
drag, startPoint x: 121, startPoint y: 205, endPoint x: 78, endPoint y: 206, distance: 42.5
click at [78, 206] on div "25/04/F0328" at bounding box center [102, 206] width 48 height 14
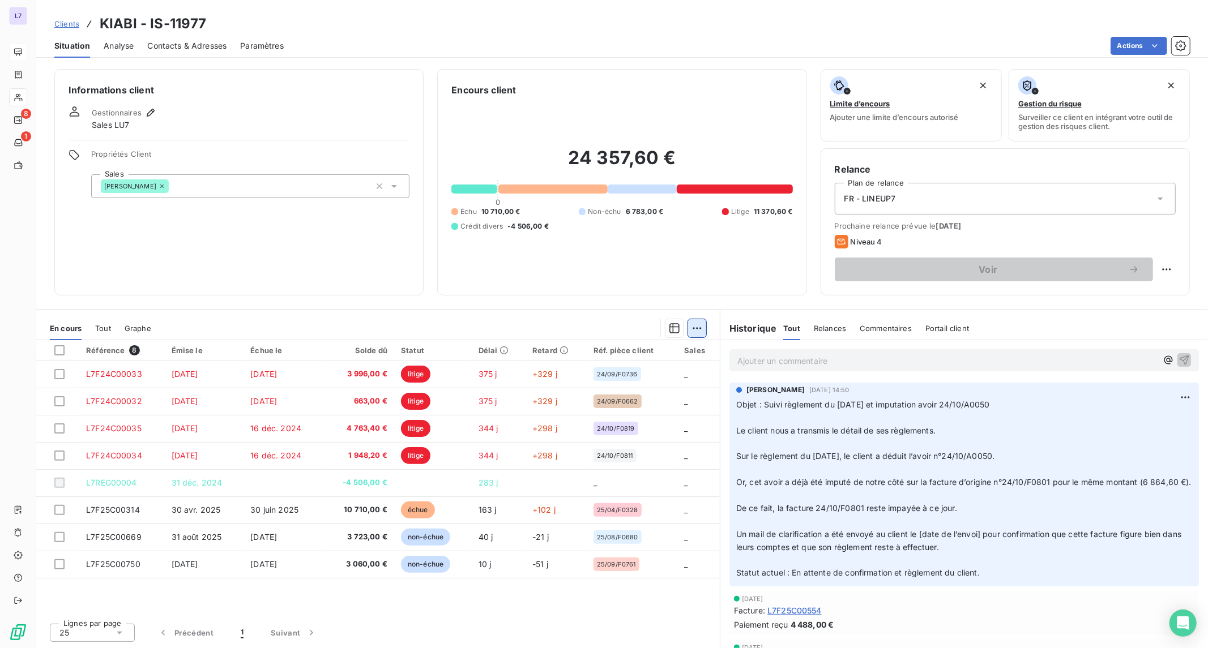
click at [698, 329] on html "L7 8 1 Clients KIABI - IS-11977 Situation Analyse Contacts & Adresses Paramètre…" at bounding box center [604, 324] width 1208 height 648
click at [1165, 269] on html "L7 8 1 Clients KIABI - IS-11977 Situation Analyse Contacts & Adresses Paramètre…" at bounding box center [604, 324] width 1208 height 648
click at [1165, 267] on html "L7 8 1 Clients KIABI - IS-11977 Situation Analyse Contacts & Adresses Paramètre…" at bounding box center [604, 324] width 1208 height 648
click at [1135, 285] on div "Replanifier cette action" at bounding box center [1119, 294] width 101 height 18
select select "9"
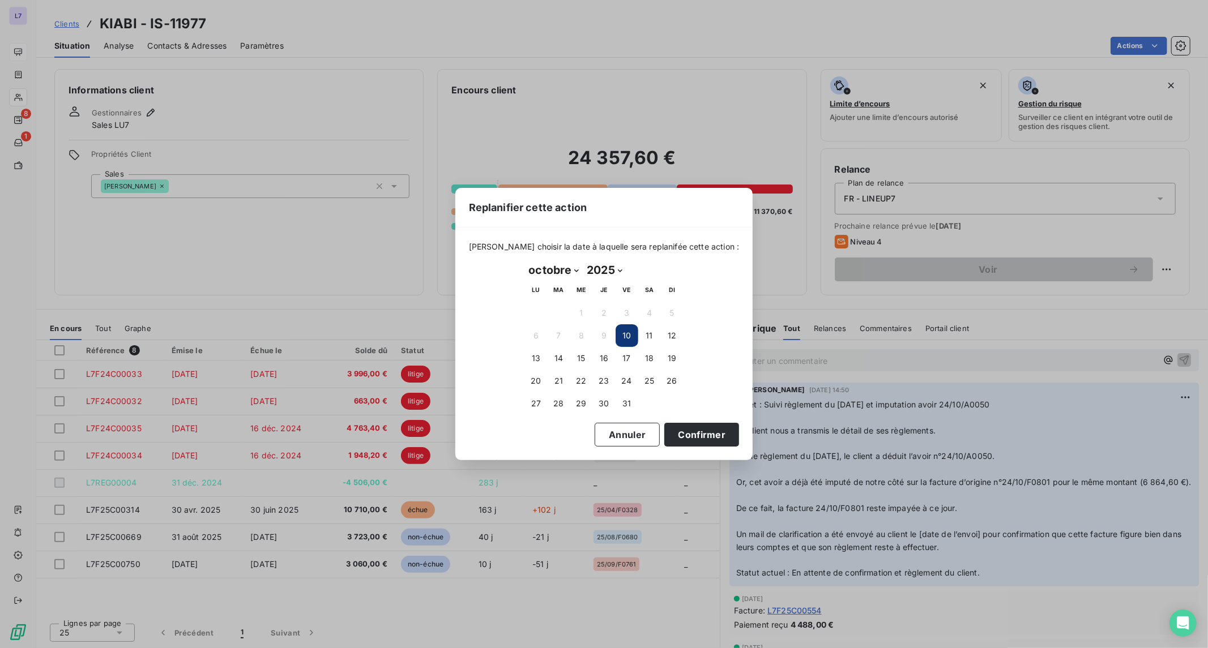
click at [633, 335] on button "10" at bounding box center [627, 335] width 23 height 23
click at [627, 336] on button "10" at bounding box center [627, 335] width 23 height 23
click at [686, 429] on button "Confirmer" at bounding box center [701, 435] width 75 height 24
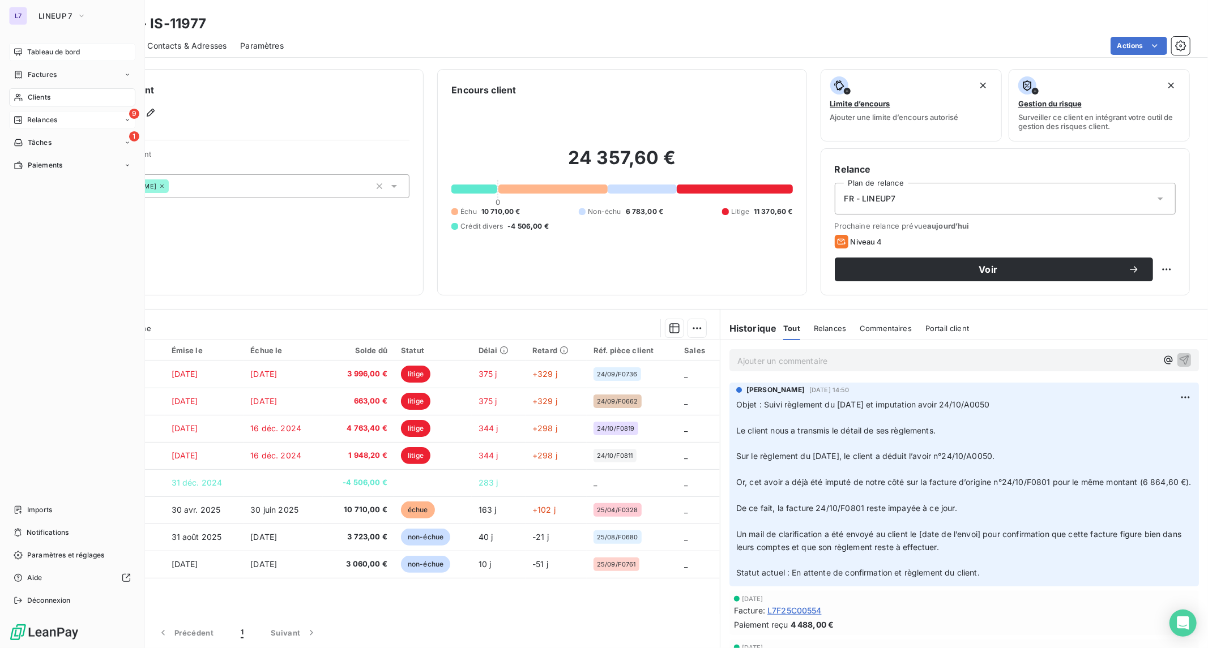
click at [22, 117] on icon at bounding box center [18, 120] width 9 height 9
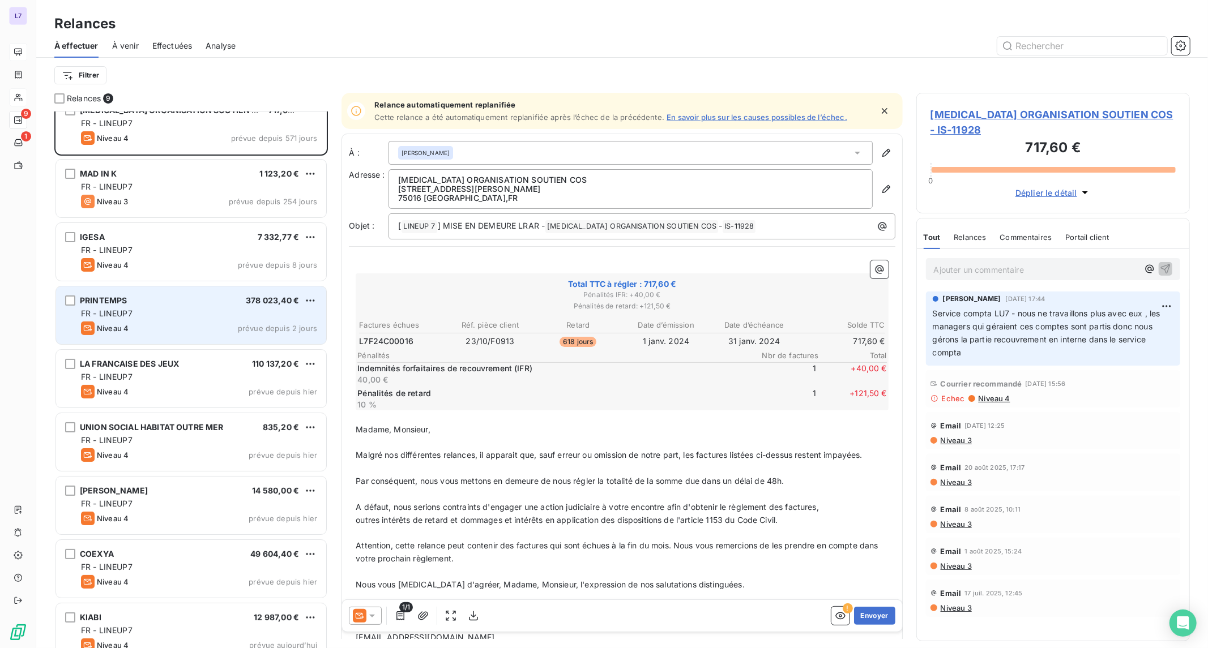
scroll to position [33, 0]
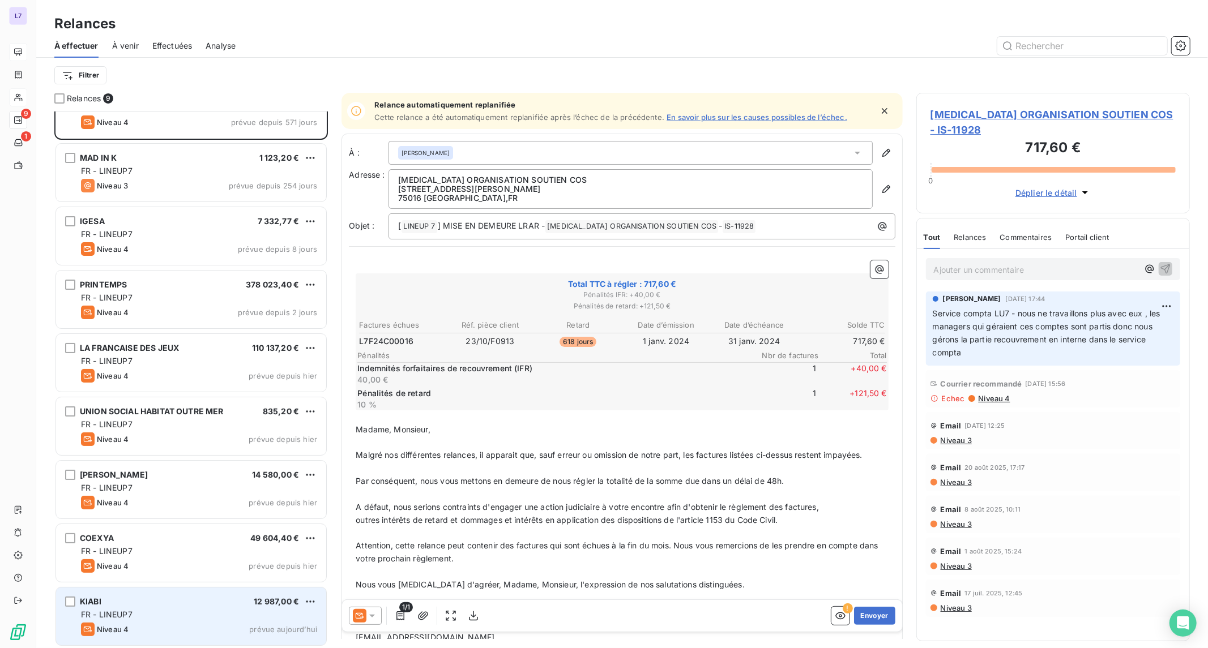
click at [187, 607] on div "KIABI 12 987,00 € FR - LINEUP7 Niveau 4 prévue [DATE]" at bounding box center [191, 617] width 270 height 58
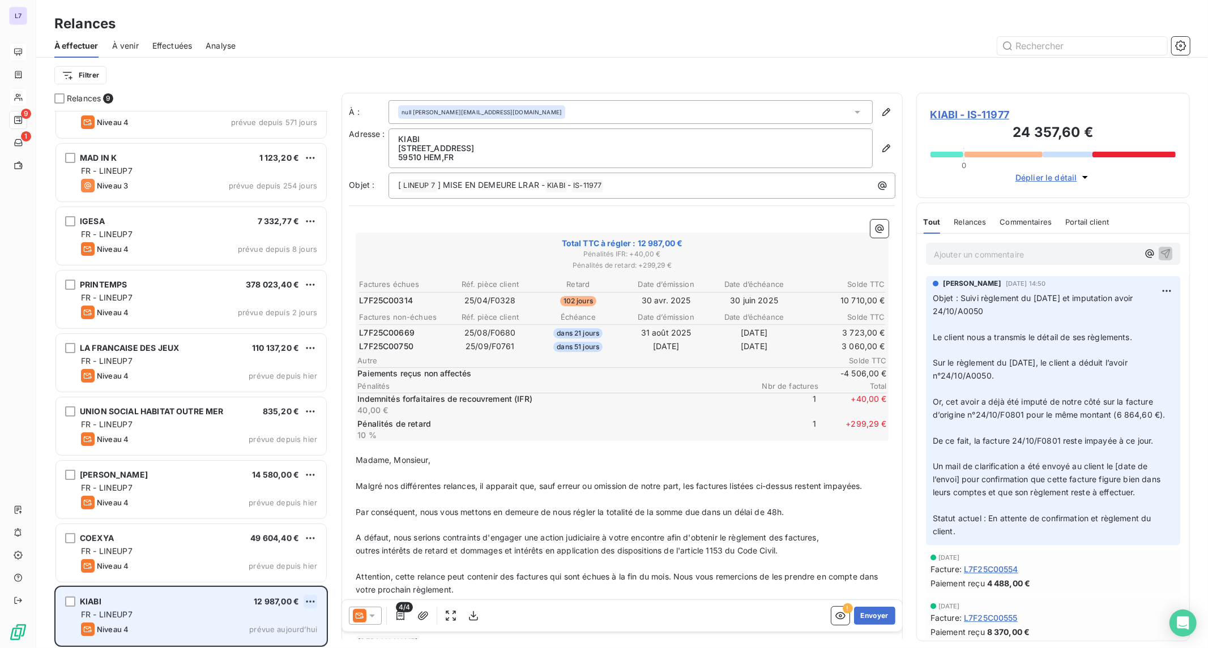
click at [311, 601] on html "L7 9 1 Relances À effectuer À venir Effectuées Analyse Filtrer Relances 9 [MEDI…" at bounding box center [604, 324] width 1208 height 648
click at [287, 566] on div "Replanifier cette action" at bounding box center [261, 559] width 101 height 18
select select "9"
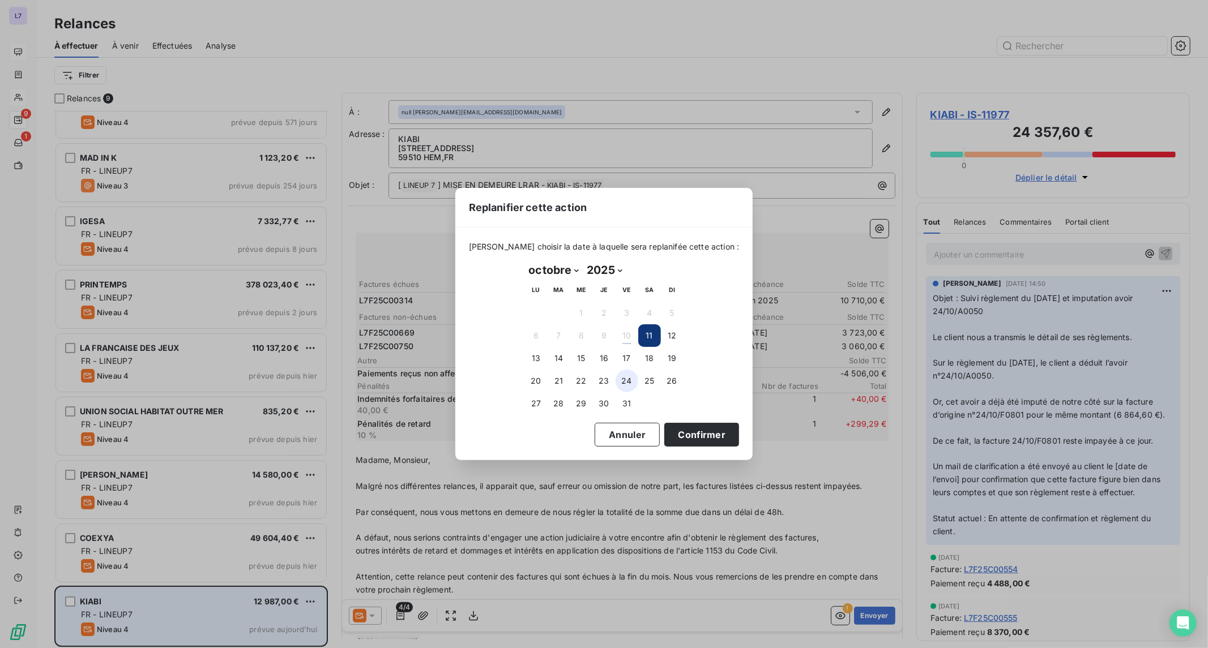
click at [629, 383] on button "24" at bounding box center [627, 381] width 23 height 23
click at [668, 425] on button "Confirmer" at bounding box center [701, 435] width 75 height 24
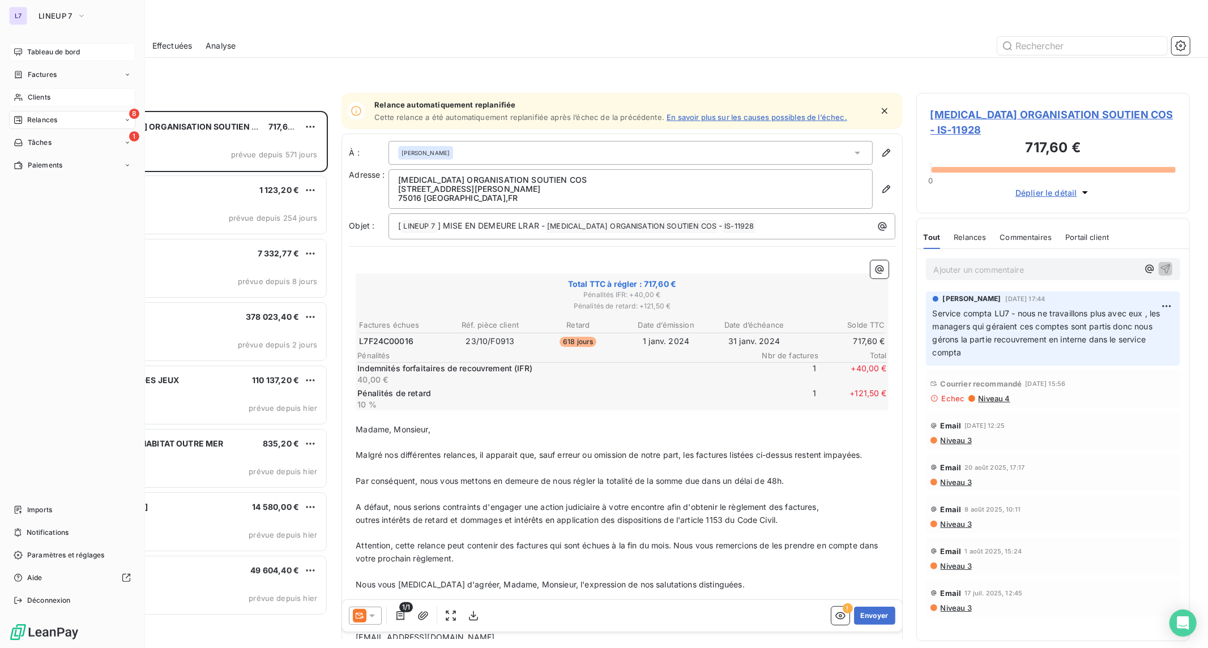
click at [28, 100] on span "Clients" at bounding box center [39, 97] width 23 height 10
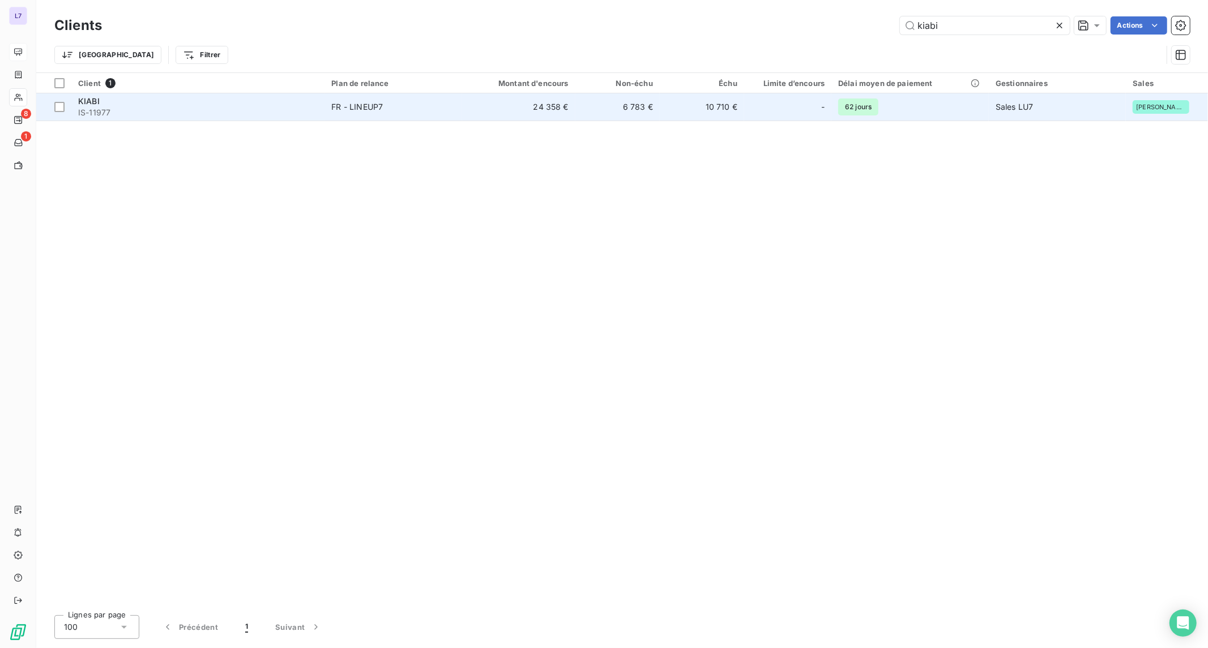
click at [704, 105] on td "10 710 €" at bounding box center [702, 106] width 84 height 27
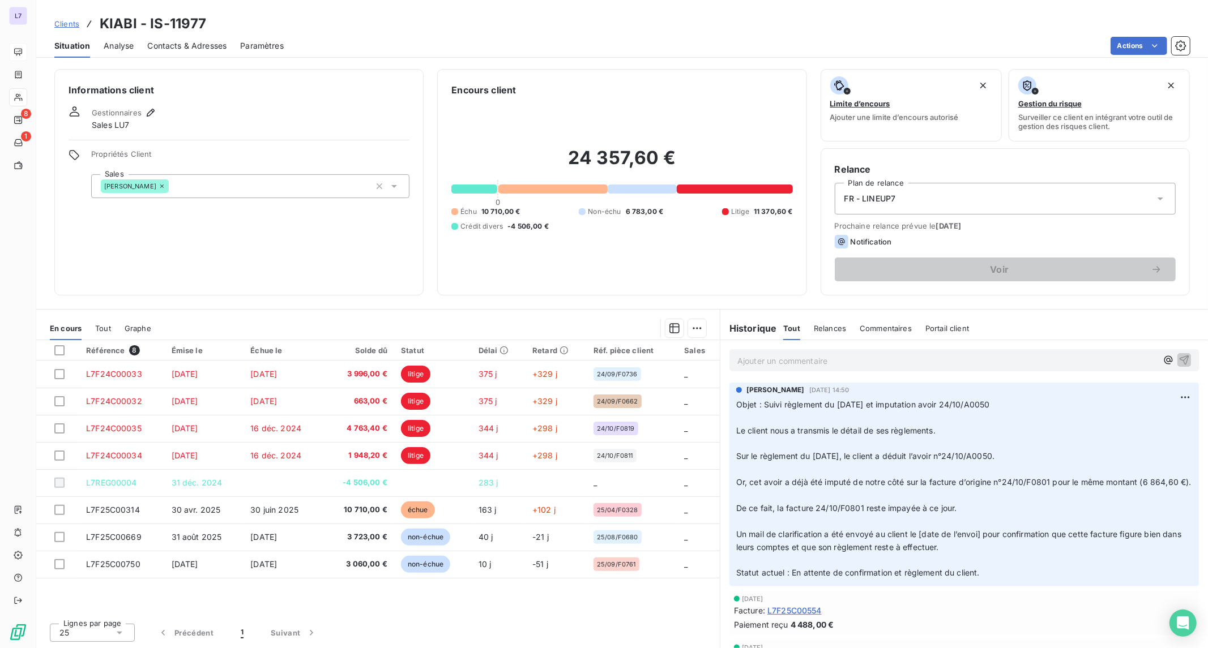
click at [180, 49] on span "Contacts & Adresses" at bounding box center [186, 45] width 79 height 11
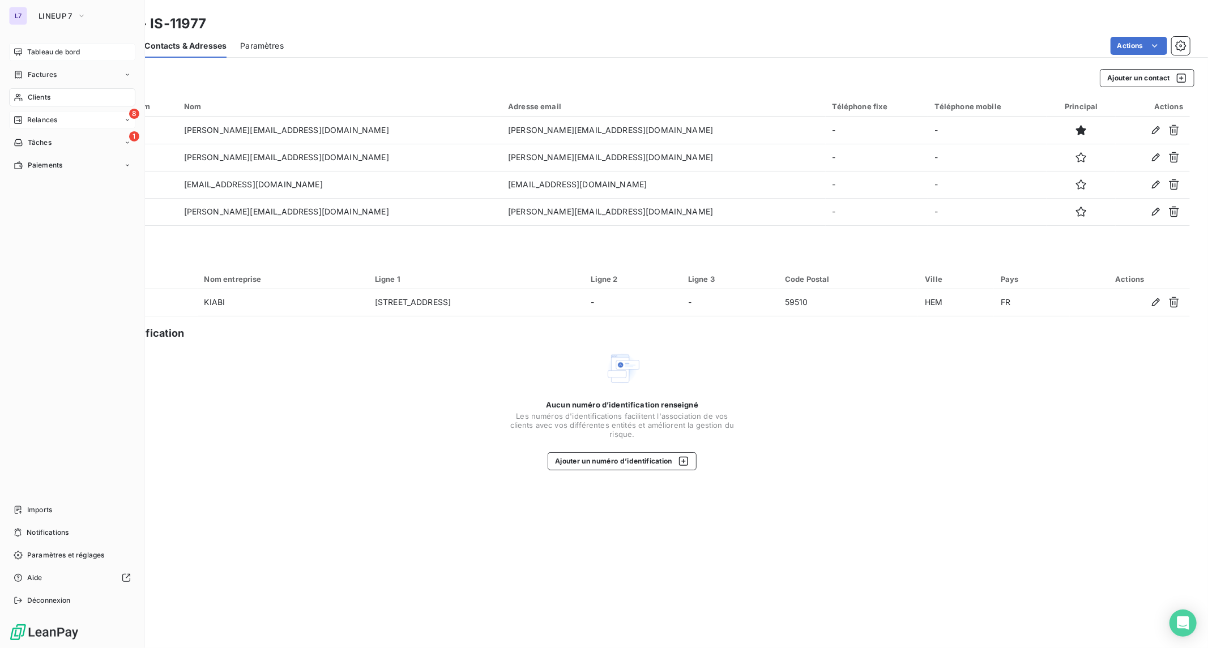
click at [32, 120] on span "Relances" at bounding box center [42, 120] width 30 height 10
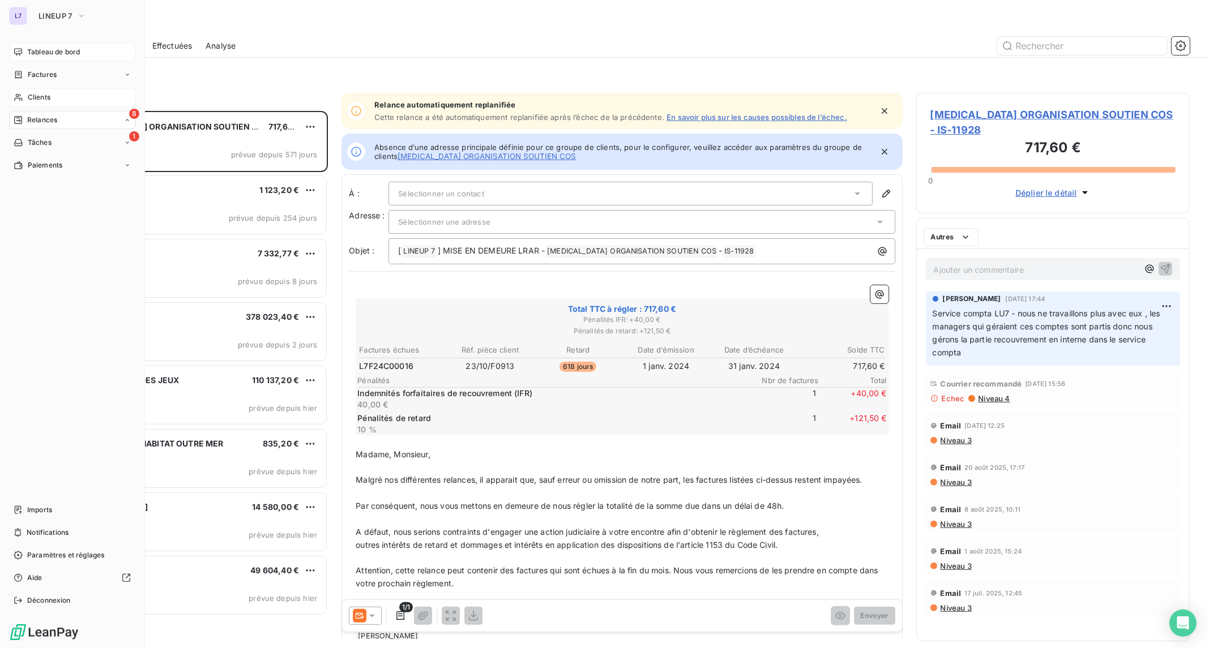
scroll to position [528, 264]
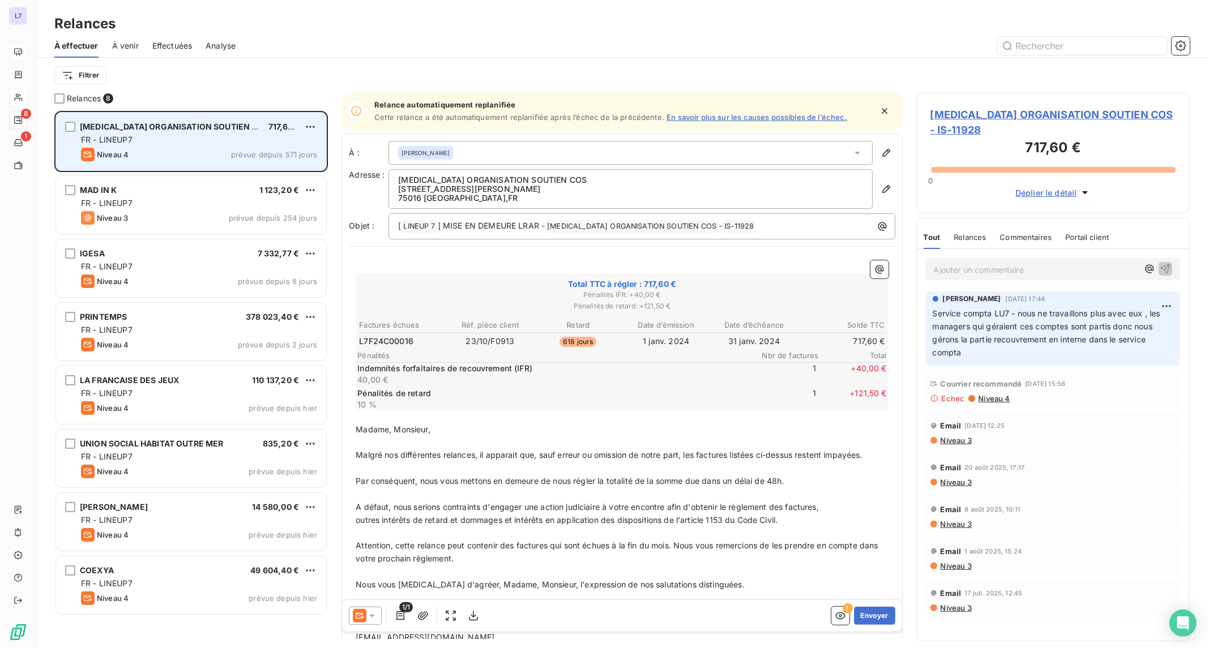
click at [232, 143] on div "FR - LINEUP7" at bounding box center [199, 139] width 236 height 11
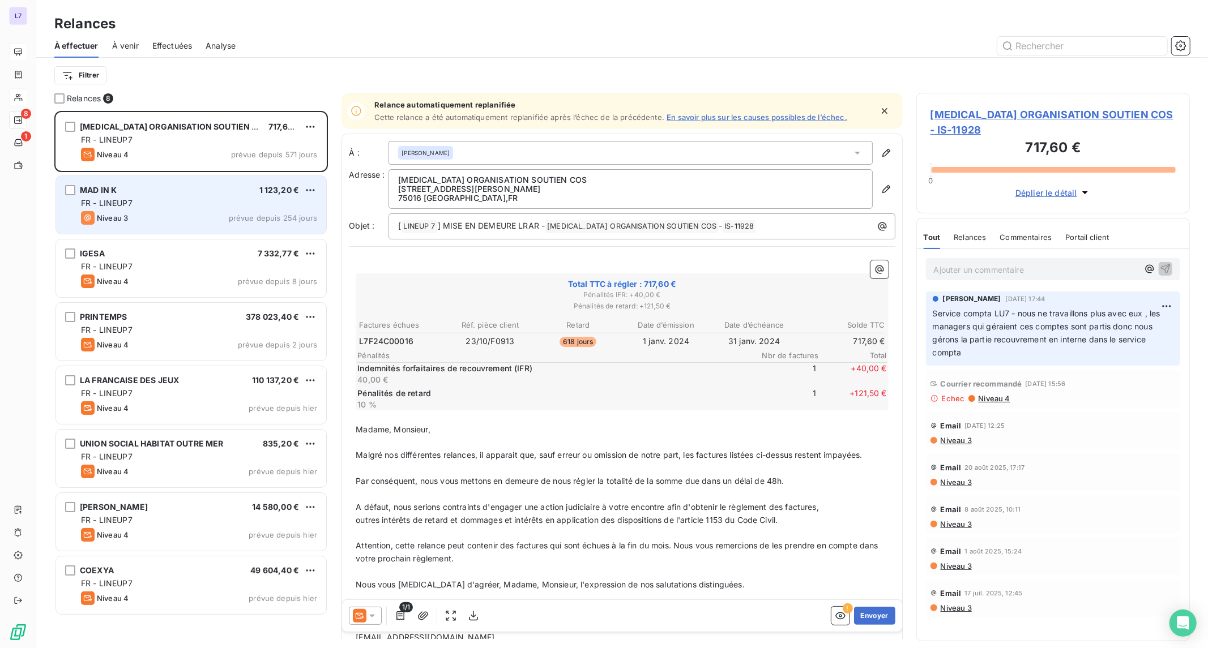
click at [194, 202] on div "FR - LINEUP7" at bounding box center [199, 203] width 236 height 11
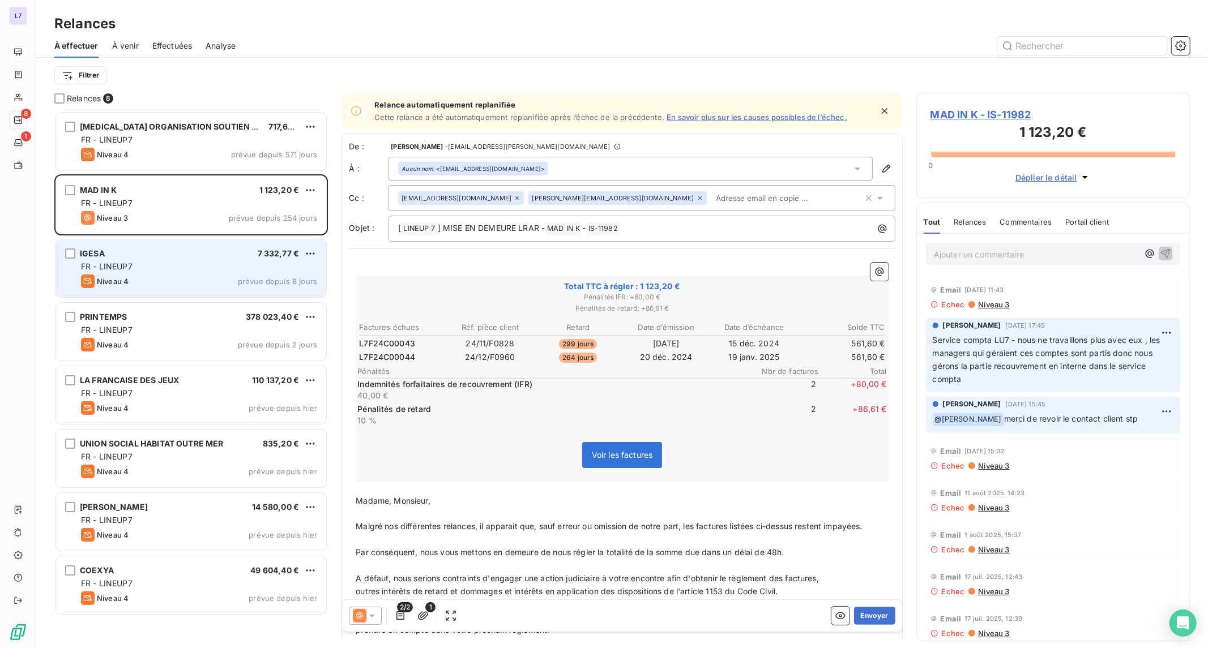
click at [174, 283] on div "Niveau 4 prévue depuis 8 jours" at bounding box center [199, 282] width 236 height 14
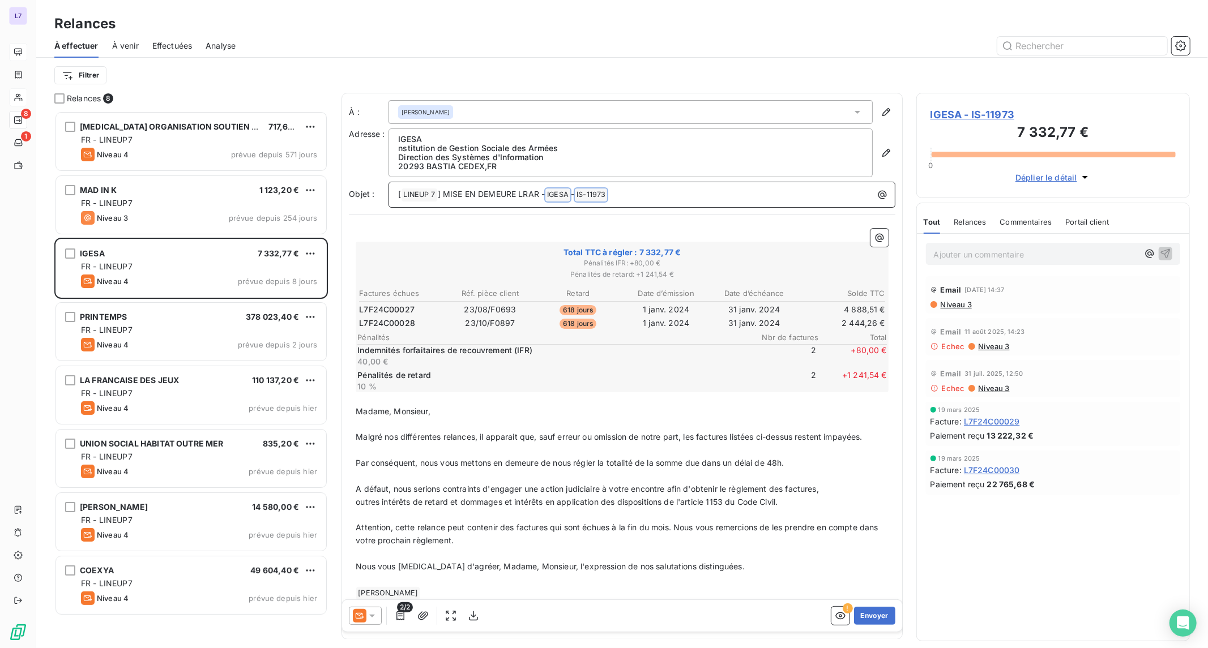
drag, startPoint x: 621, startPoint y: 190, endPoint x: 551, endPoint y: 197, distance: 70.6
click at [551, 197] on p "[ LINEUP 7 ﻿ ] MISE EN DEMEURE LRAR - IGESA ﻿ - IS-11973 ﻿ ﻿" at bounding box center [644, 195] width 493 height 14
copy p "IGESA ﻿ - IS-11973 ﻿ ﻿"
